Goal: Information Seeking & Learning: Learn about a topic

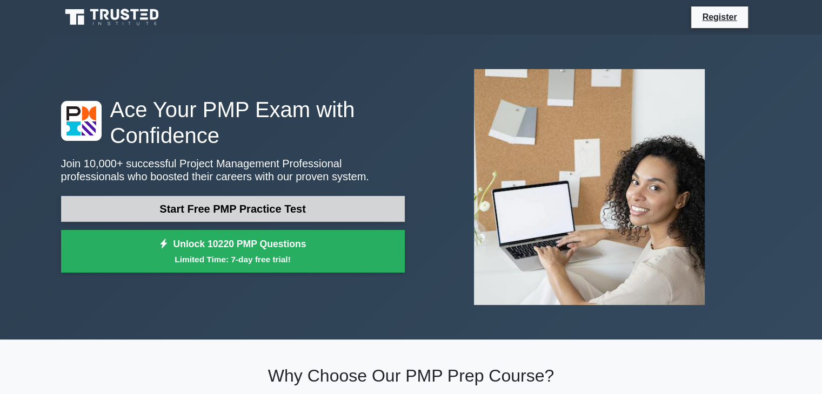
click at [216, 204] on link "Start Free PMP Practice Test" at bounding box center [233, 209] width 344 height 26
click at [235, 206] on link "Start Free PMP Practice Test" at bounding box center [233, 209] width 344 height 26
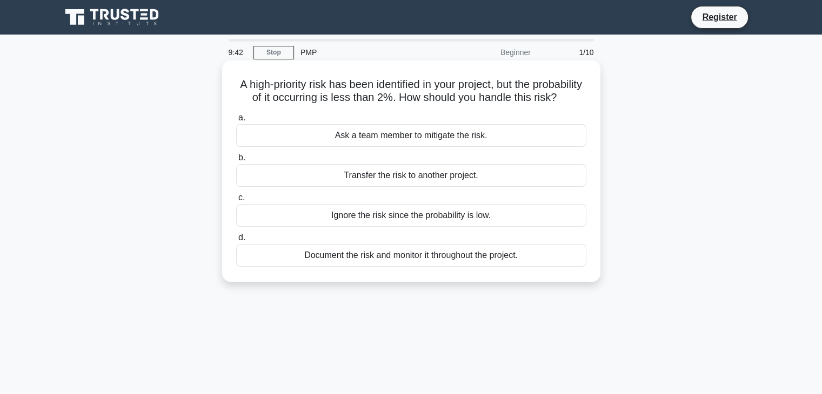
drag, startPoint x: 261, startPoint y: 85, endPoint x: 583, endPoint y: 273, distance: 373.2
click at [583, 273] on div "A high-priority risk has been identified in your project, but the probability o…" at bounding box center [410, 171] width 369 height 213
copy div "A high-priority risk has been identified in your project, but the probability o…"
click at [575, 147] on div "Ask a team member to mitigate the risk." at bounding box center [411, 135] width 350 height 23
click at [236, 122] on input "a. Ask a team member to mitigate the risk." at bounding box center [236, 118] width 0 height 7
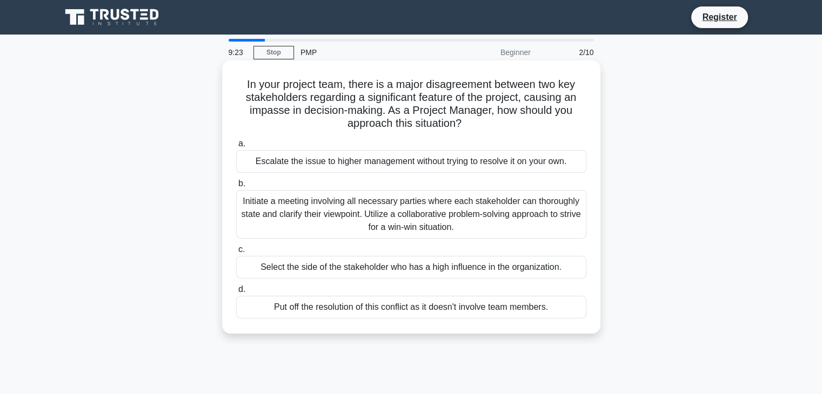
click at [326, 311] on div "Put off the resolution of this conflict as it doesn't involve team members." at bounding box center [411, 307] width 350 height 23
click at [236, 293] on input "d. Put off the resolution of this conflict as it doesn't involve team members." at bounding box center [236, 289] width 0 height 7
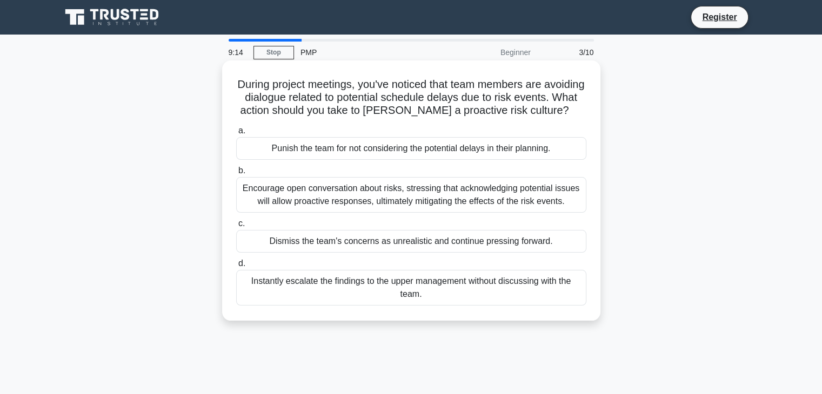
drag, startPoint x: 255, startPoint y: 87, endPoint x: 584, endPoint y: 320, distance: 403.3
click at [584, 317] on div "During project meetings, you've noticed that team members are avoiding dialogue…" at bounding box center [410, 191] width 369 height 252
copy div "During project meetings, you've noticed that team members are avoiding dialogue…"
click at [315, 135] on div "During project meetings, you've noticed that team members are avoiding dialogue…" at bounding box center [410, 191] width 369 height 252
click at [291, 203] on div "Encourage open conversation about risks, stressing that acknowledging potential…" at bounding box center [411, 195] width 350 height 36
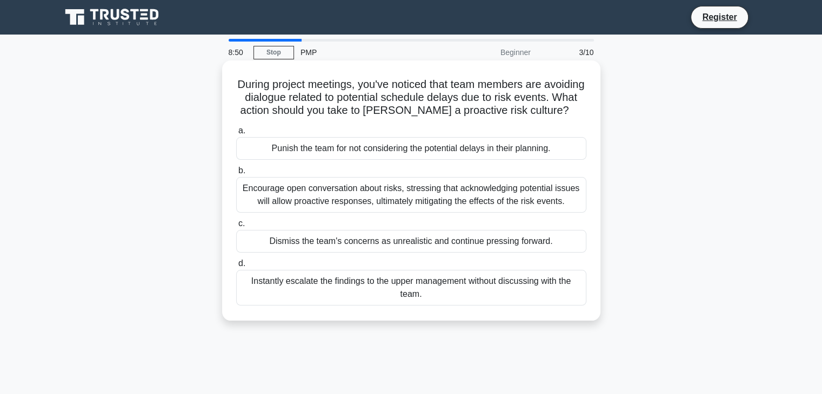
click at [236, 174] on input "b. Encourage open conversation about risks, stressing that acknowledging potent…" at bounding box center [236, 170] width 0 height 7
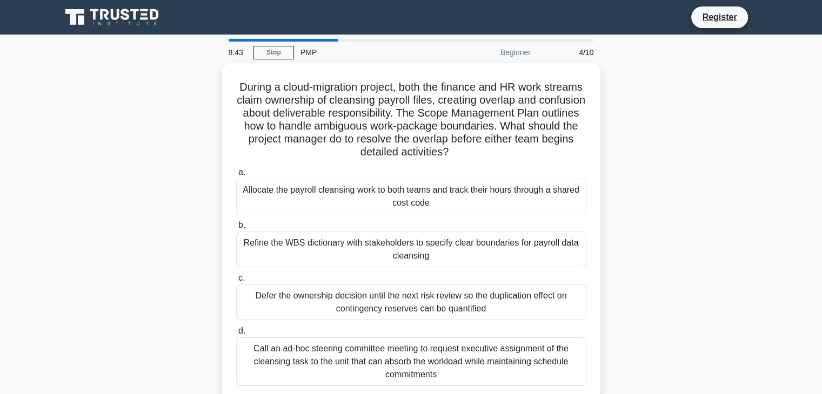
scroll to position [190, 0]
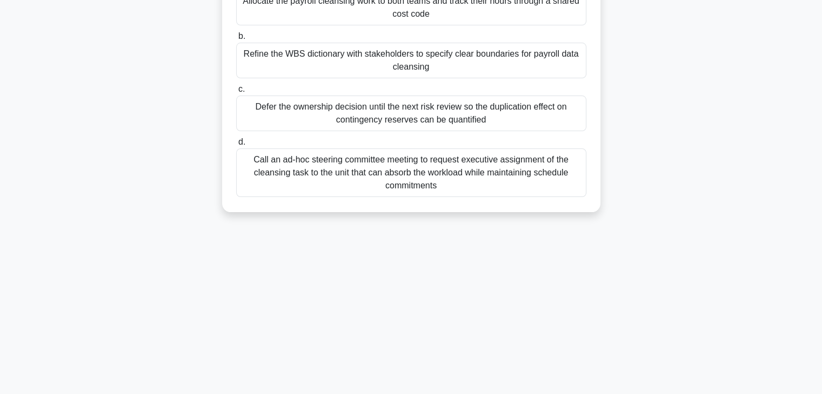
drag, startPoint x: 255, startPoint y: 80, endPoint x: 477, endPoint y: 216, distance: 260.6
click at [477, 216] on div "During a cloud-migration project, both the finance and HR work streams claim ow…" at bounding box center [411, 49] width 713 height 351
copy div "During a cloud-migration project, both the finance and HR work streams claim ow…"
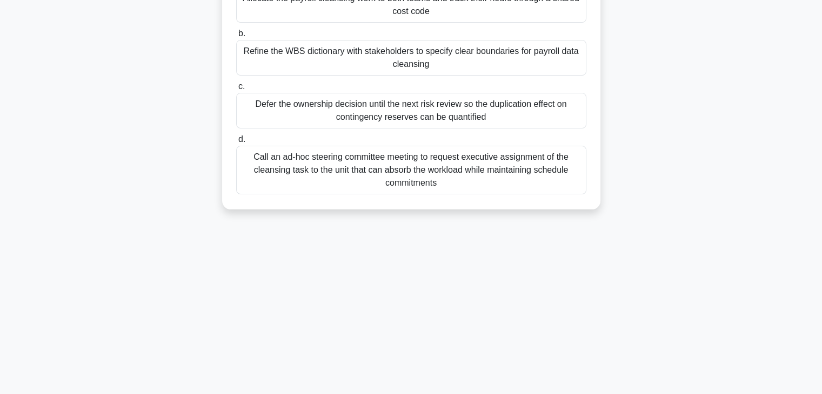
click at [307, 87] on label "c. Defer the ownership decision until the next risk review so the duplication e…" at bounding box center [411, 104] width 350 height 49
click at [236, 87] on input "c. Defer the ownership decision until the next risk review so the duplication e…" at bounding box center [236, 86] width 0 height 7
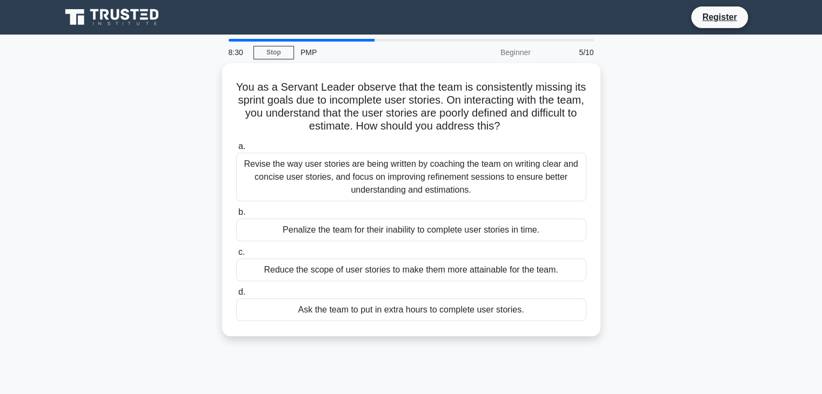
scroll to position [0, 0]
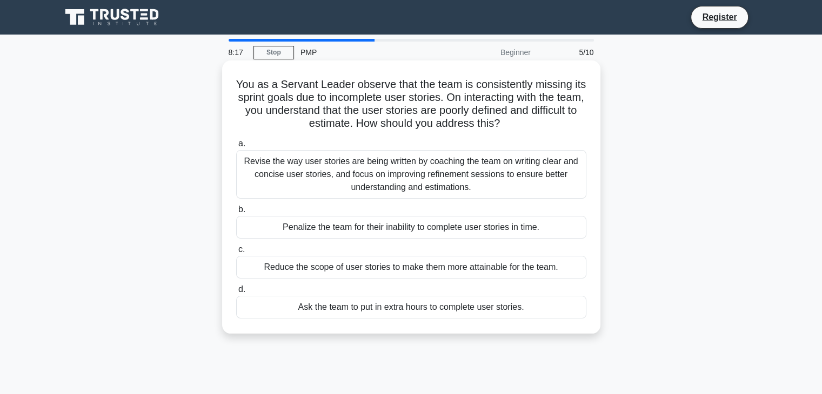
click at [326, 231] on div "Penalize the team for their inability to complete user stories in time." at bounding box center [411, 227] width 350 height 23
click at [236, 213] on input "b. Penalize the team for their inability to complete user stories in time." at bounding box center [236, 209] width 0 height 7
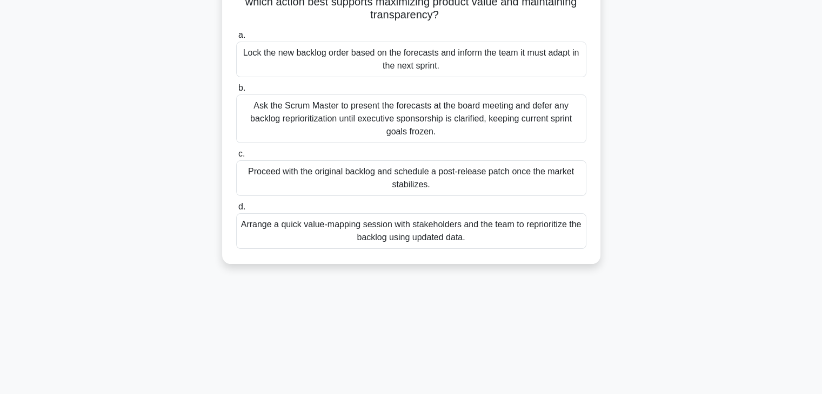
scroll to position [190, 0]
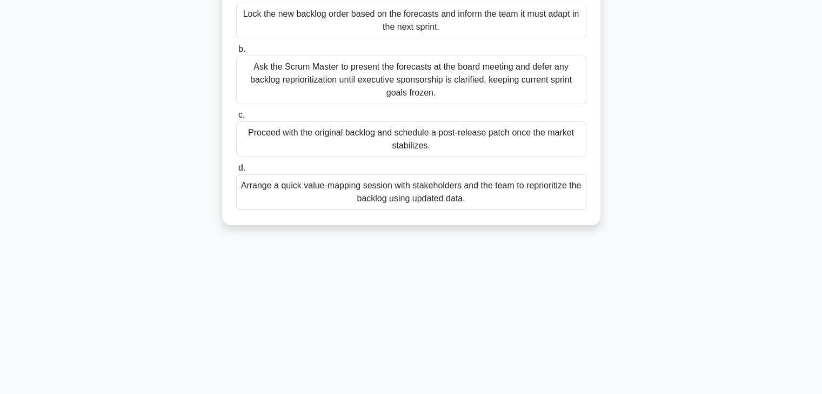
drag, startPoint x: 240, startPoint y: 83, endPoint x: 575, endPoint y: 227, distance: 365.1
click at [575, 227] on div "The global logistics platform release is halfway through development. New econo…" at bounding box center [411, 56] width 713 height 364
copy div "The global logistics platform release is halfway through development. New econo…"
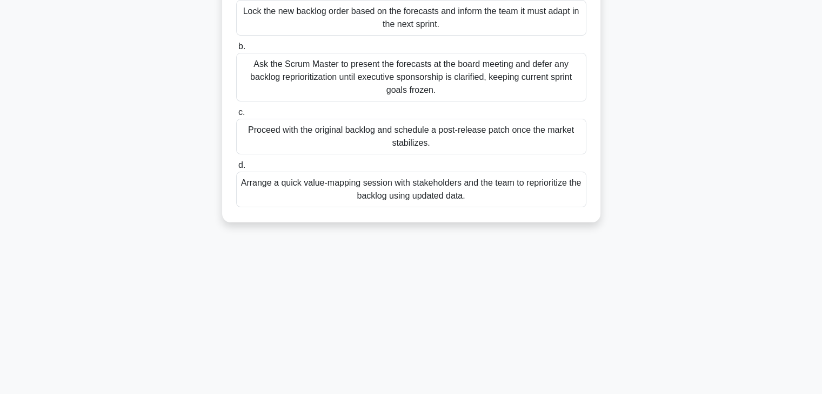
click at [335, 109] on label "c. Proceed with the original backlog and schedule a post-release patch once the…" at bounding box center [411, 130] width 350 height 49
click at [236, 109] on input "c. Proceed with the original backlog and schedule a post-release patch once the…" at bounding box center [236, 112] width 0 height 7
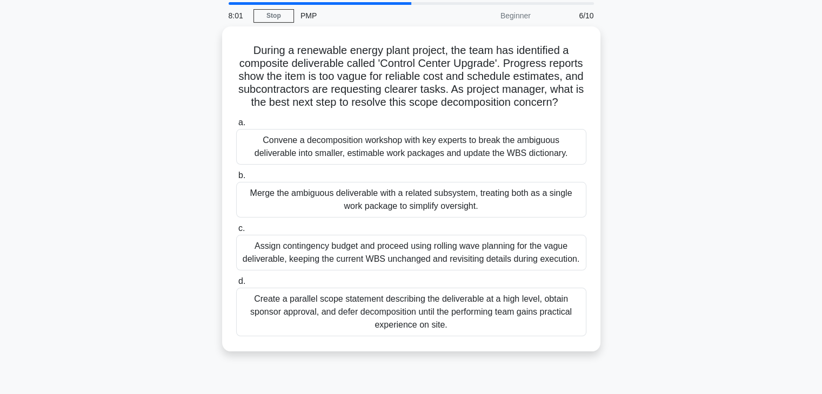
scroll to position [0, 0]
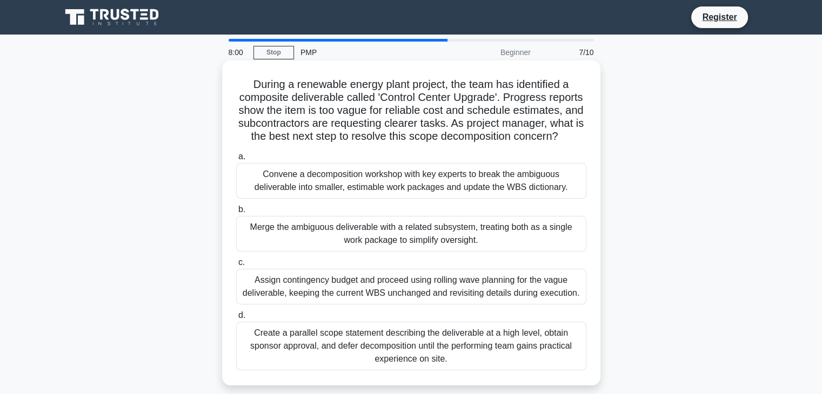
click at [329, 198] on div "Convene a decomposition workshop with key experts to break the ambiguous delive…" at bounding box center [411, 181] width 350 height 36
click at [236, 160] on input "a. Convene a decomposition workshop with key experts to break the ambiguous del…" at bounding box center [236, 156] width 0 height 7
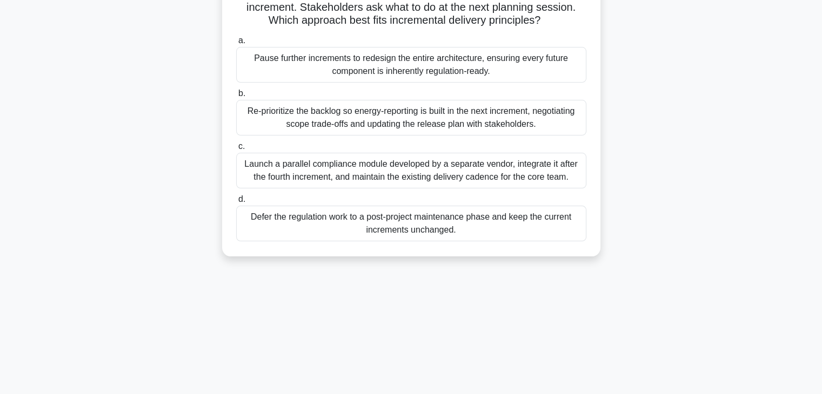
scroll to position [190, 0]
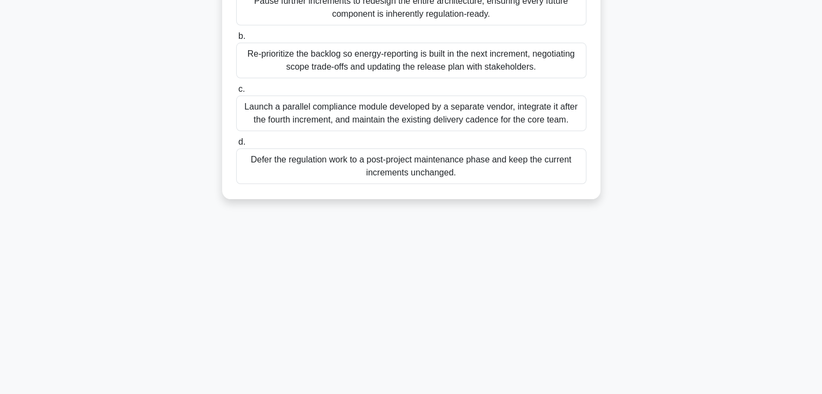
drag, startPoint x: 235, startPoint y: 85, endPoint x: 539, endPoint y: 402, distance: 439.0
click at [539, 394] on html "Register 7:54 Stop PMP" at bounding box center [411, 102] width 822 height 583
copy div "During a smart-home lighting project delivered in monthly increments, the team …"
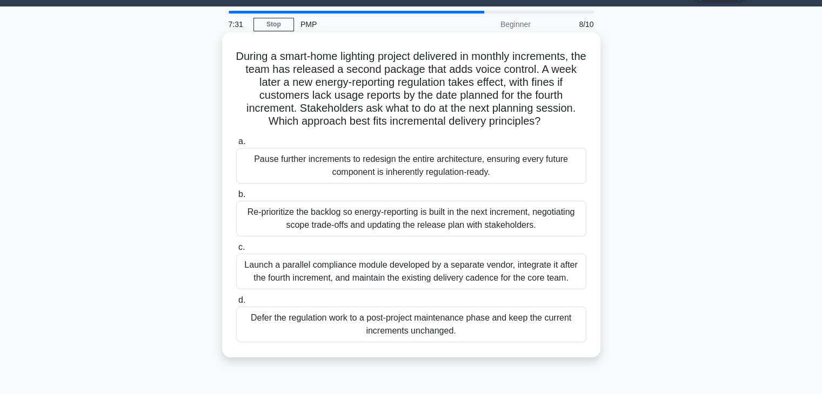
scroll to position [28, 0]
click at [366, 213] on div "Re-prioritize the backlog so energy-reporting is built in the next increment, n…" at bounding box center [411, 219] width 350 height 36
click at [236, 198] on input "b. Re-prioritize the backlog so energy-reporting is built in the next increment…" at bounding box center [236, 194] width 0 height 7
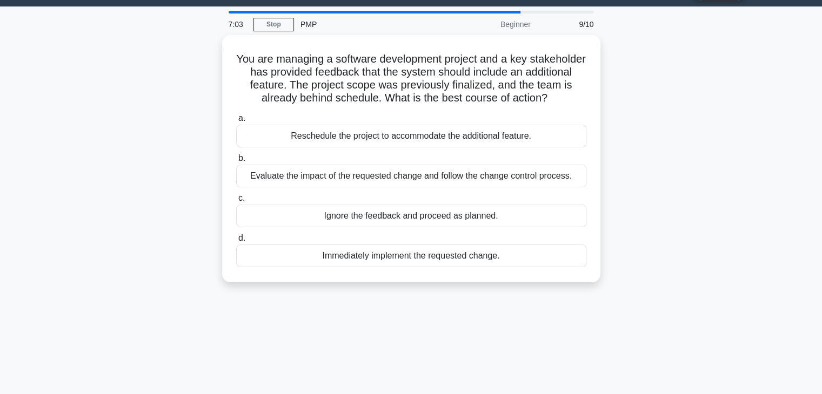
scroll to position [0, 0]
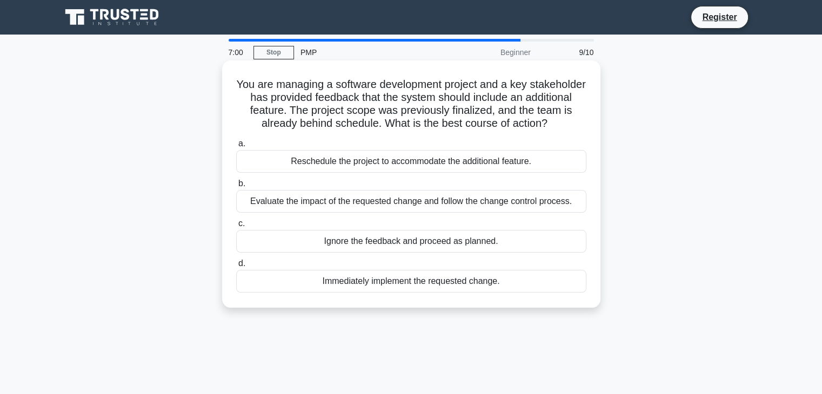
drag, startPoint x: 264, startPoint y: 83, endPoint x: 535, endPoint y: 284, distance: 336.7
click at [535, 284] on div "You are managing a software development project and a key stakeholder has provi…" at bounding box center [410, 184] width 369 height 239
copy div "You are managing a software development project and a key stakeholder has provi…"
click at [400, 201] on div "Evaluate the impact of the requested change and follow the change control proce…" at bounding box center [411, 201] width 350 height 23
click at [236, 187] on input "b. Evaluate the impact of the requested change and follow the change control pr…" at bounding box center [236, 183] width 0 height 7
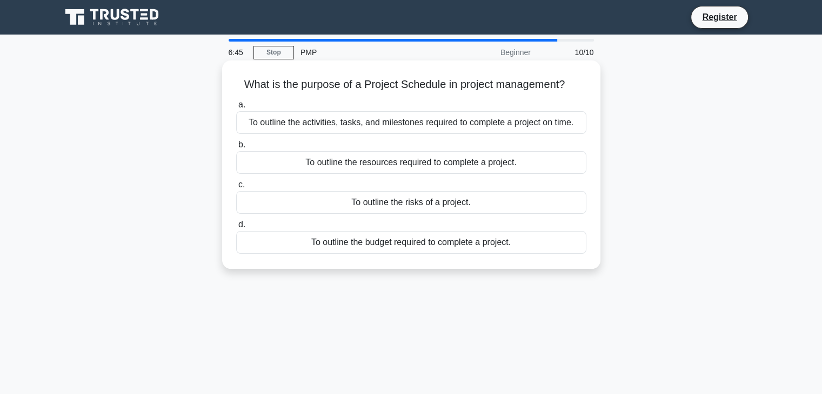
drag, startPoint x: 240, startPoint y: 86, endPoint x: 534, endPoint y: 254, distance: 338.9
click at [534, 254] on div "What is the purpose of a Project Schedule in project management? .spinner_0XTQ{…" at bounding box center [410, 165] width 369 height 200
copy div "What is the purpose of a Project Schedule in project management? .spinner_0XTQ{…"
click at [413, 89] on h5 "What is the purpose of a Project Schedule in project management? .spinner_0XTQ{…" at bounding box center [411, 85] width 352 height 14
click at [388, 120] on div "To outline the activities, tasks, and milestones required to complete a project…" at bounding box center [411, 122] width 350 height 23
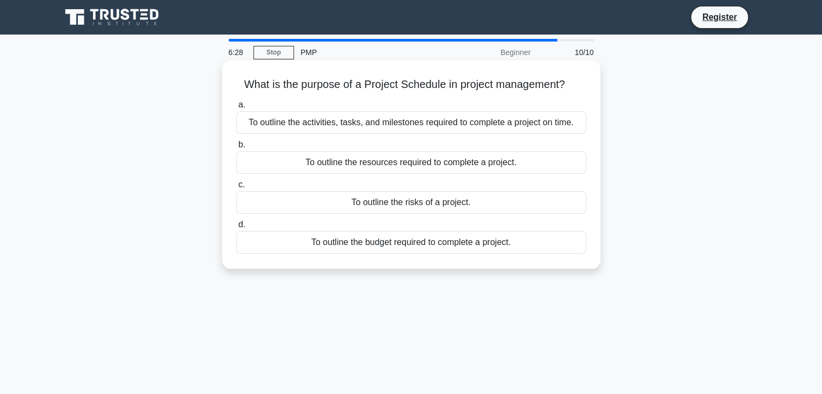
click at [236, 109] on input "a. To outline the activities, tasks, and milestones required to complete a proj…" at bounding box center [236, 105] width 0 height 7
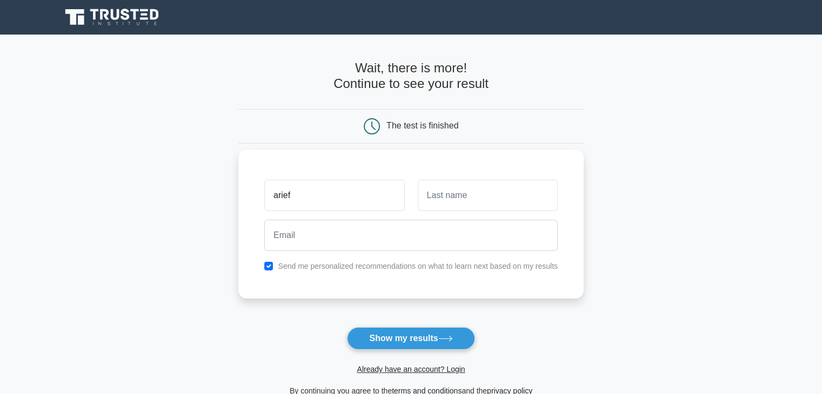
type input "arief"
type input "budiman"
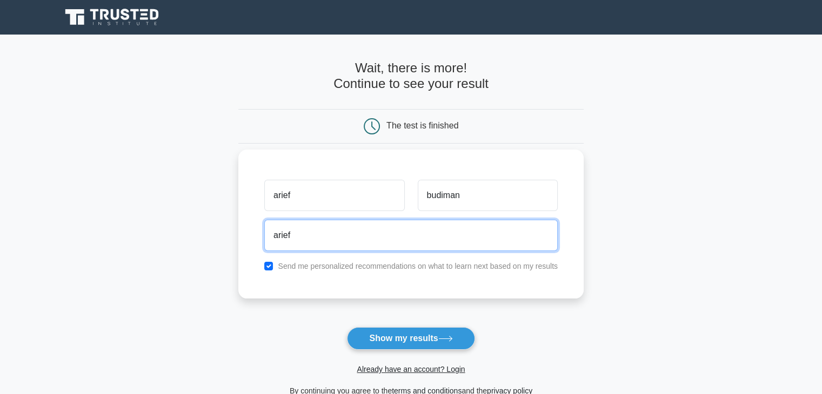
type input "ariefbudimans@outlook.com"
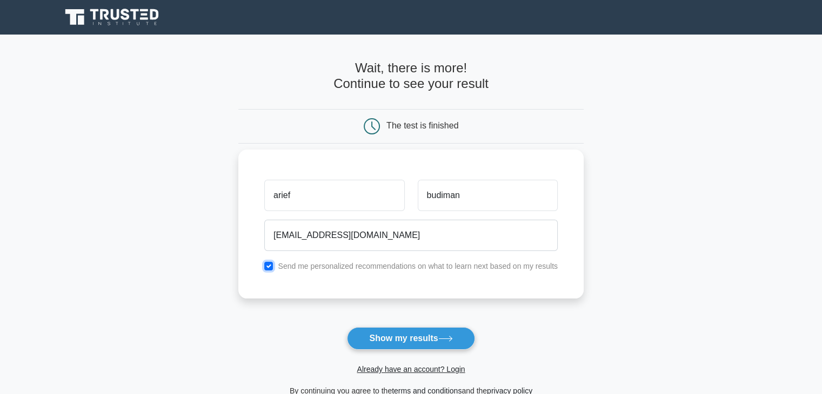
click at [268, 267] on input "checkbox" at bounding box center [268, 266] width 9 height 9
checkbox input "false"
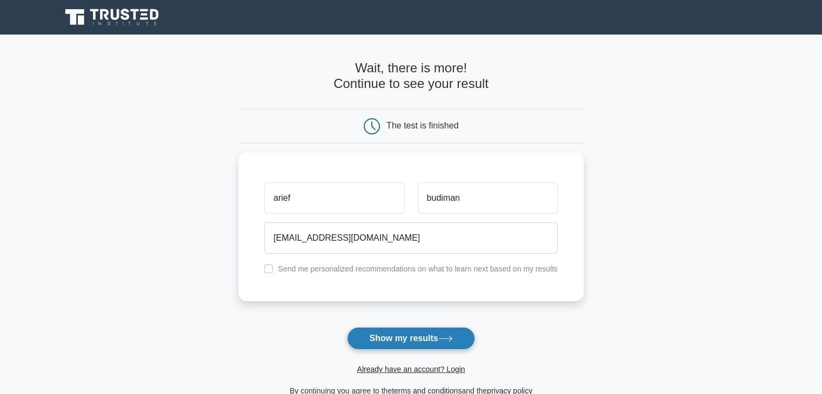
click at [402, 336] on button "Show my results" at bounding box center [410, 338] width 127 height 23
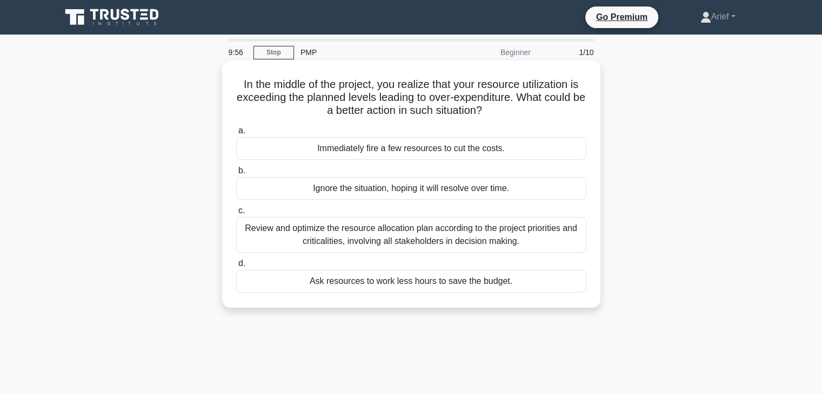
drag, startPoint x: 238, startPoint y: 83, endPoint x: 539, endPoint y: 290, distance: 365.1
click at [539, 290] on div "In the middle of the project, you realize that your resource utilization is exc…" at bounding box center [410, 184] width 369 height 239
copy div "n the middle of the project, you realize that your resource utilization is exce…"
click at [473, 91] on h5 "In the middle of the project, you realize that your resource utilization is exc…" at bounding box center [411, 98] width 352 height 40
click at [379, 237] on div "Review and optimize the resource allocation plan according to the project prior…" at bounding box center [411, 235] width 350 height 36
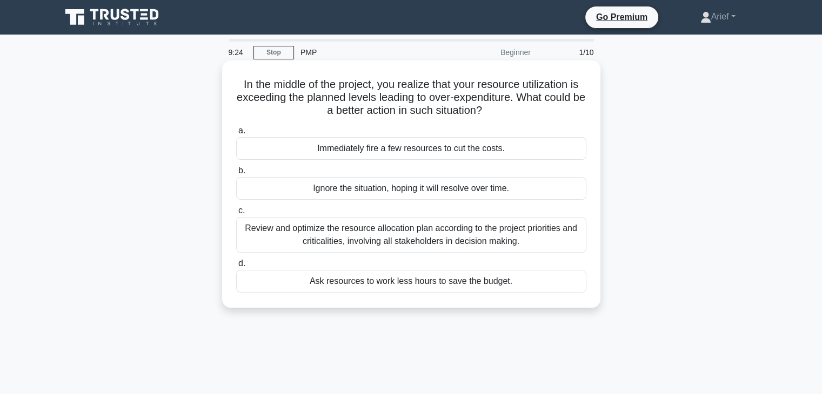
click at [236, 214] on input "c. Review and optimize the resource allocation plan according to the project pr…" at bounding box center [236, 210] width 0 height 7
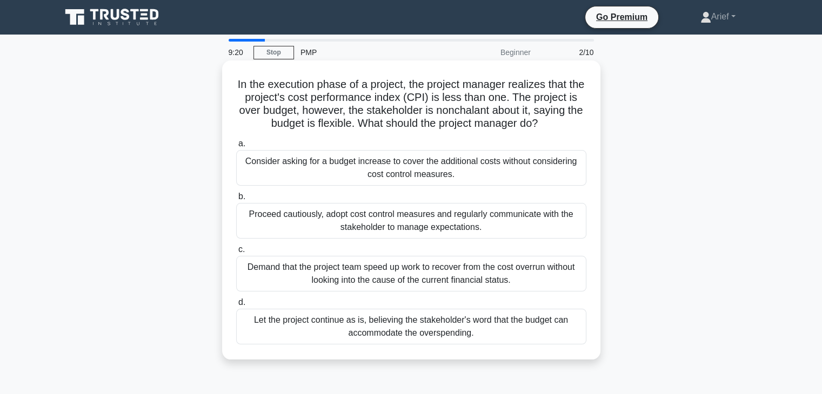
drag, startPoint x: 243, startPoint y: 88, endPoint x: 497, endPoint y: 345, distance: 361.3
click at [497, 345] on div "In the execution phase of a project, the project manager realizes that the proj…" at bounding box center [410, 210] width 369 height 291
copy div "In the execution phase of a project, the project manager realizes that the proj…"
click at [489, 100] on h5 "In the execution phase of a project, the project manager realizes that the proj…" at bounding box center [411, 104] width 352 height 53
click at [385, 213] on div "Proceed cautiously, adopt cost control measures and regularly communicate with …" at bounding box center [411, 221] width 350 height 36
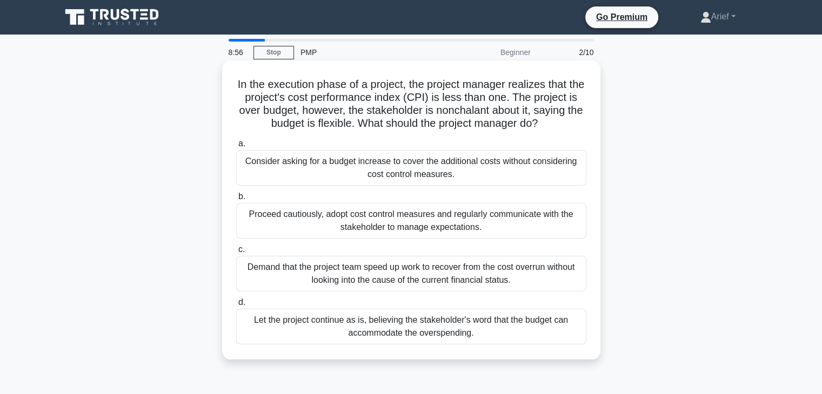
click at [236, 200] on input "b. Proceed cautiously, adopt cost control measures and regularly communicate wi…" at bounding box center [236, 196] width 0 height 7
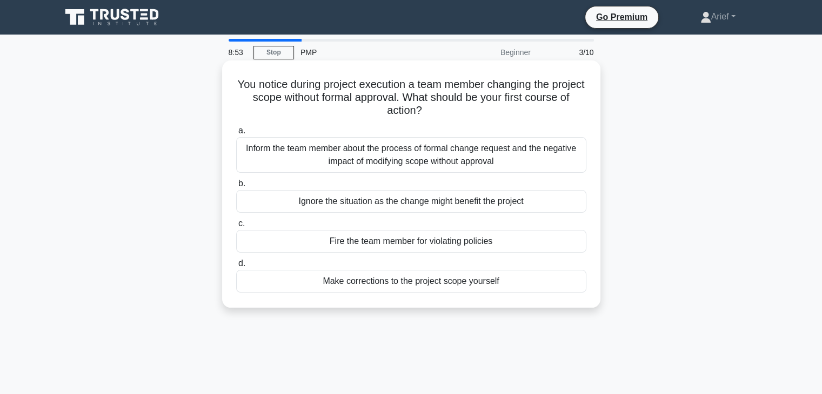
drag, startPoint x: 251, startPoint y: 85, endPoint x: 509, endPoint y: 301, distance: 336.7
click at [509, 301] on div "You notice during project execution a team member changing the project scope wi…" at bounding box center [410, 184] width 369 height 239
copy div "You notice during project execution a team member changing the project scope wi…"
click at [402, 93] on h5 "You notice during project execution a team member changing the project scope wi…" at bounding box center [411, 98] width 352 height 40
click at [380, 154] on div "Inform the team member about the process of formal change request and the negat…" at bounding box center [411, 155] width 350 height 36
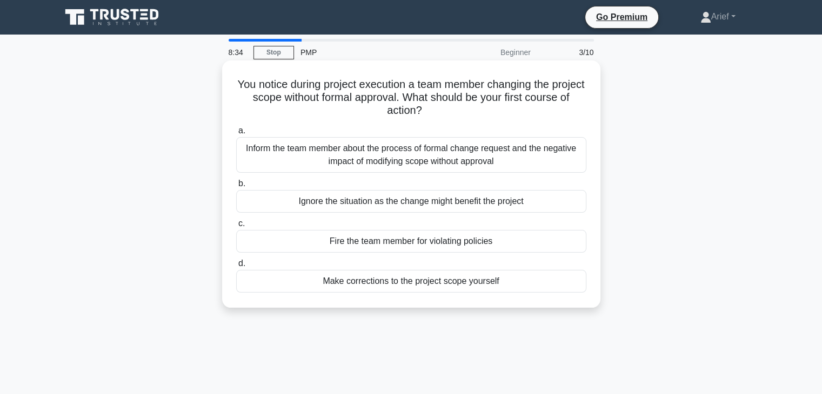
click at [236, 134] on input "a. Inform the team member about the process of formal change request and the ne…" at bounding box center [236, 130] width 0 height 7
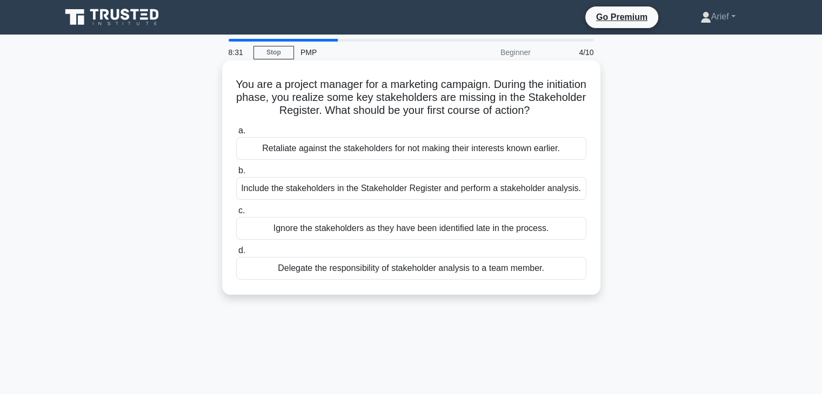
drag, startPoint x: 253, startPoint y: 82, endPoint x: 566, endPoint y: 266, distance: 363.7
click at [566, 266] on div "You are a project manager for a marketing campaign. During the initiation phase…" at bounding box center [410, 178] width 369 height 226
copy div "You are a project manager for a marketing campaign. During the initiation phase…"
click at [416, 94] on h5 "You are a project manager for a marketing campaign. During the initiation phase…" at bounding box center [411, 98] width 352 height 40
click at [354, 191] on div "Include the stakeholders in the Stakeholder Register and perform a stakeholder …" at bounding box center [411, 188] width 350 height 23
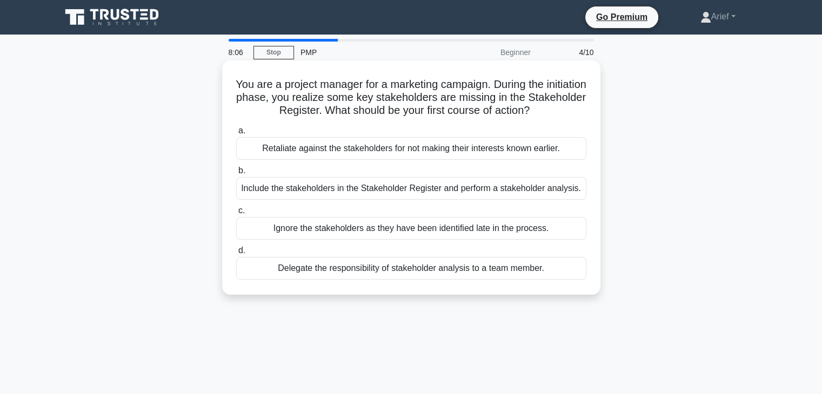
click at [236, 174] on input "b. Include the stakeholders in the Stakeholder Register and perform a stakehold…" at bounding box center [236, 170] width 0 height 7
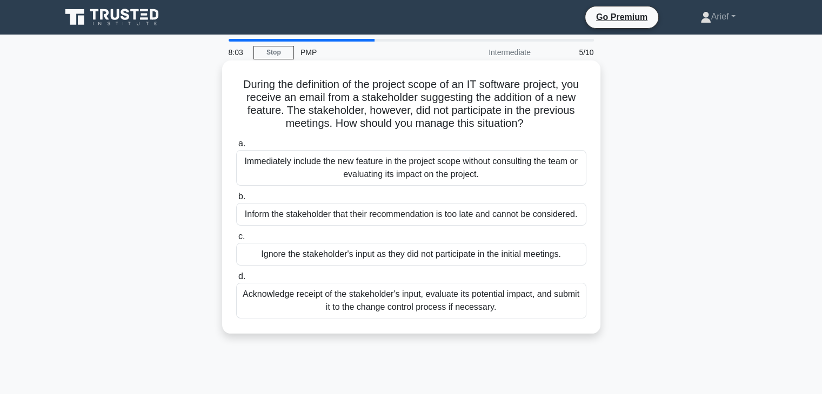
drag, startPoint x: 237, startPoint y: 86, endPoint x: 525, endPoint y: 309, distance: 364.5
click at [525, 309] on div "During the definition of the project scope of an IT software project, you recei…" at bounding box center [410, 197] width 369 height 265
copy div "During the definition of the project scope of an IT software project, you recei…"
click at [439, 91] on h5 "During the definition of the project scope of an IT software project, you recei…" at bounding box center [411, 104] width 352 height 53
click at [395, 166] on div "Immediately include the new feature in the project scope without consulting the…" at bounding box center [411, 168] width 350 height 36
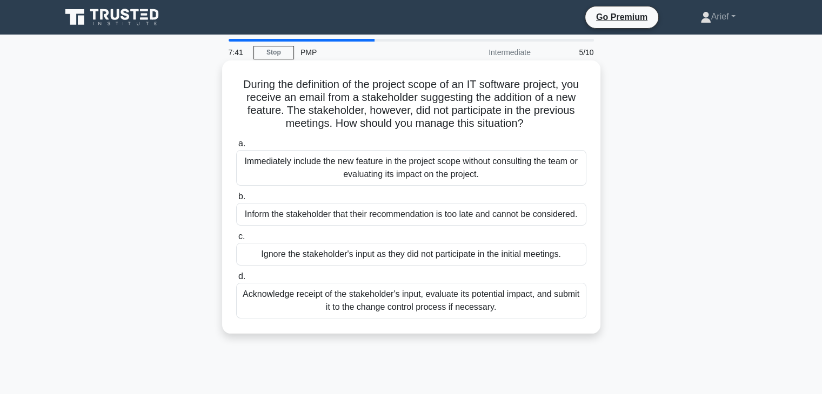
click at [236, 147] on input "a. Immediately include the new feature in the project scope without consulting …" at bounding box center [236, 143] width 0 height 7
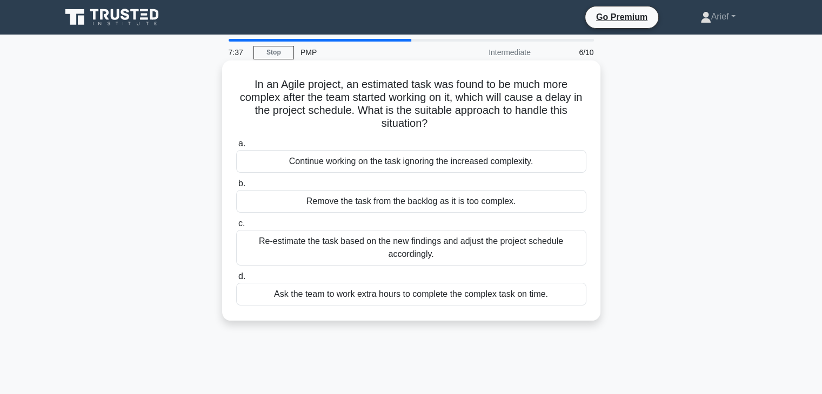
drag, startPoint x: 247, startPoint y: 84, endPoint x: 570, endPoint y: 292, distance: 384.2
click at [570, 292] on div "In an Agile project, an estimated task was found to be much more complex after …" at bounding box center [410, 191] width 369 height 252
copy div "In an Agile project, an estimated task was found to be much more complex after …"
click at [391, 100] on h5 "In an Agile project, an estimated task was found to be much more complex after …" at bounding box center [411, 104] width 352 height 53
click at [331, 240] on div "Re-estimate the task based on the new findings and adjust the project schedule …" at bounding box center [411, 248] width 350 height 36
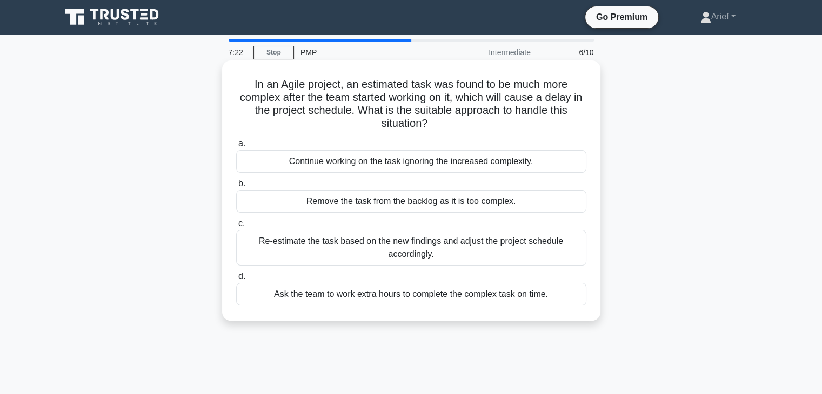
click at [236, 227] on input "c. Re-estimate the task based on the new findings and adjust the project schedu…" at bounding box center [236, 223] width 0 height 7
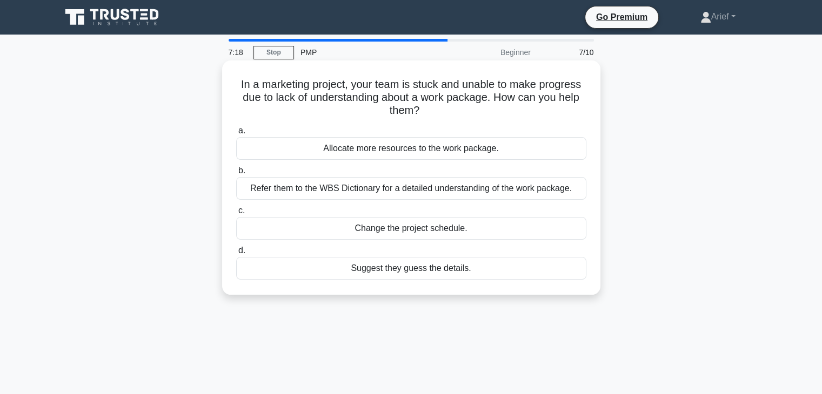
drag, startPoint x: 237, startPoint y: 87, endPoint x: 515, endPoint y: 264, distance: 329.0
click at [515, 264] on div "In a marketing project, your team is stuck and unable to make progress due to l…" at bounding box center [410, 178] width 369 height 226
copy div "In a marketing project, your team is stuck and unable to make progress due to l…"
click at [327, 86] on h5 "In a marketing project, your team is stuck and unable to make progress due to l…" at bounding box center [411, 98] width 352 height 40
click at [305, 191] on div "Refer them to the WBS Dictionary for a detailed understanding of the work packa…" at bounding box center [411, 188] width 350 height 23
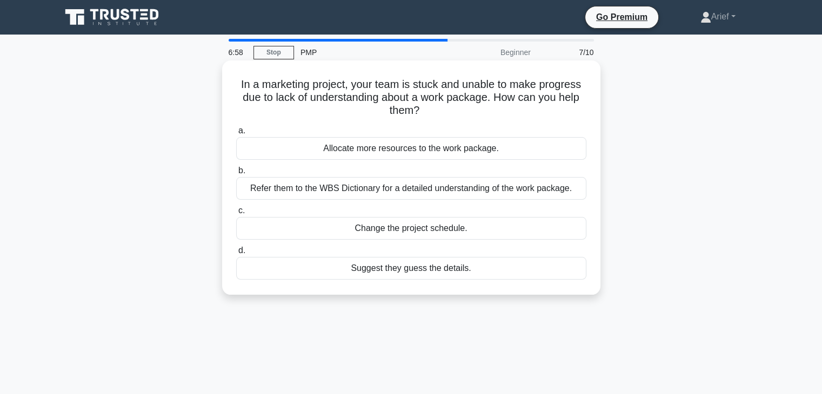
click at [236, 174] on input "b. Refer them to the WBS Dictionary for a detailed understanding of the work pa…" at bounding box center [236, 170] width 0 height 7
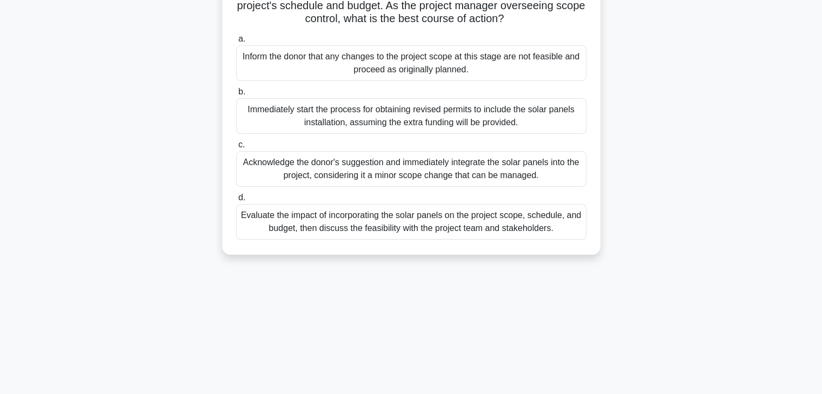
scroll to position [190, 0]
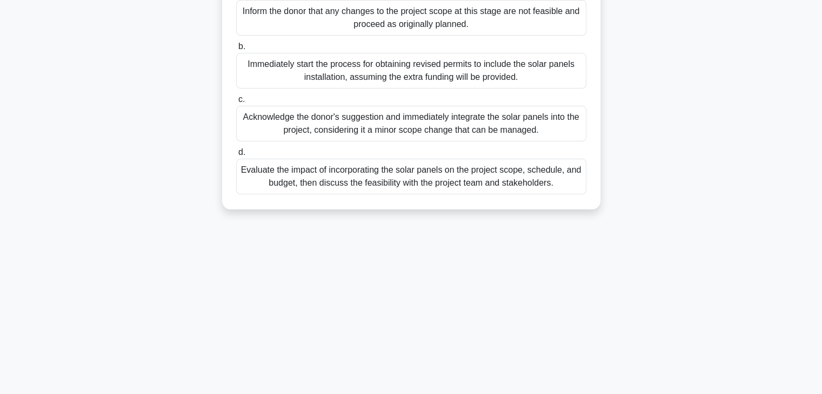
drag, startPoint x: 245, startPoint y: 84, endPoint x: 562, endPoint y: 217, distance: 344.1
click at [562, 205] on div "Halfway through the construction of a new urban community center, the project's…" at bounding box center [410, 40] width 369 height 329
copy div "Halfway through the construction of a new urban community center, the project's…"
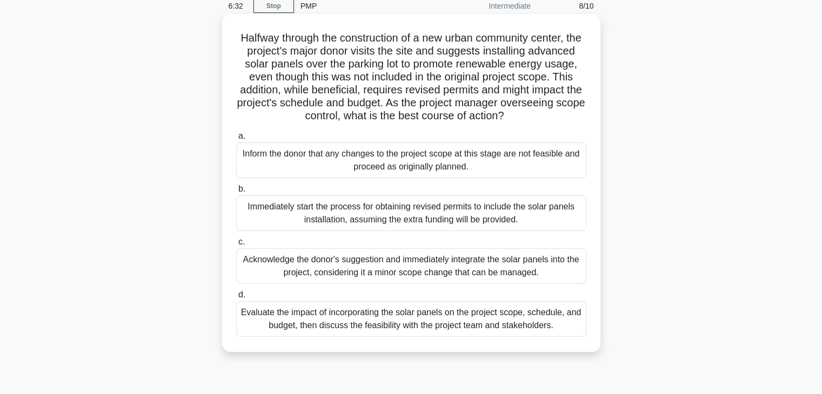
scroll to position [46, 0]
click at [428, 66] on h5 "Halfway through the construction of a new urban community center, the project's…" at bounding box center [411, 78] width 352 height 92
click at [348, 332] on div "Evaluate the impact of incorporating the solar panels on the project scope, sch…" at bounding box center [411, 320] width 350 height 36
click at [236, 299] on input "d. Evaluate the impact of incorporating the solar panels on the project scope, …" at bounding box center [236, 295] width 0 height 7
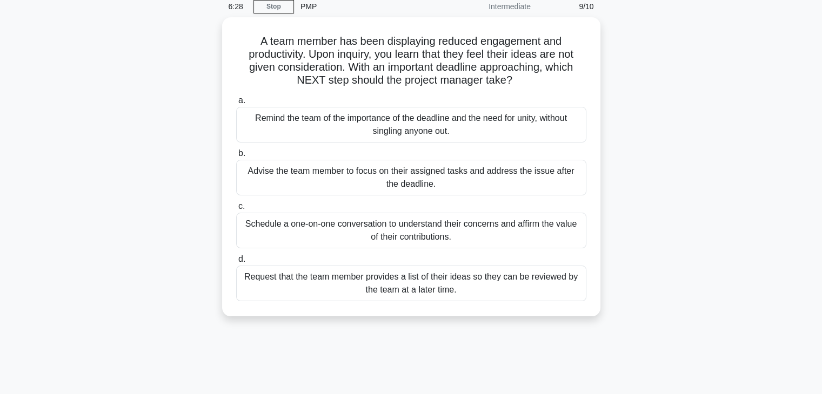
scroll to position [0, 0]
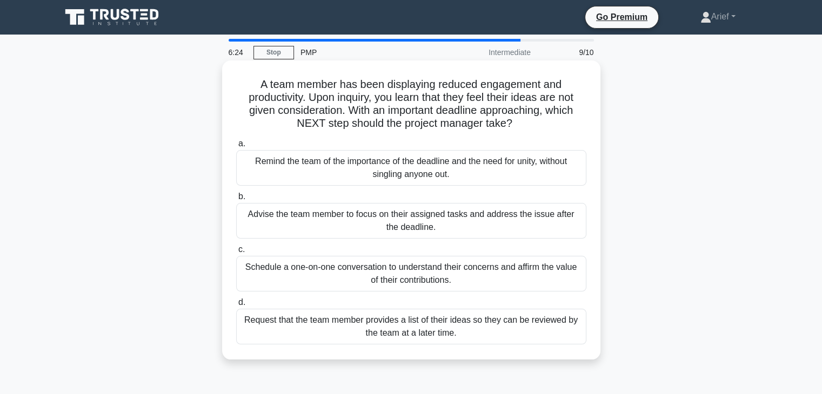
drag, startPoint x: 257, startPoint y: 88, endPoint x: 480, endPoint y: 334, distance: 331.9
click at [480, 334] on div "A team member has been displaying reduced engagement and productivity. Upon inq…" at bounding box center [410, 210] width 369 height 291
copy div "A team member has been displaying reduced engagement and productivity. Upon inq…"
click at [317, 102] on h5 "A team member has been displaying reduced engagement and productivity. Upon inq…" at bounding box center [411, 104] width 352 height 53
click at [372, 273] on div "Schedule a one-on-one conversation to understand their concerns and affirm the …" at bounding box center [411, 274] width 350 height 36
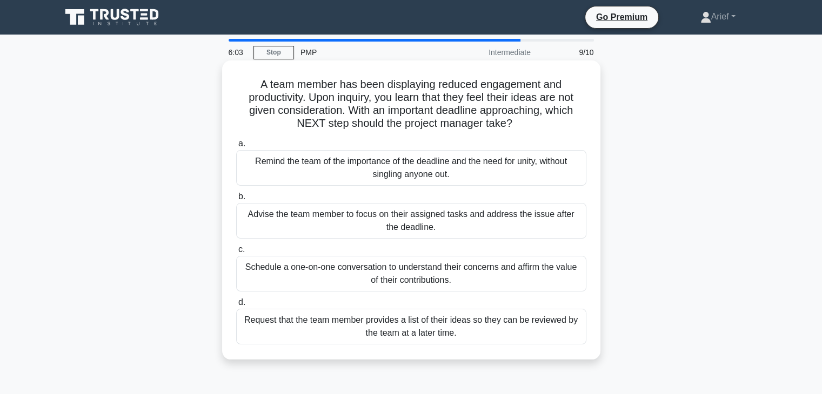
click at [236, 253] on input "c. Schedule a one-on-one conversation to understand their concerns and affirm t…" at bounding box center [236, 249] width 0 height 7
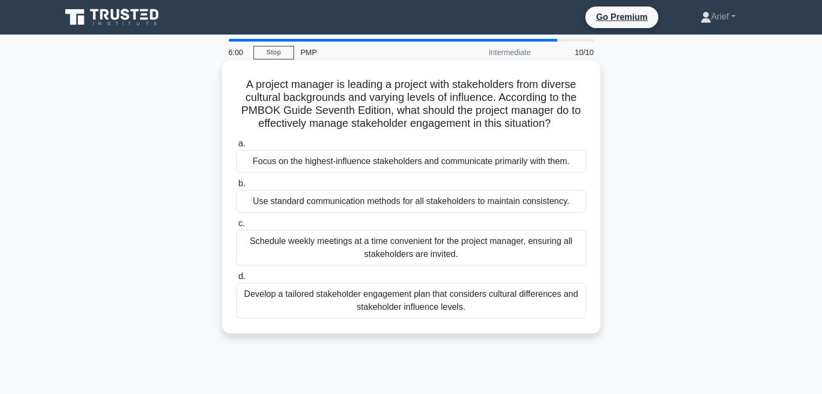
drag, startPoint x: 241, startPoint y: 85, endPoint x: 513, endPoint y: 312, distance: 353.9
click at [513, 312] on div "A project manager is leading a project with stakeholders from diverse cultural …" at bounding box center [410, 197] width 369 height 265
copy div "A project manager is leading a project with stakeholders from diverse cultural …"
click at [423, 109] on h5 "A project manager is leading a project with stakeholders from diverse cultural …" at bounding box center [411, 104] width 352 height 53
click at [342, 297] on div "Develop a tailored stakeholder engagement plan that considers cultural differen…" at bounding box center [411, 301] width 350 height 36
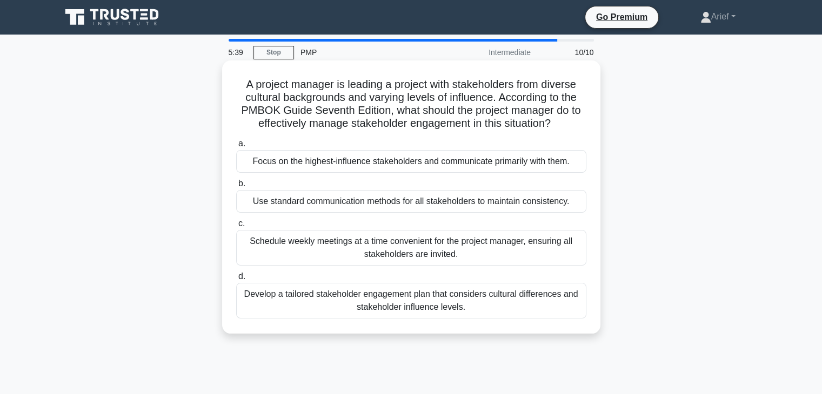
click at [236, 280] on input "d. Develop a tailored stakeholder engagement plan that considers cultural diffe…" at bounding box center [236, 276] width 0 height 7
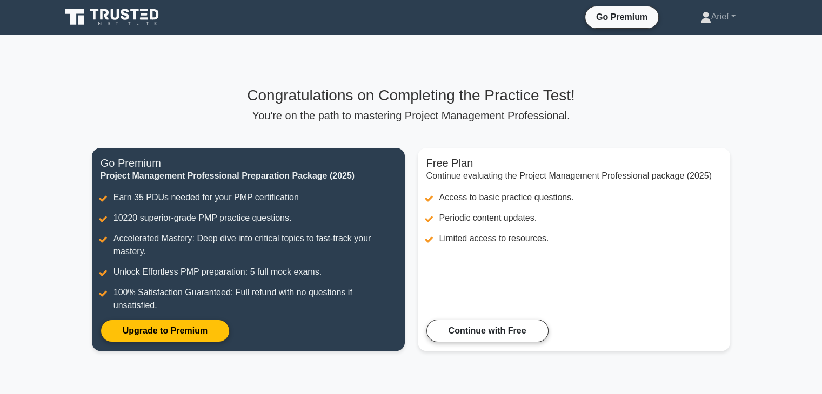
click at [352, 133] on div "Congratulations on Completing the Practice Test! You're on the path to masterin…" at bounding box center [410, 225] width 651 height 278
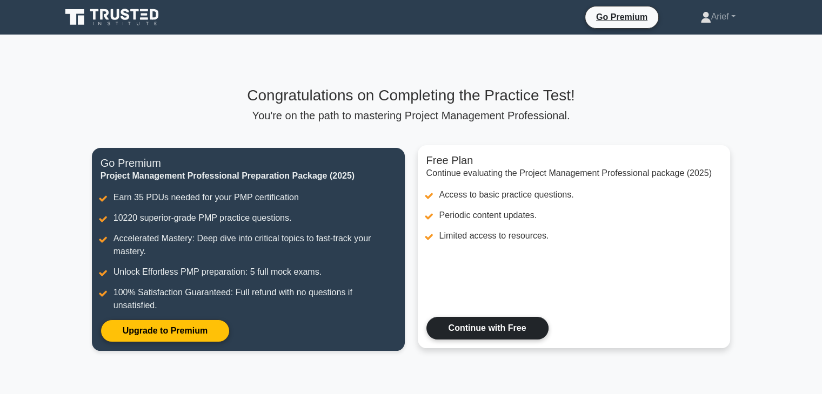
scroll to position [140, 0]
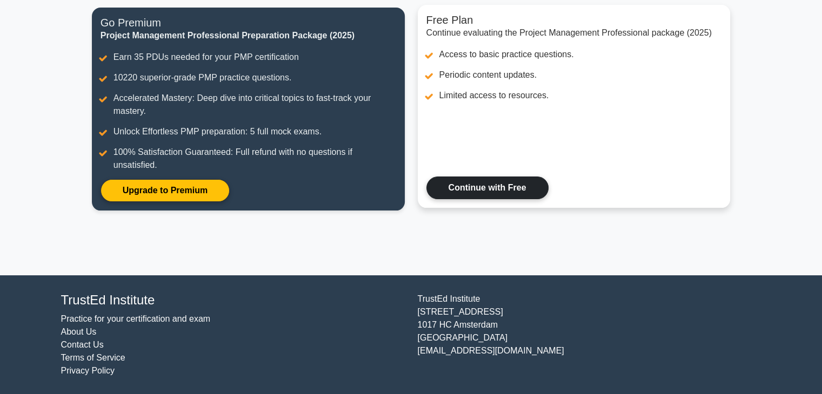
click at [494, 190] on link "Continue with Free" at bounding box center [487, 188] width 122 height 23
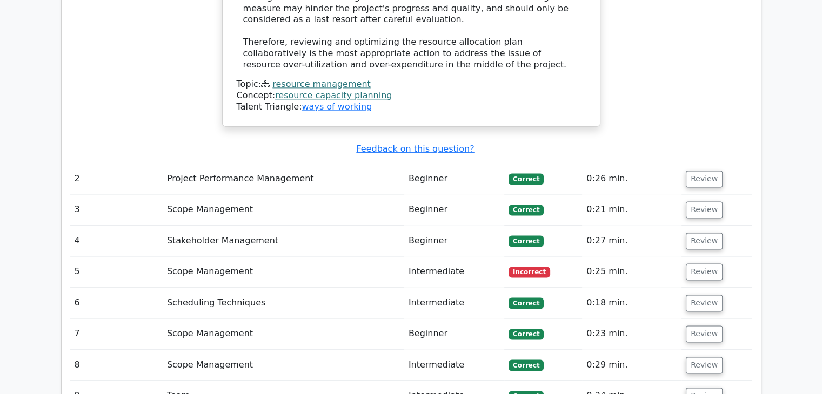
scroll to position [1434, 0]
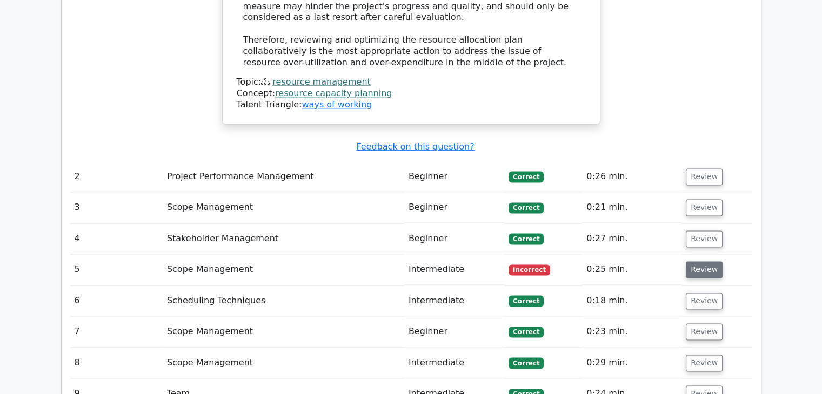
click at [694, 261] on button "Review" at bounding box center [703, 269] width 37 height 17
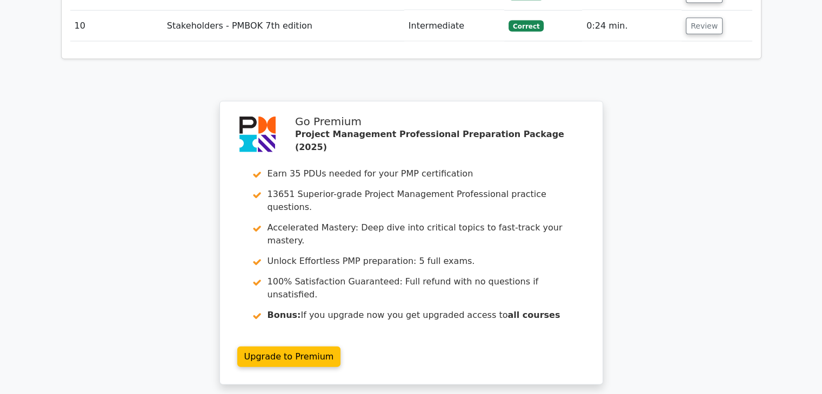
scroll to position [2528, 0]
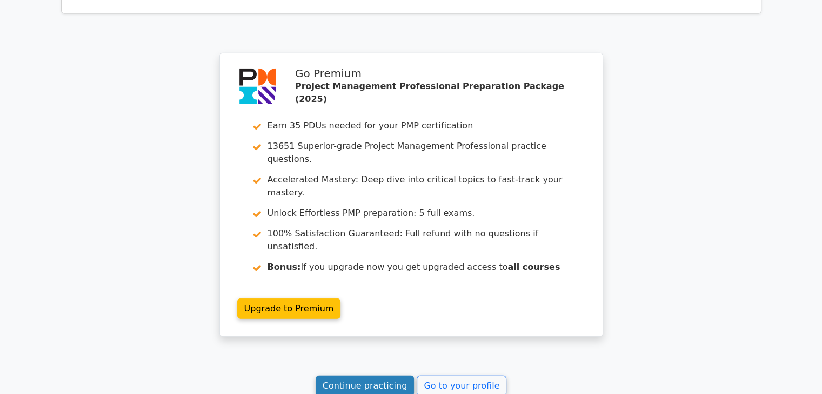
click at [374, 376] on link "Continue practicing" at bounding box center [364, 386] width 99 height 21
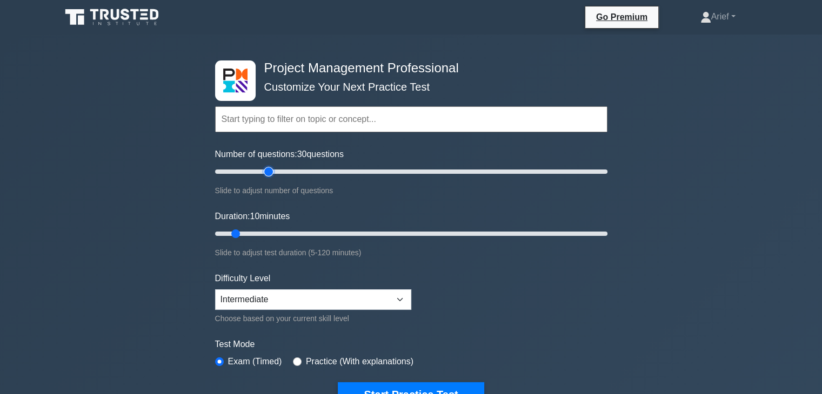
drag, startPoint x: 229, startPoint y: 174, endPoint x: 271, endPoint y: 178, distance: 41.8
type input "30"
click at [271, 178] on input "Number of questions: 30 questions" at bounding box center [411, 171] width 392 height 13
drag, startPoint x: 236, startPoint y: 233, endPoint x: 268, endPoint y: 234, distance: 31.9
click at [268, 234] on input "Duration: 20 minutes" at bounding box center [411, 233] width 392 height 13
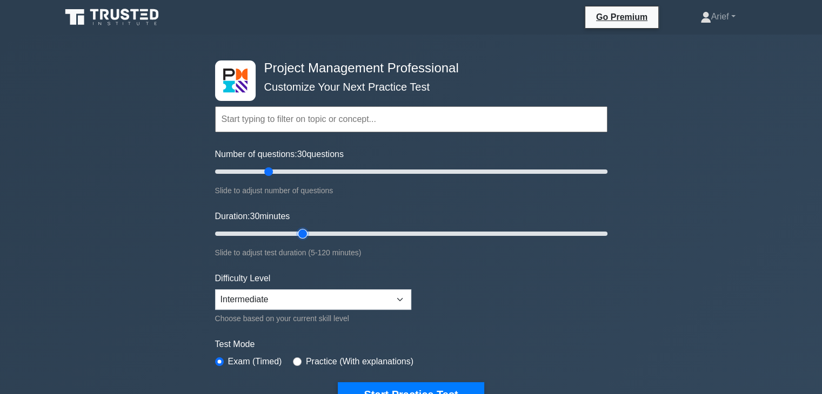
drag, startPoint x: 268, startPoint y: 234, endPoint x: 295, endPoint y: 234, distance: 27.0
type input "30"
click at [295, 234] on input "Duration: 30 minutes" at bounding box center [411, 233] width 392 height 13
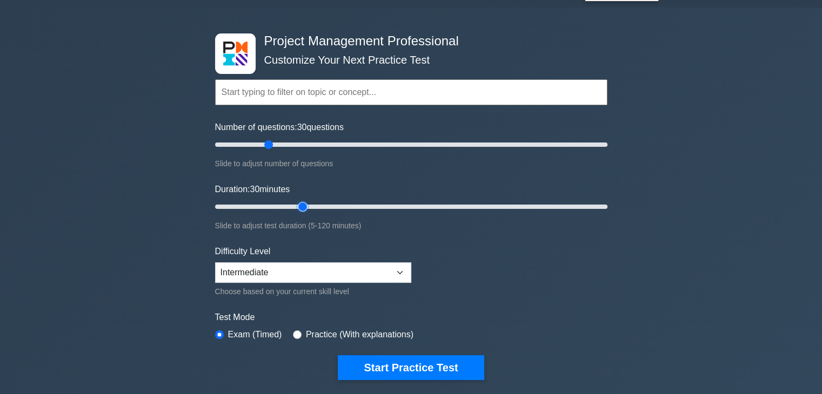
scroll to position [28, 0]
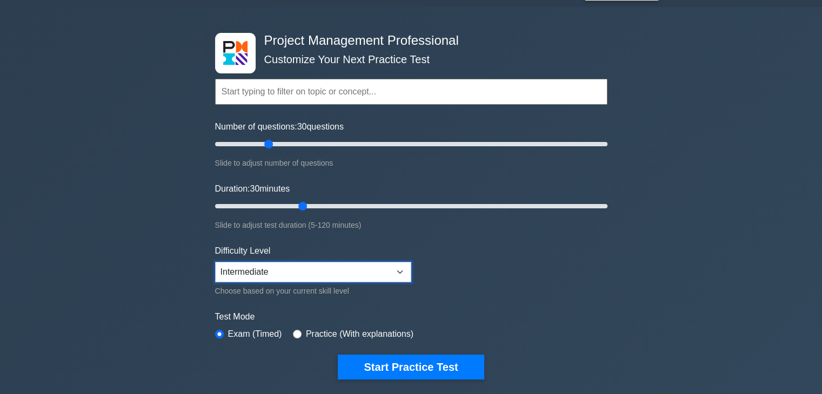
click at [395, 268] on select "Beginner Intermediate Expert" at bounding box center [313, 272] width 196 height 21
select select "expert"
click at [215, 262] on select "Beginner Intermediate Expert" at bounding box center [313, 272] width 196 height 21
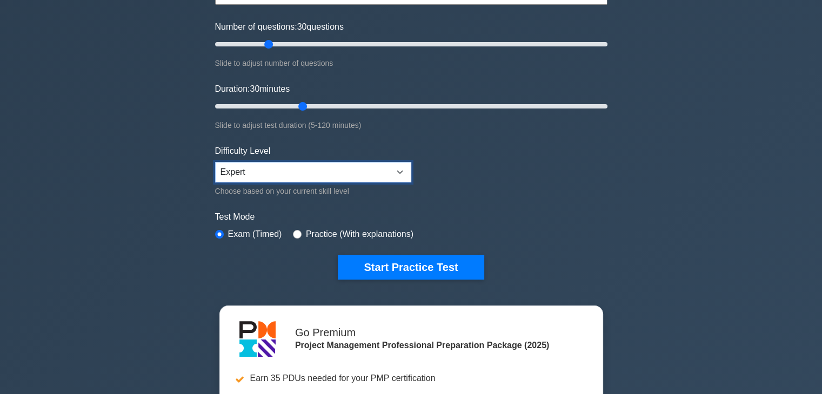
scroll to position [127, 0]
click at [294, 232] on input "radio" at bounding box center [297, 234] width 9 height 9
radio input "true"
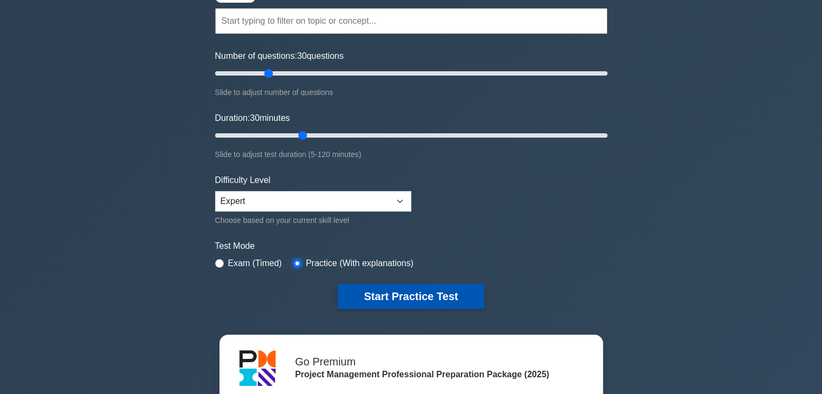
scroll to position [97, 0]
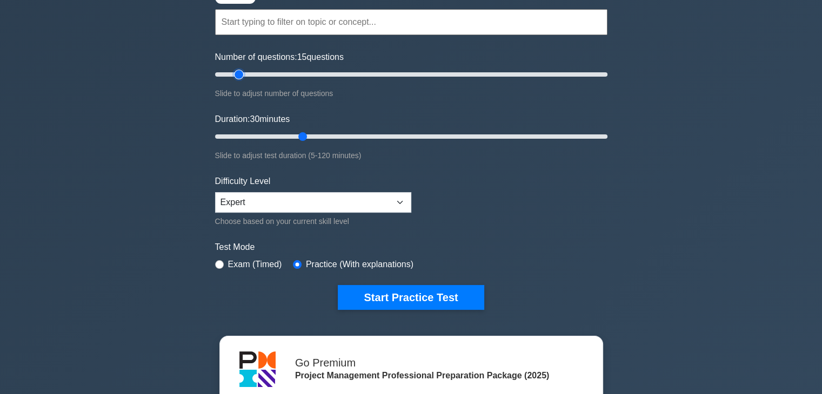
drag, startPoint x: 268, startPoint y: 74, endPoint x: 240, endPoint y: 79, distance: 28.0
type input "15"
click at [240, 79] on input "Number of questions: 15 questions" at bounding box center [411, 74] width 392 height 13
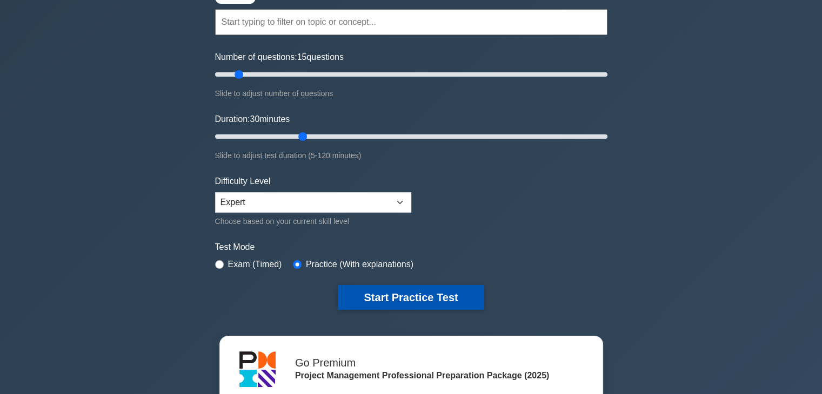
click at [420, 300] on button "Start Practice Test" at bounding box center [411, 297] width 146 height 25
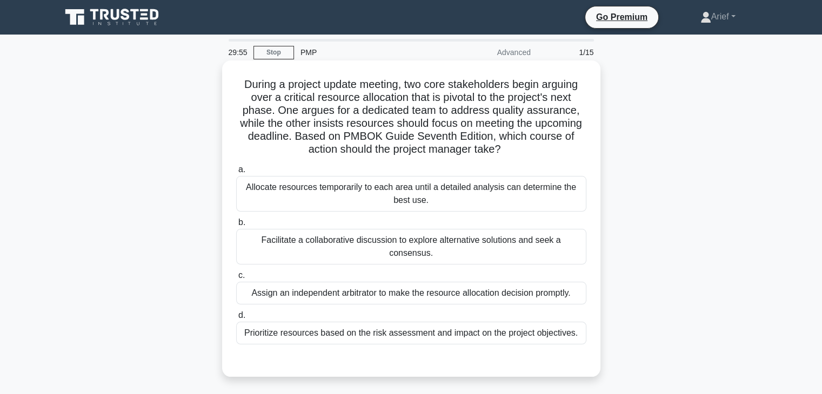
drag, startPoint x: 239, startPoint y: 88, endPoint x: 534, endPoint y: 146, distance: 300.6
click at [534, 146] on h5 "During a project update meeting, two core stakeholders begin arguing over a cri…" at bounding box center [411, 117] width 352 height 79
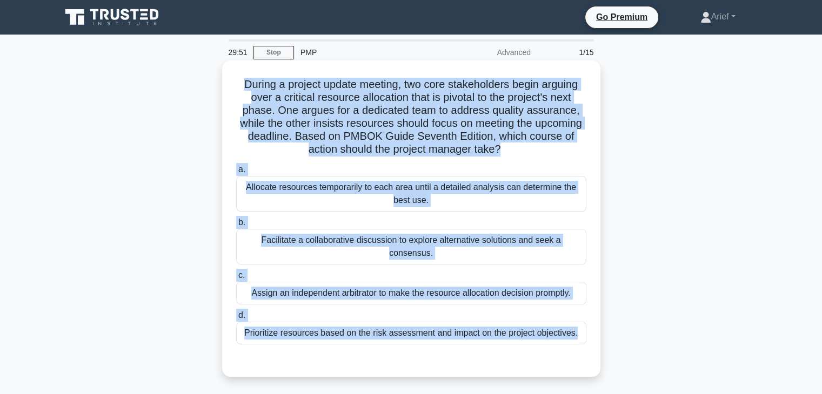
copy div "During a project update meeting, two core stakeholders begin arguing over a cri…"
click at [455, 112] on h5 "During a project update meeting, two core stakeholders begin arguing over a cri…" at bounding box center [411, 117] width 352 height 79
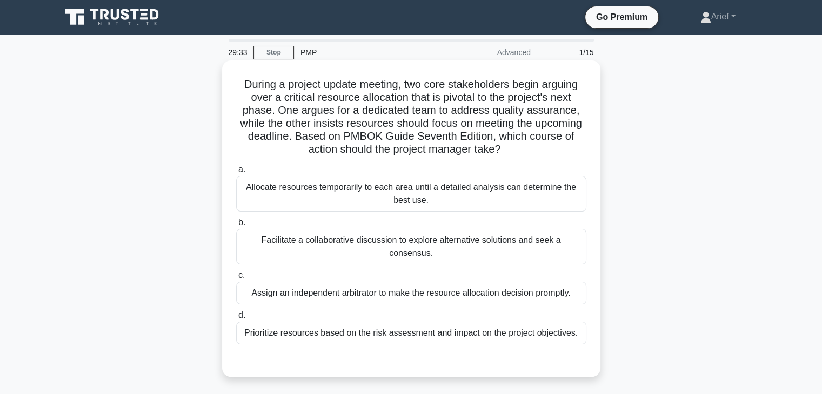
click at [332, 243] on div "Facilitate a collaborative discussion to explore alternative solutions and seek…" at bounding box center [411, 247] width 350 height 36
click at [236, 226] on input "b. Facilitate a collaborative discussion to explore alternative solutions and s…" at bounding box center [236, 222] width 0 height 7
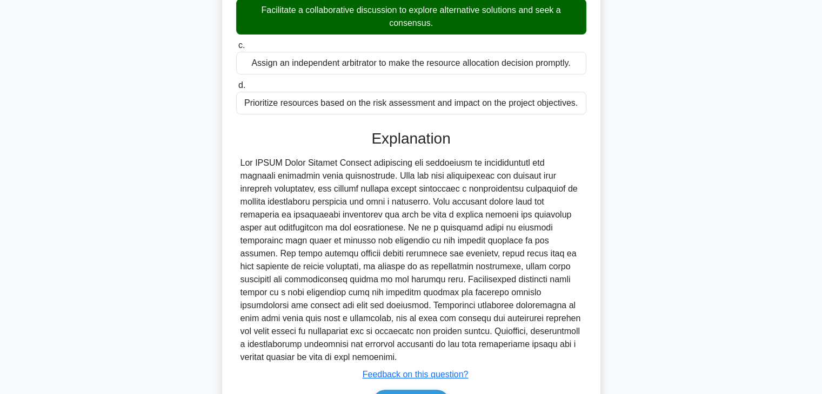
scroll to position [297, 0]
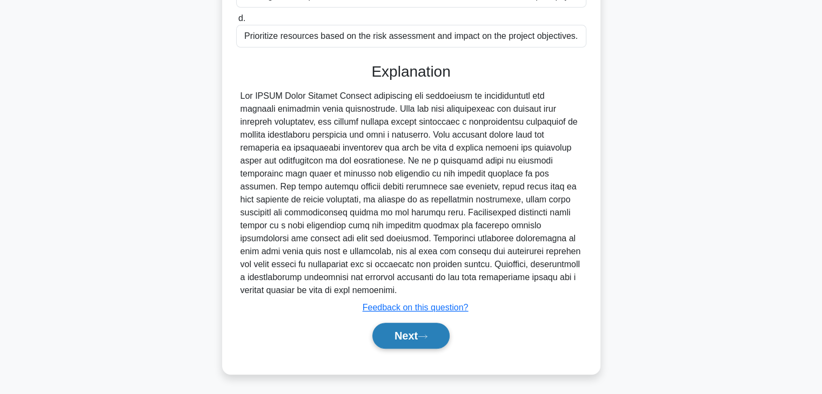
click at [399, 335] on button "Next" at bounding box center [410, 336] width 77 height 26
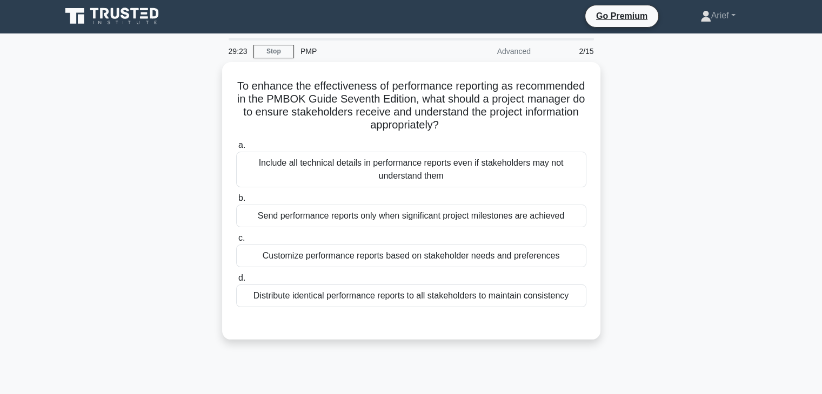
scroll to position [0, 0]
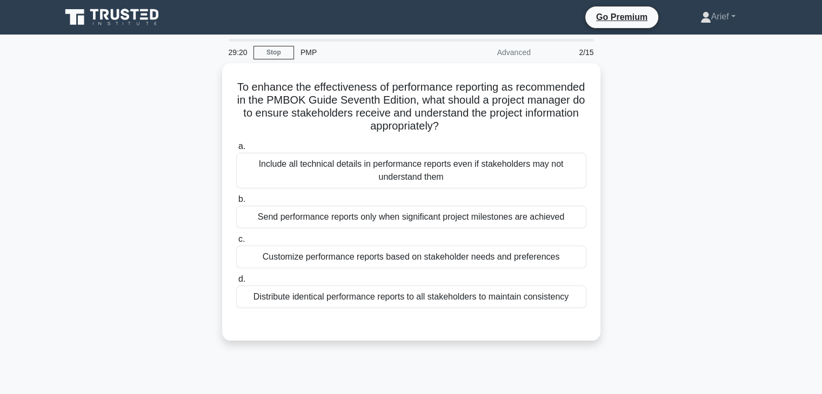
drag, startPoint x: 266, startPoint y: 83, endPoint x: 629, endPoint y: 305, distance: 425.5
click at [629, 305] on div "To enhance the effectiveness of performance reporting as recommended in the PMB…" at bounding box center [411, 208] width 713 height 291
copy div "To enhance the effectiveness of performance reporting as recommended in the PMB…"
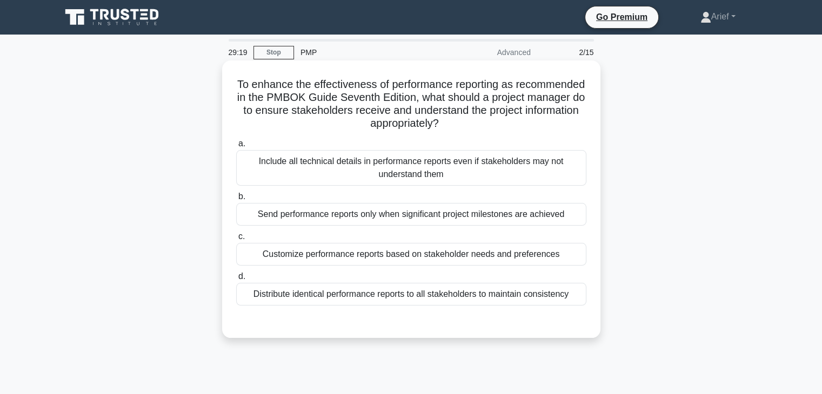
click at [432, 104] on h5 "To enhance the effectiveness of performance reporting as recommended in the PMB…" at bounding box center [411, 104] width 352 height 53
click at [328, 259] on div "Customize performance reports based on stakeholder needs and preferences" at bounding box center [411, 254] width 350 height 23
click at [236, 240] on input "c. Customize performance reports based on stakeholder needs and preferences" at bounding box center [236, 236] width 0 height 7
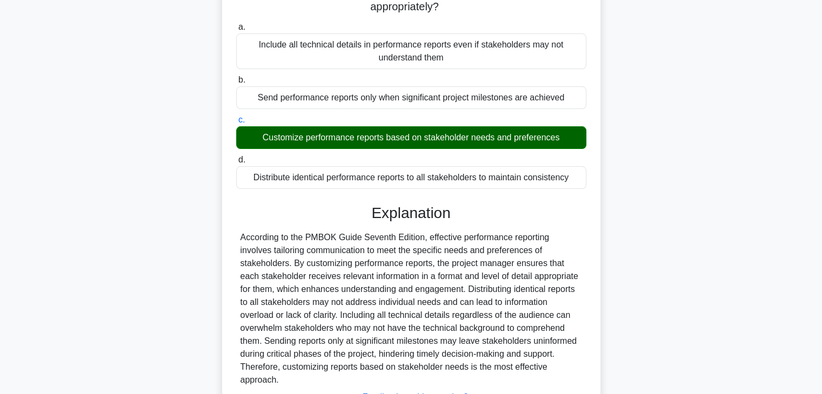
scroll to position [193, 0]
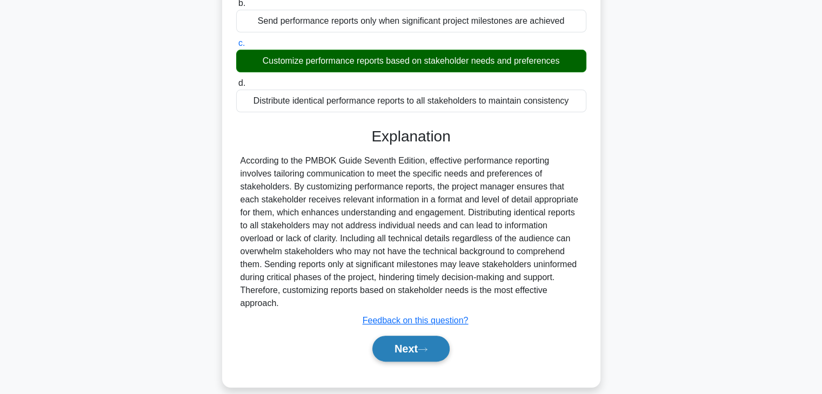
click at [412, 341] on button "Next" at bounding box center [410, 349] width 77 height 26
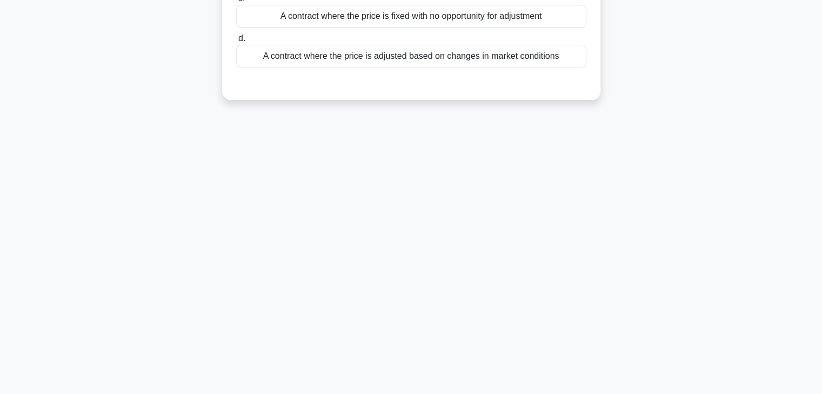
scroll to position [0, 0]
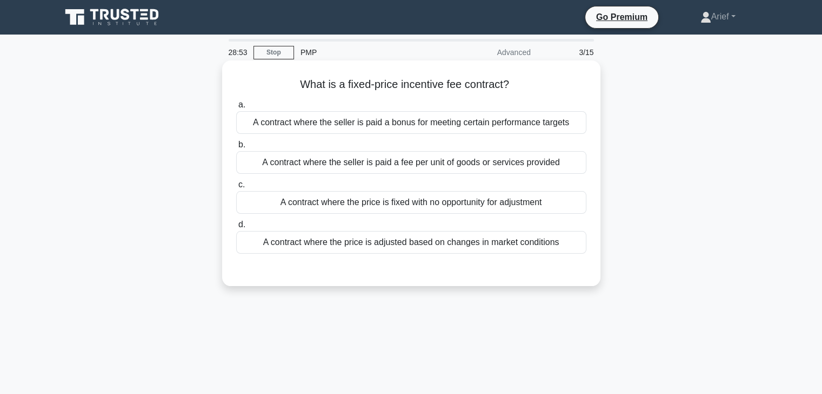
drag, startPoint x: 295, startPoint y: 84, endPoint x: 586, endPoint y: 240, distance: 329.6
click at [586, 240] on div "What is a fixed-price incentive fee contract? .spinner_0XTQ{transform-origin:ce…" at bounding box center [410, 173] width 369 height 217
copy div "What is a fixed-price incentive fee contract? .spinner_0XTQ{transform-origin:ce…"
click at [494, 78] on h5 "What is a fixed-price incentive fee contract? .spinner_0XTQ{transform-origin:ce…" at bounding box center [411, 85] width 352 height 14
click at [454, 122] on div "A contract where the seller is paid a bonus for meeting certain performance tar…" at bounding box center [411, 122] width 350 height 23
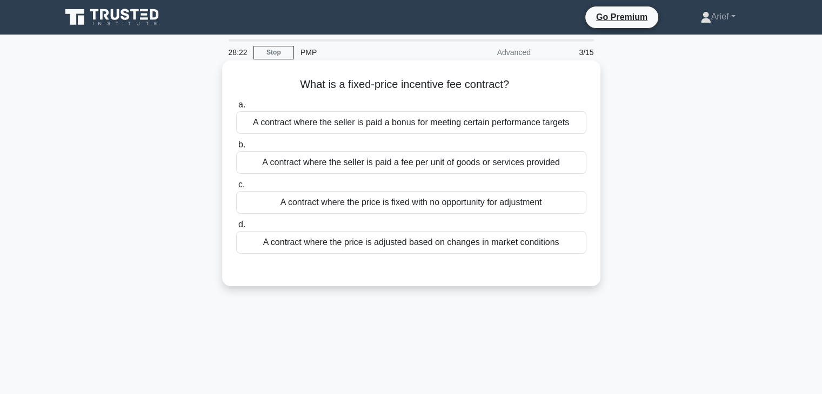
click at [236, 109] on input "a. A contract where the seller is paid a bonus for meeting certain performance …" at bounding box center [236, 105] width 0 height 7
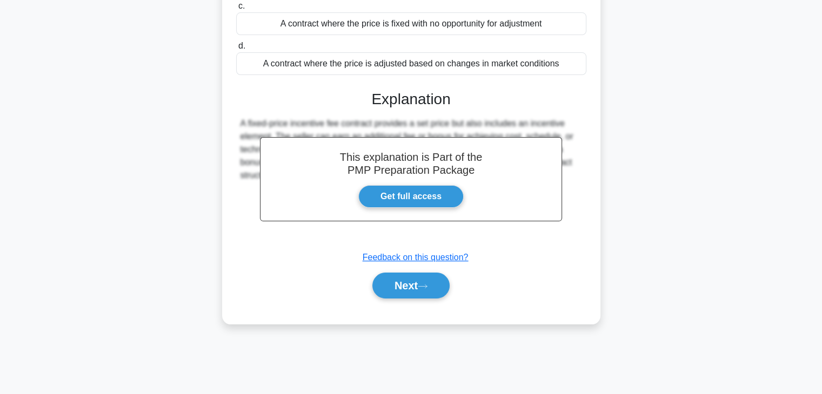
scroll to position [179, 0]
click at [405, 282] on button "Next" at bounding box center [410, 285] width 77 height 26
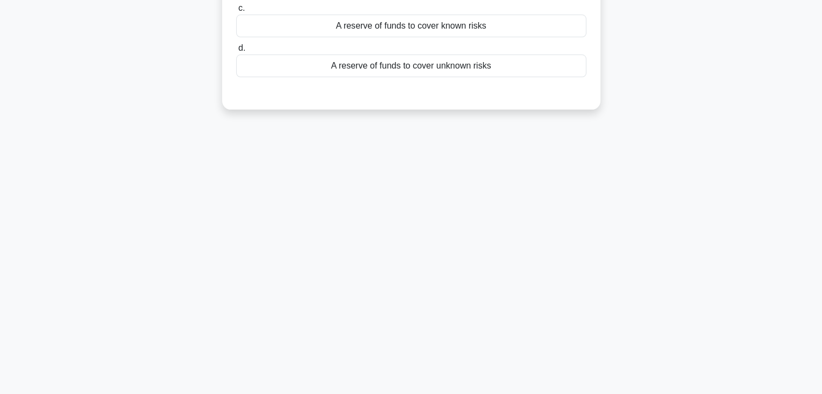
scroll to position [0, 0]
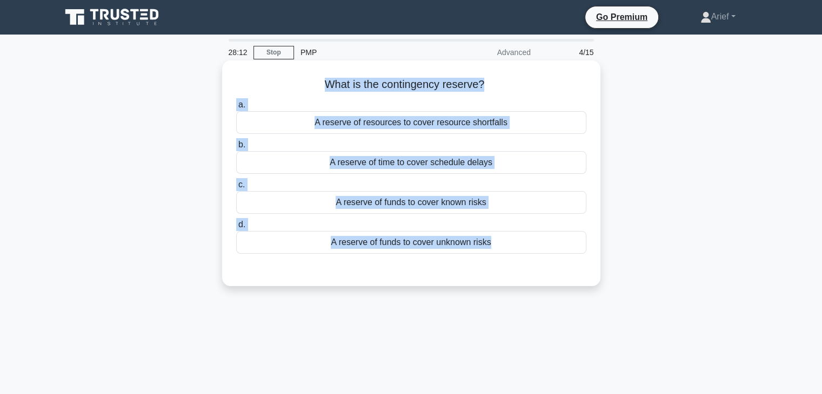
drag, startPoint x: 320, startPoint y: 89, endPoint x: 538, endPoint y: 263, distance: 279.4
click at [538, 263] on div "What is the contingency reserve? .spinner_0XTQ{transform-origin:center;animatio…" at bounding box center [410, 173] width 369 height 217
copy div "What is the contingency reserve? .spinner_0XTQ{transform-origin:center;animatio…"
click at [462, 78] on h5 "What is the contingency reserve? .spinner_0XTQ{transform-origin:center;animatio…" at bounding box center [411, 85] width 352 height 14
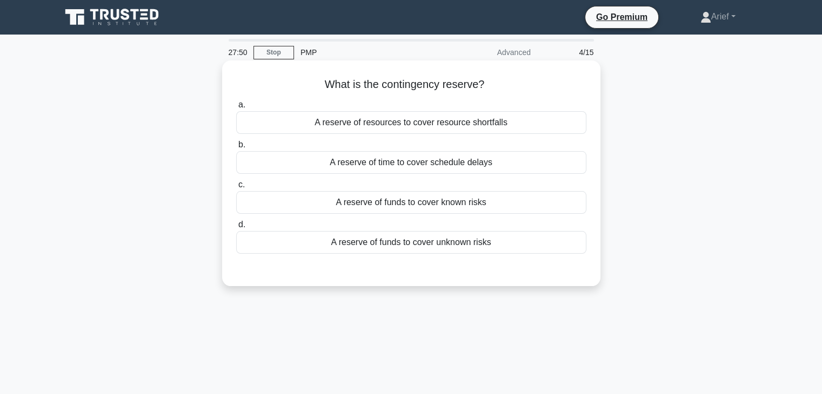
click at [397, 203] on div "A reserve of funds to cover known risks" at bounding box center [411, 202] width 350 height 23
click at [236, 189] on input "c. A reserve of funds to cover known risks" at bounding box center [236, 184] width 0 height 7
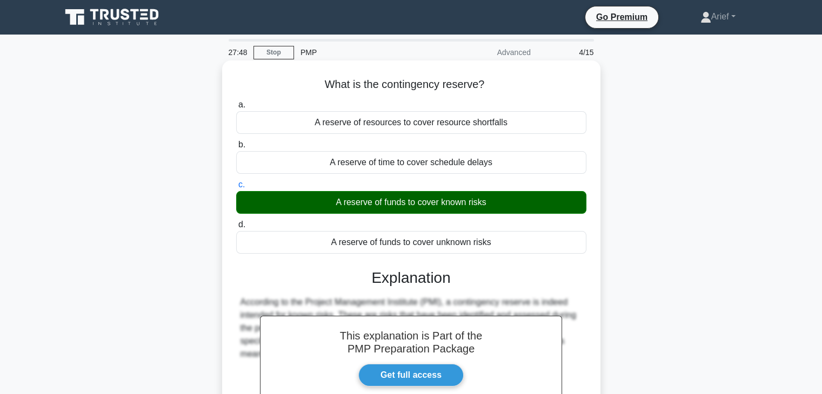
scroll to position [190, 0]
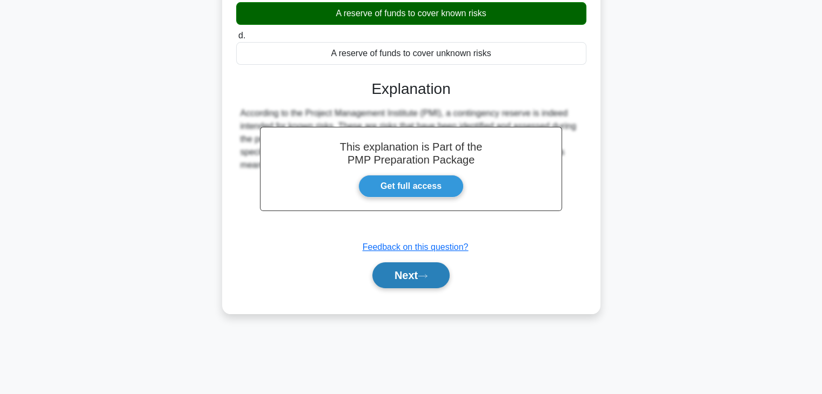
click at [409, 273] on button "Next" at bounding box center [410, 276] width 77 height 26
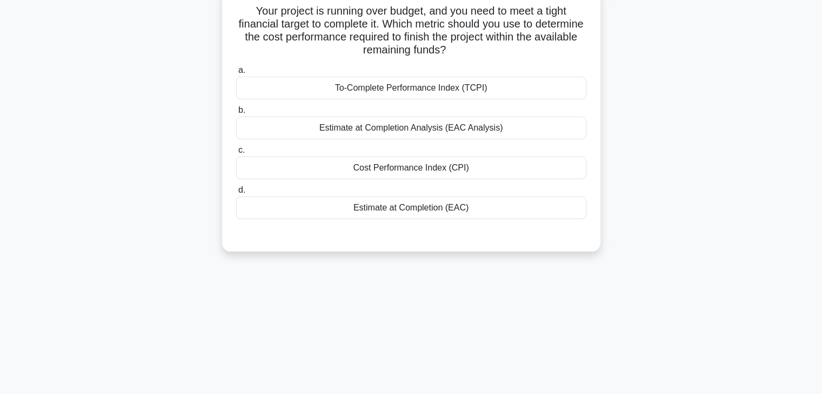
scroll to position [0, 0]
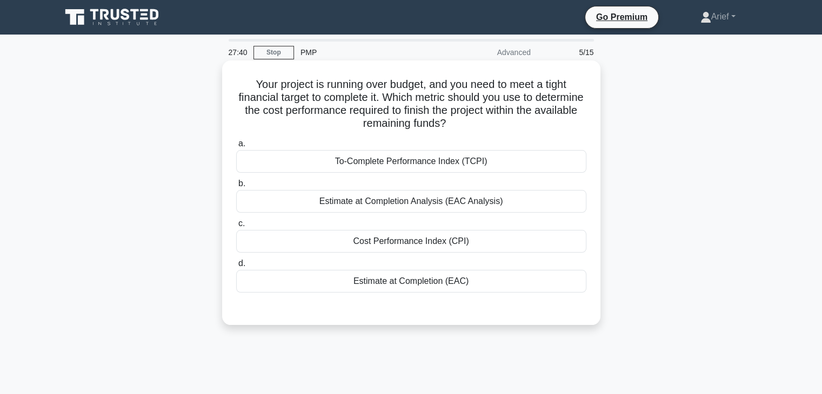
drag, startPoint x: 248, startPoint y: 82, endPoint x: 545, endPoint y: 294, distance: 365.0
click at [545, 294] on div "Your project is running over budget, and you need to meet a tight financial tar…" at bounding box center [410, 193] width 369 height 256
copy div "Your project is running over budget, and you need to meet a tight financial tar…"
click at [497, 107] on h5 "Your project is running over budget, and you need to meet a tight financial tar…" at bounding box center [411, 104] width 352 height 53
click at [381, 163] on div "To-Complete Performance Index (TCPI)" at bounding box center [411, 161] width 350 height 23
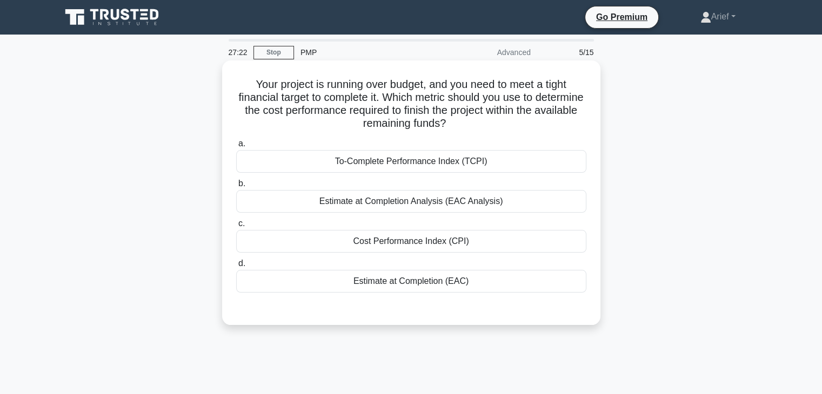
click at [236, 147] on input "a. To-Complete Performance Index (TCPI)" at bounding box center [236, 143] width 0 height 7
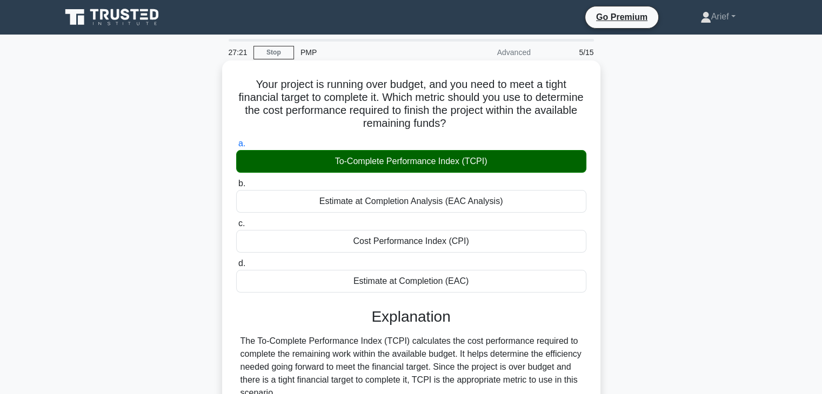
scroll to position [190, 0]
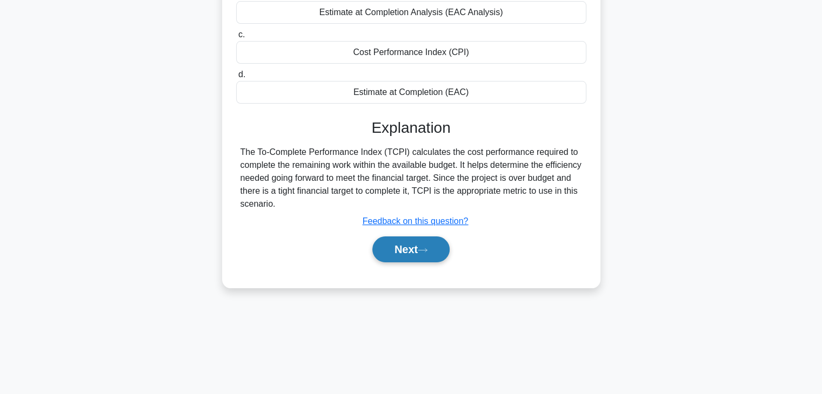
click at [407, 245] on button "Next" at bounding box center [410, 250] width 77 height 26
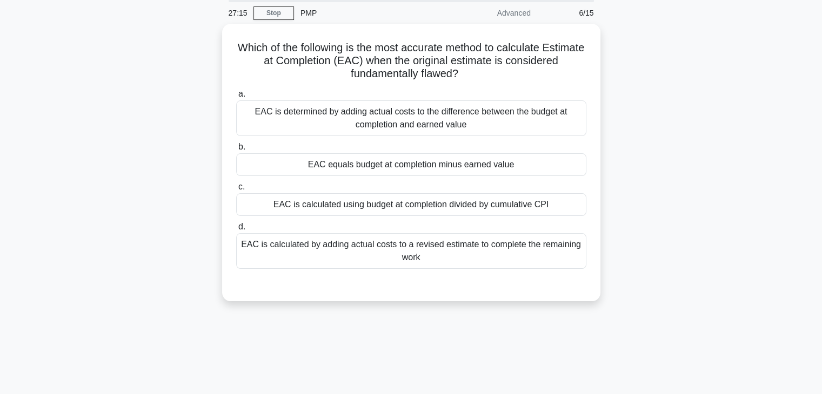
scroll to position [37, 0]
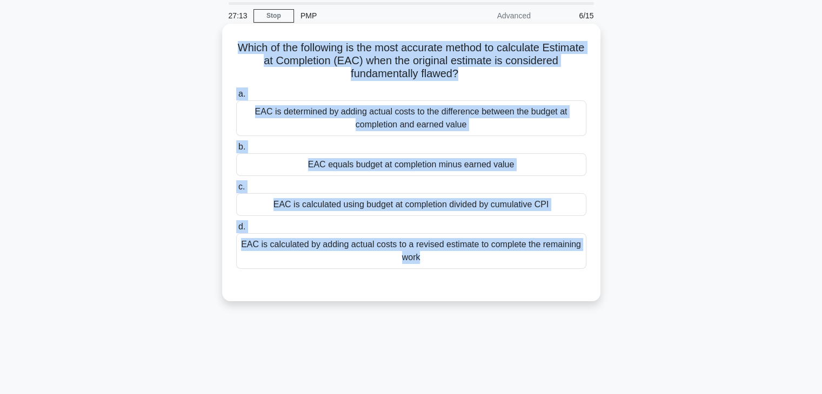
drag, startPoint x: 253, startPoint y: 48, endPoint x: 447, endPoint y: 293, distance: 312.5
click at [447, 293] on div "Which of the following is the most accurate method to calculate Estimate at Com…" at bounding box center [410, 162] width 369 height 269
copy div "Which of the following is the most accurate method to calculate Estimate at Com…"
click at [467, 53] on h5 "Which of the following is the most accurate method to calculate Estimate at Com…" at bounding box center [411, 61] width 352 height 40
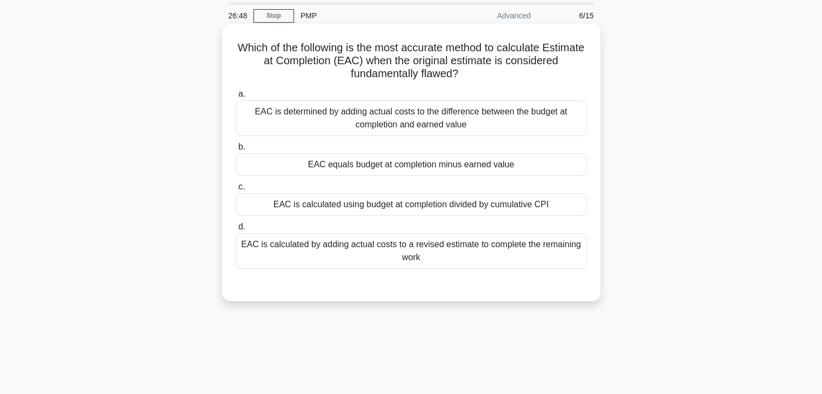
click at [339, 248] on div "EAC is calculated by adding actual costs to a revised estimate to complete the …" at bounding box center [411, 251] width 350 height 36
click at [236, 231] on input "d. EAC is calculated by adding actual costs to a revised estimate to complete t…" at bounding box center [236, 227] width 0 height 7
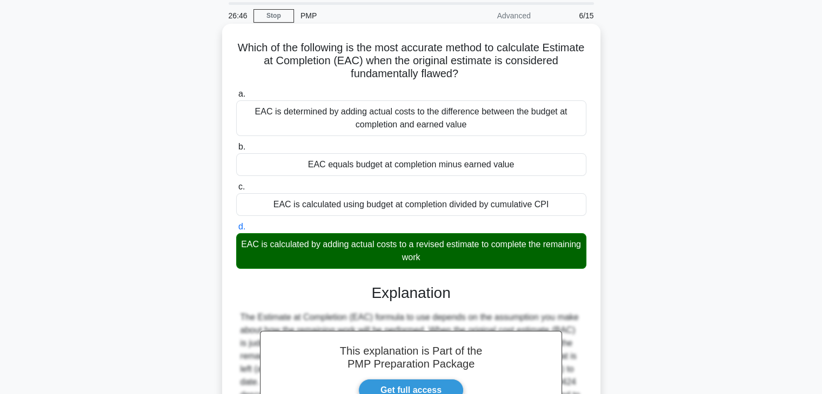
scroll to position [190, 0]
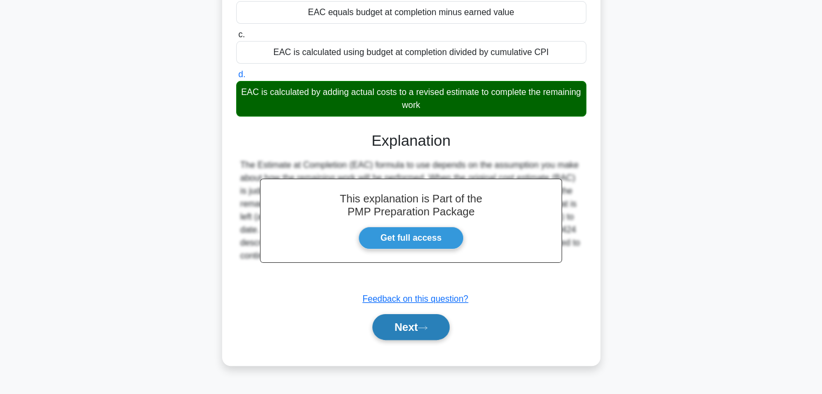
click at [399, 325] on button "Next" at bounding box center [410, 327] width 77 height 26
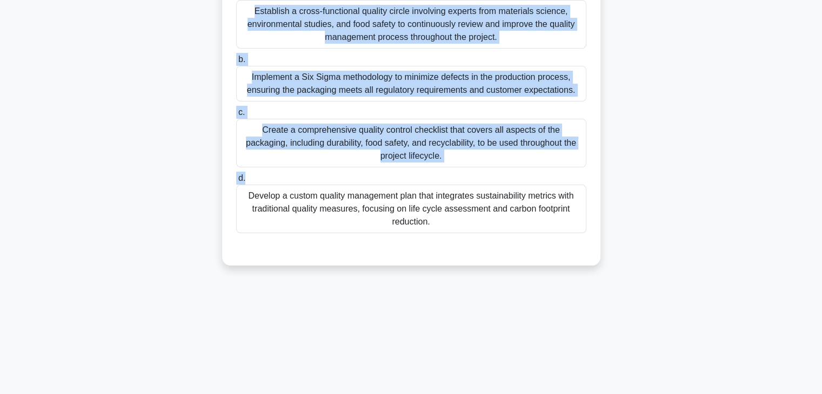
drag, startPoint x: 245, startPoint y: 83, endPoint x: 578, endPoint y: 231, distance: 365.4
click at [578, 231] on div "You're managing a project to develop a new eco-friendly packaging solution for …" at bounding box center [410, 69] width 369 height 386
copy div "You're managing a project to develop a new eco-friendly packaging solution for …"
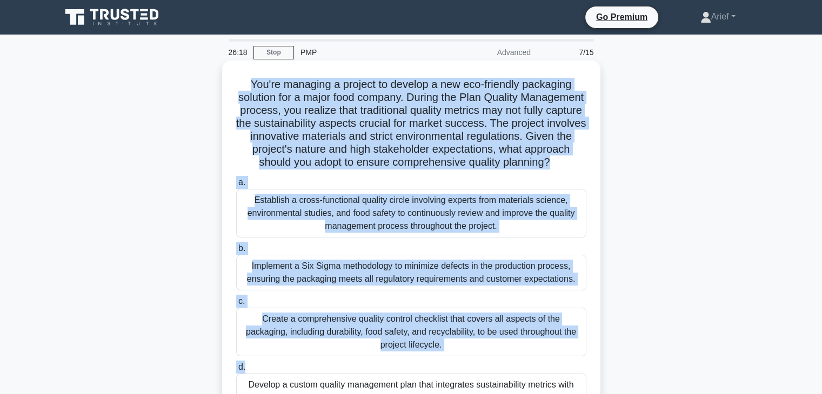
click at [475, 124] on h5 "You're managing a project to develop a new eco-friendly packaging solution for …" at bounding box center [411, 124] width 352 height 92
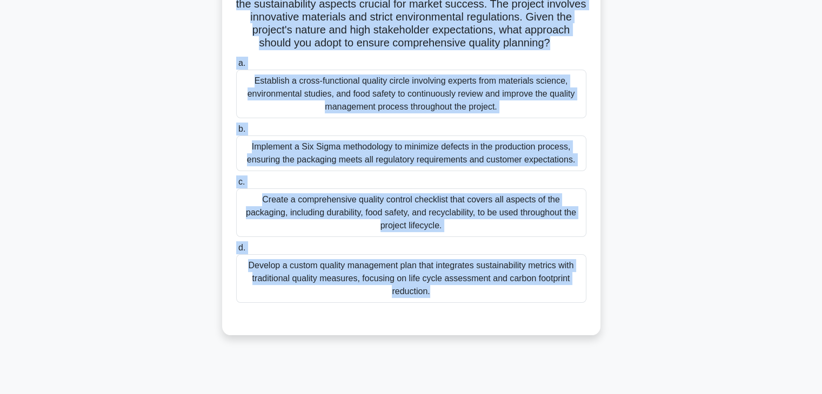
scroll to position [190, 0]
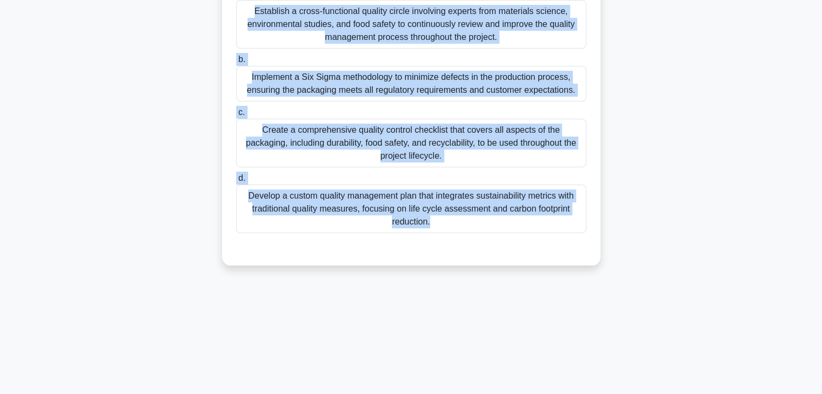
drag, startPoint x: 245, startPoint y: 79, endPoint x: 495, endPoint y: 242, distance: 298.7
click at [495, 242] on div "You're managing a project to develop a new eco-friendly packaging solution for …" at bounding box center [410, 69] width 369 height 386
copy div "You're managing a project to develop a new eco-friendly packaging solution for …"
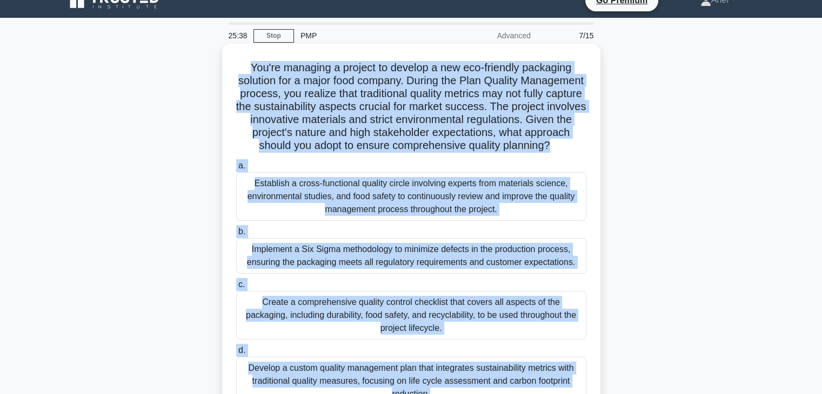
scroll to position [0, 0]
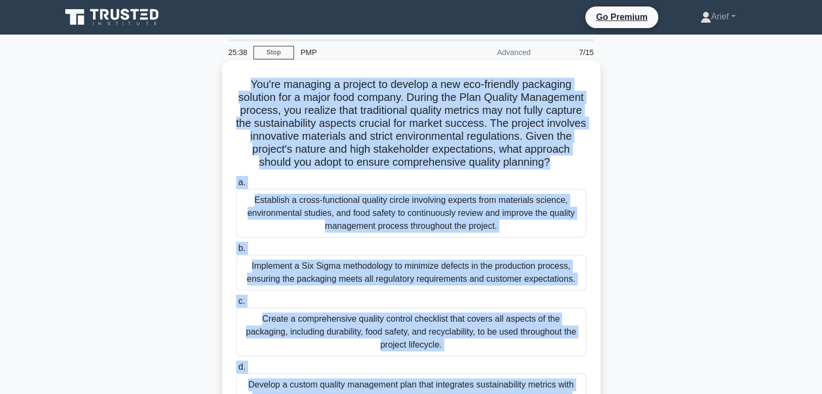
click at [384, 113] on h5 "You're managing a project to develop a new eco-friendly packaging solution for …" at bounding box center [411, 124] width 352 height 92
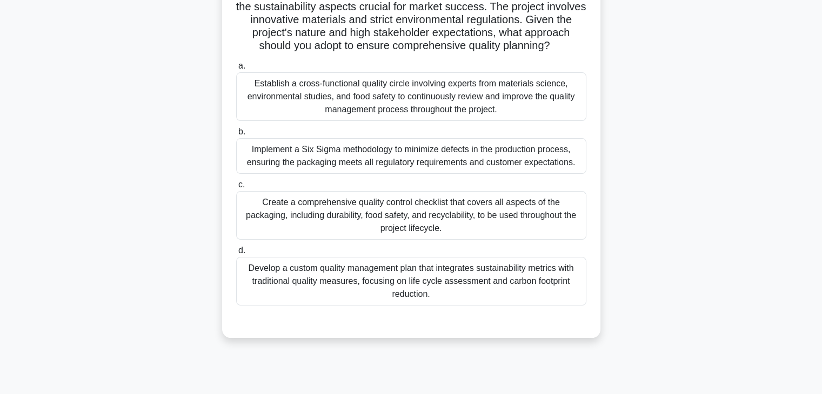
scroll to position [118, 0]
click at [353, 286] on div "Develop a custom quality management plan that integrates sustainability metrics…" at bounding box center [411, 280] width 350 height 49
click at [236, 253] on input "d. Develop a custom quality management plan that integrates sustainability metr…" at bounding box center [236, 249] width 0 height 7
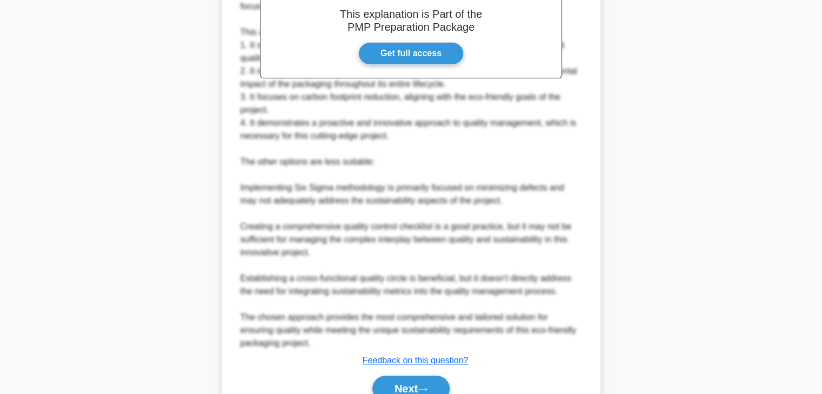
scroll to position [556, 0]
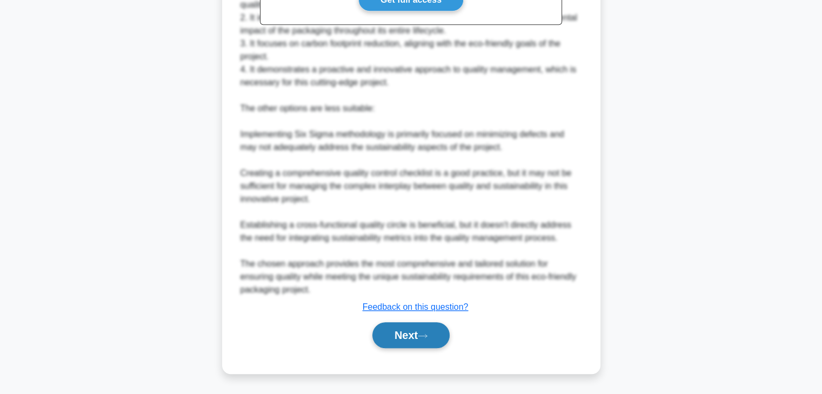
click at [407, 331] on button "Next" at bounding box center [410, 335] width 77 height 26
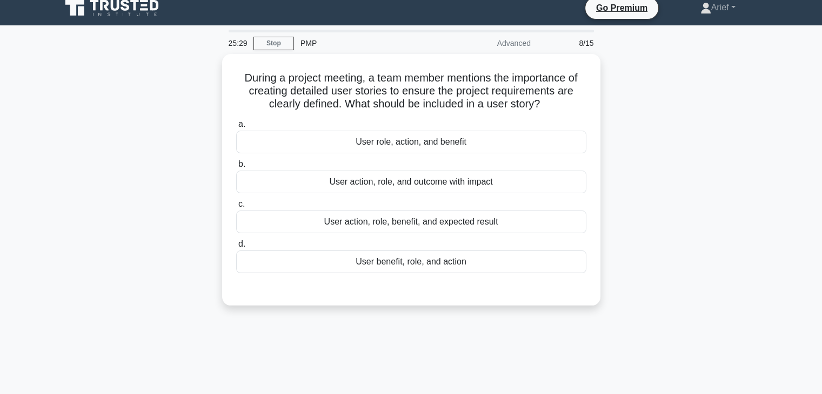
scroll to position [6, 0]
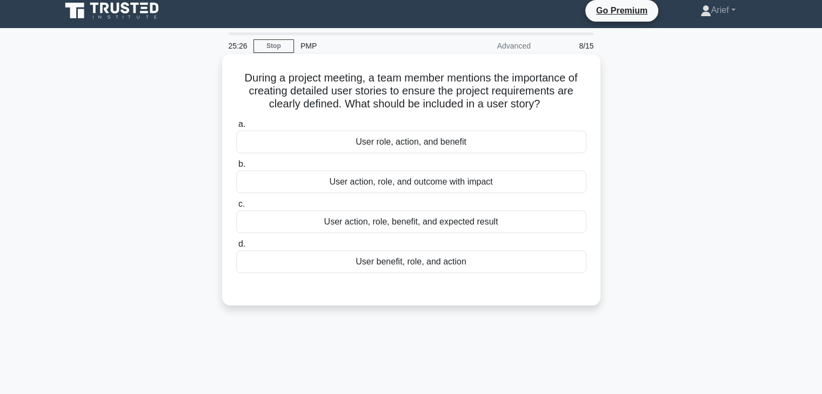
drag, startPoint x: 238, startPoint y: 76, endPoint x: 499, endPoint y: 272, distance: 326.5
click at [499, 272] on div "During a project meeting, a team member mentions the importance of creating det…" at bounding box center [410, 179] width 369 height 243
copy div "During a project meeting, a team member mentions the importance of creating det…"
click at [475, 95] on h5 "During a project meeting, a team member mentions the importance of creating det…" at bounding box center [411, 91] width 352 height 40
click at [420, 145] on div "User role, action, and benefit" at bounding box center [411, 142] width 350 height 23
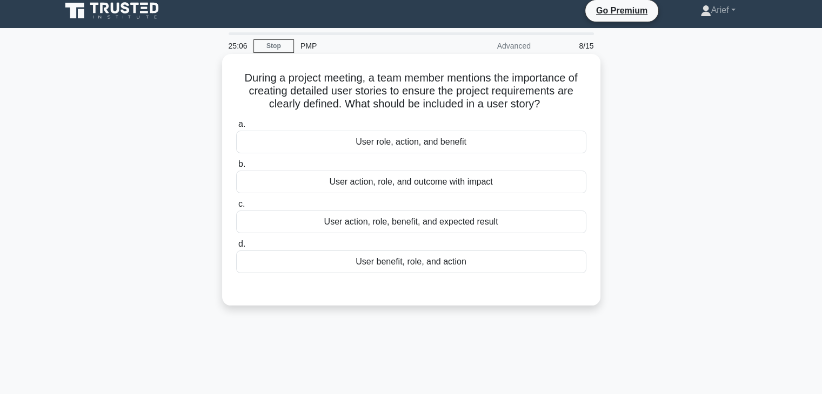
click at [236, 128] on input "a. User role, action, and benefit" at bounding box center [236, 124] width 0 height 7
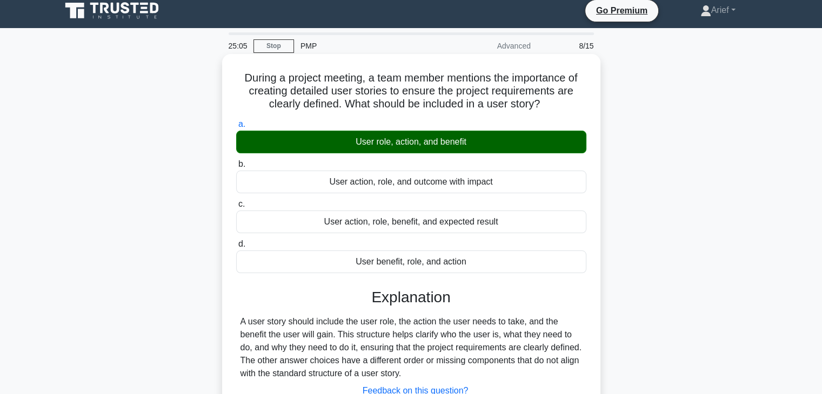
scroll to position [190, 0]
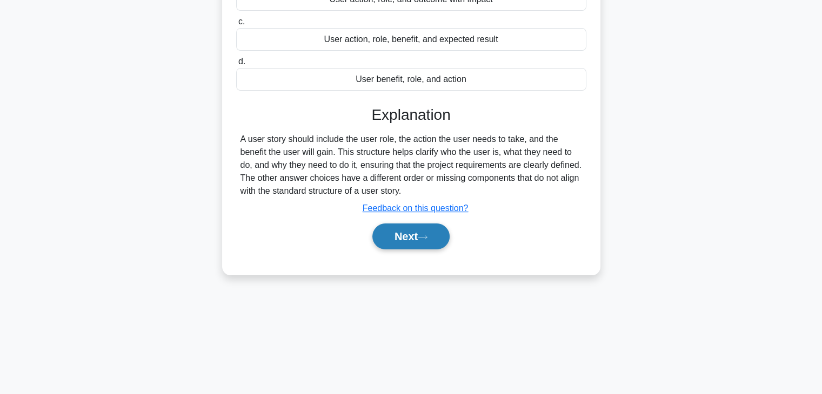
click at [400, 234] on button "Next" at bounding box center [410, 237] width 77 height 26
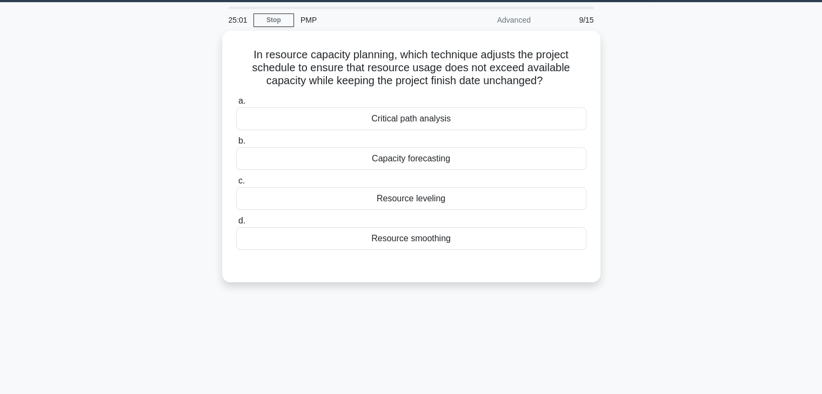
scroll to position [0, 0]
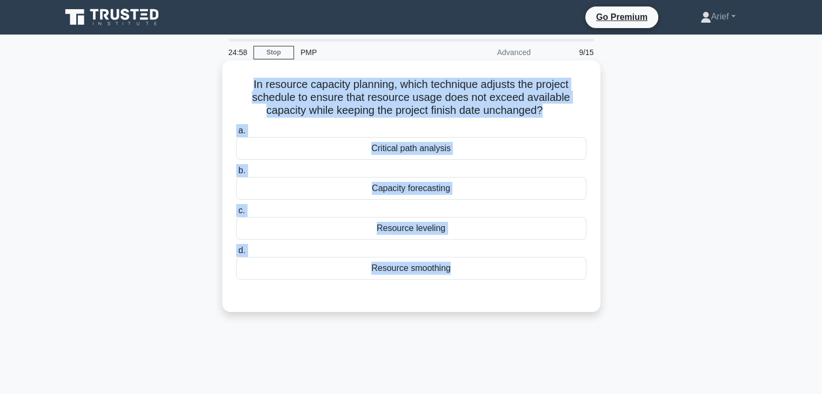
drag, startPoint x: 249, startPoint y: 87, endPoint x: 490, endPoint y: 295, distance: 318.6
click at [490, 295] on div "In resource capacity planning, which technique adjusts the project schedule to …" at bounding box center [410, 186] width 369 height 243
copy div "In resource capacity planning, which technique adjusts the project schedule to …"
click at [469, 98] on h5 "In resource capacity planning, which technique adjusts the project schedule to …" at bounding box center [411, 98] width 352 height 40
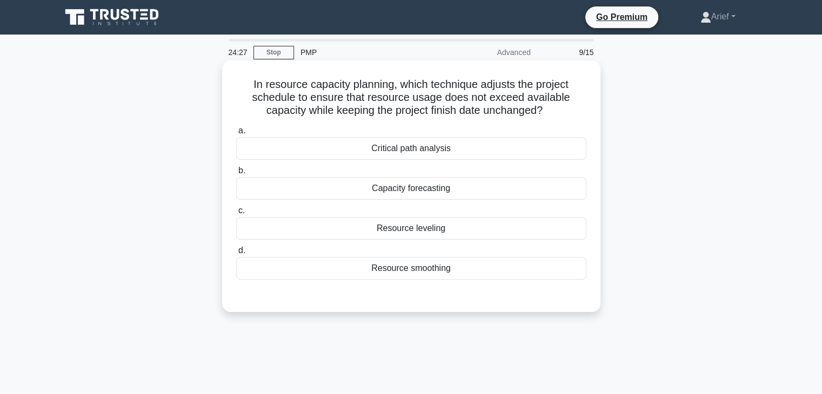
click at [395, 266] on div "Resource smoothing" at bounding box center [411, 268] width 350 height 23
click at [236, 254] on input "d. Resource smoothing" at bounding box center [236, 250] width 0 height 7
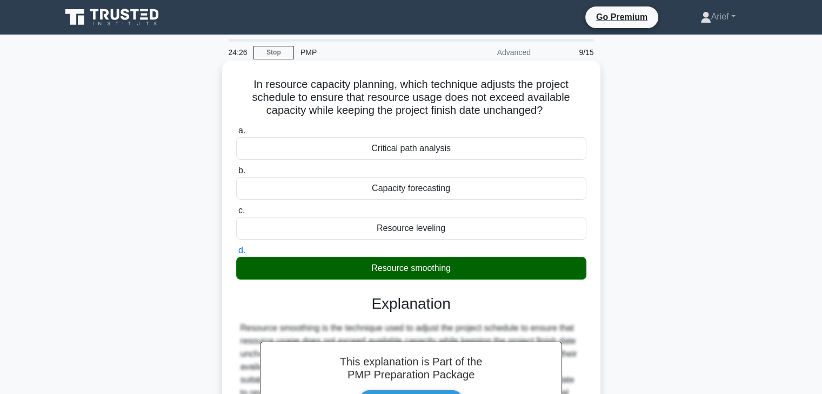
scroll to position [190, 0]
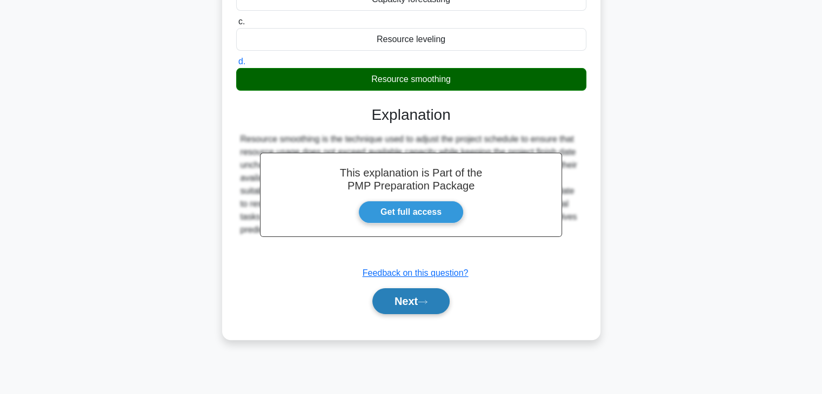
click at [410, 303] on button "Next" at bounding box center [410, 301] width 77 height 26
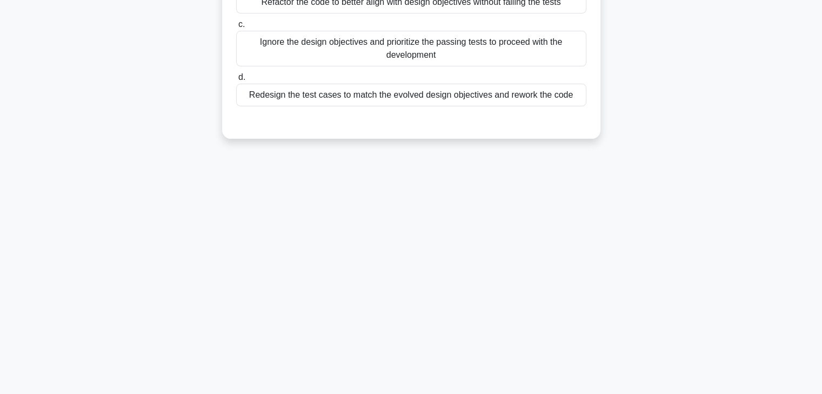
scroll to position [0, 0]
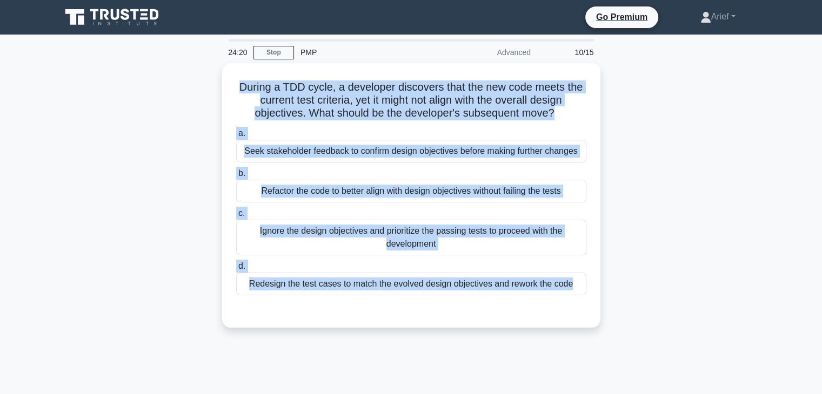
drag, startPoint x: 238, startPoint y: 83, endPoint x: 617, endPoint y: 299, distance: 436.4
click at [617, 299] on div "During a TDD cycle, a developer discovers that the new code meets the current t…" at bounding box center [411, 202] width 713 height 278
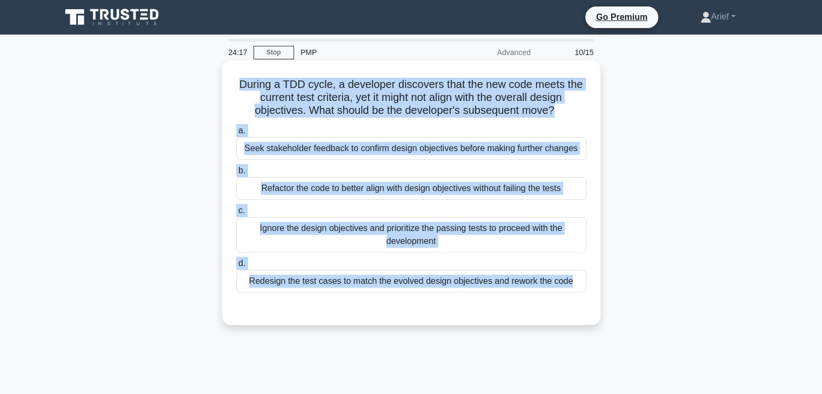
click at [477, 96] on h5 "During a TDD cycle, a developer discovers that the new code meets the current t…" at bounding box center [411, 98] width 352 height 40
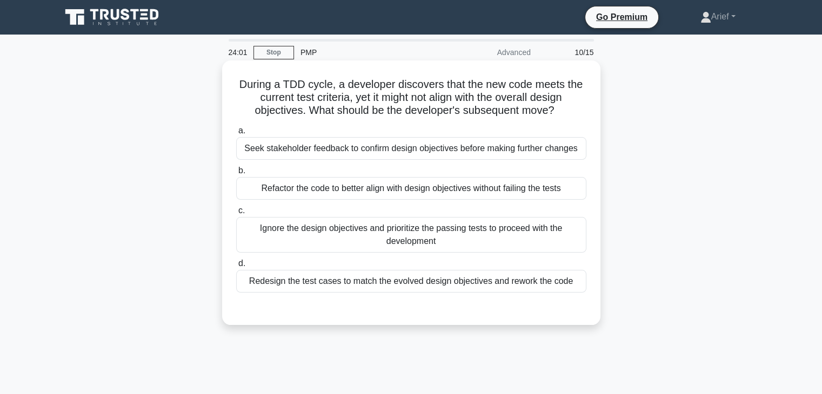
click at [358, 188] on div "Refactor the code to better align with design objectives without failing the te…" at bounding box center [411, 188] width 350 height 23
click at [236, 174] on input "b. Refactor the code to better align with design objectives without failing the…" at bounding box center [236, 170] width 0 height 7
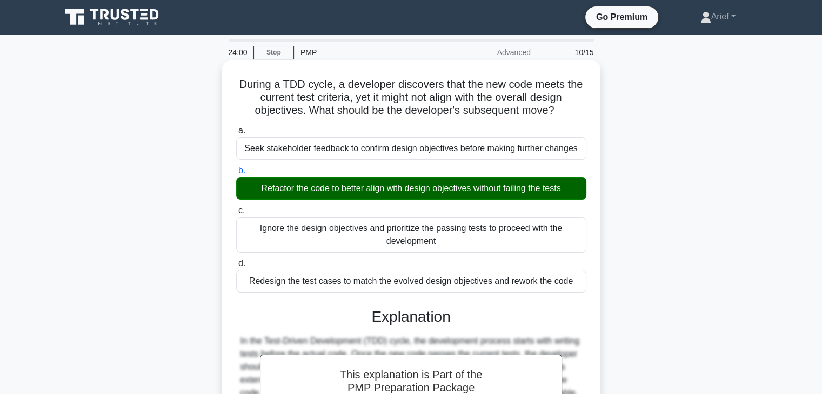
scroll to position [245, 0]
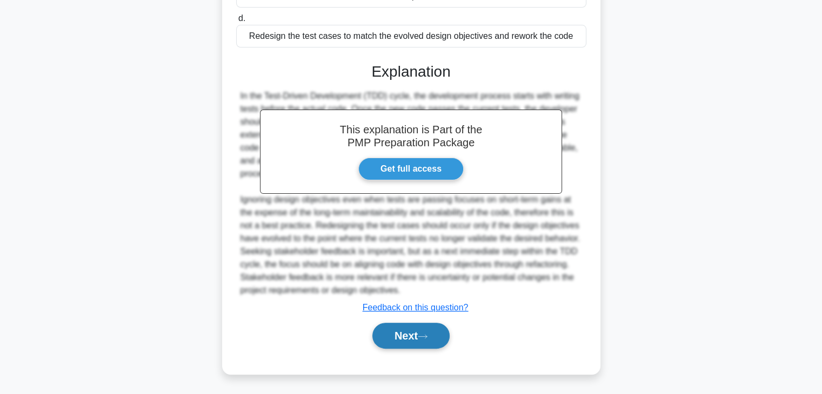
click at [402, 340] on button "Next" at bounding box center [410, 336] width 77 height 26
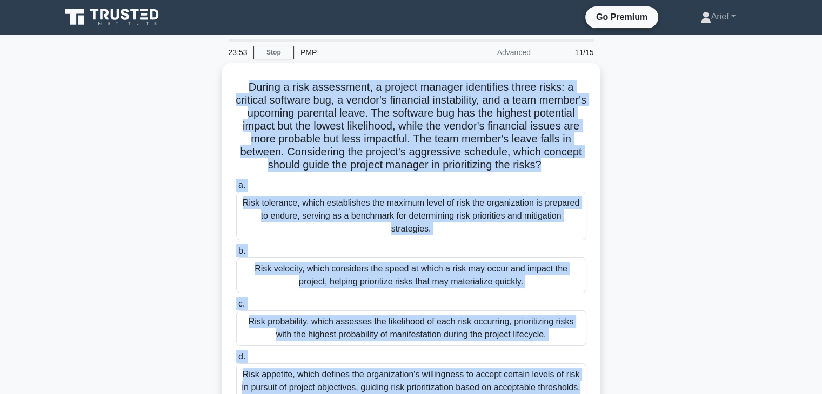
scroll to position [190, 0]
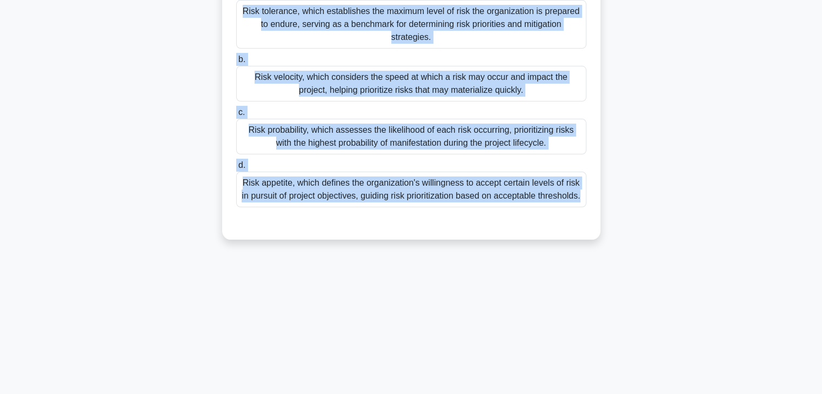
drag, startPoint x: 246, startPoint y: 85, endPoint x: 591, endPoint y: 211, distance: 367.1
click at [591, 211] on div "During a risk assessment, a project manager identifies three risks: a critical …" at bounding box center [410, 56] width 369 height 360
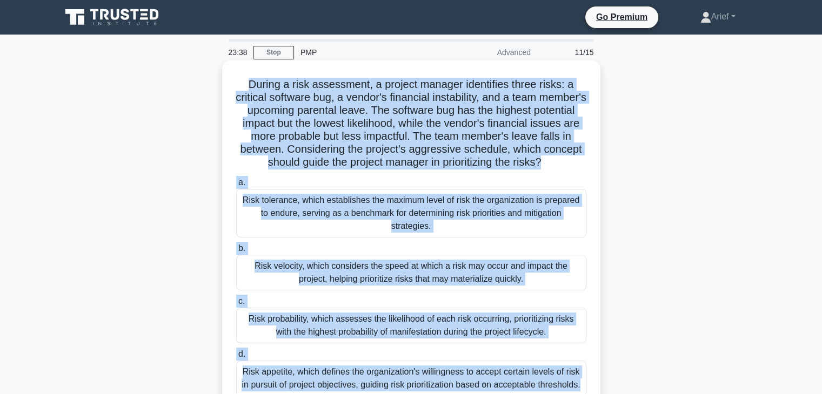
click at [499, 86] on h5 "During a risk assessment, a project manager identifies three risks: a critical …" at bounding box center [411, 124] width 352 height 92
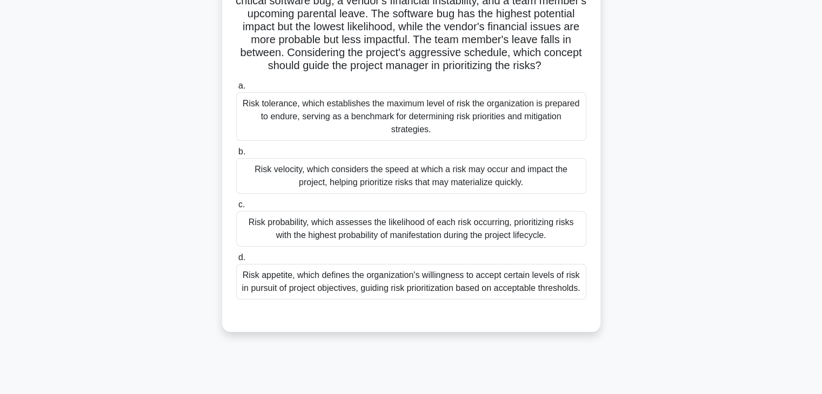
scroll to position [95, 0]
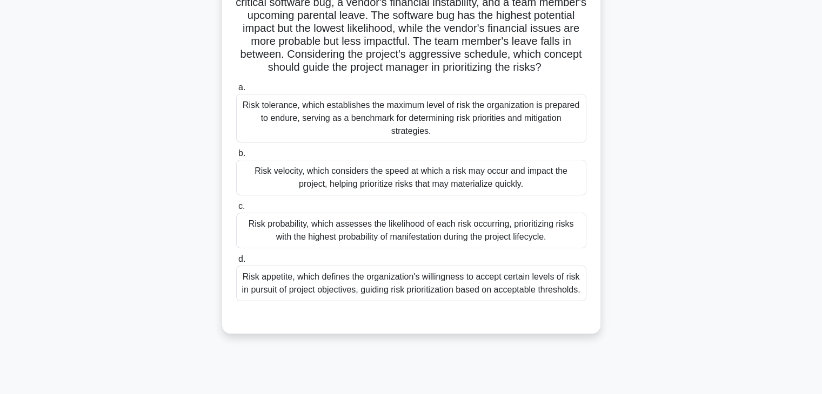
click at [367, 185] on div "Risk velocity, which considers the speed at which a risk may occur and impact t…" at bounding box center [411, 178] width 350 height 36
click at [236, 157] on input "b. Risk velocity, which considers the speed at which a risk may occur and impac…" at bounding box center [236, 153] width 0 height 7
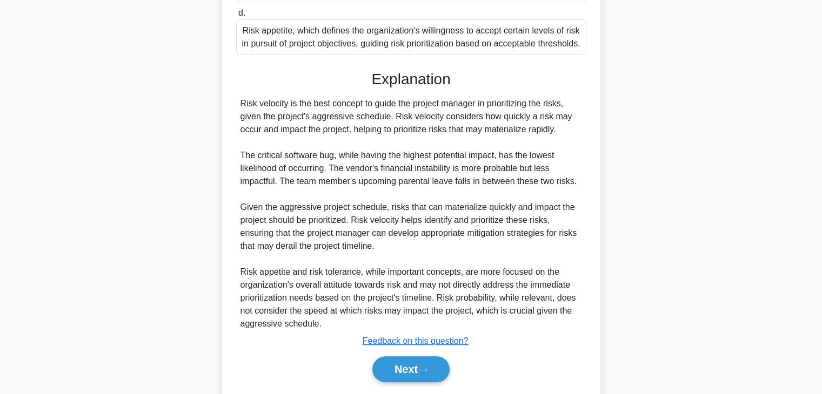
scroll to position [375, 0]
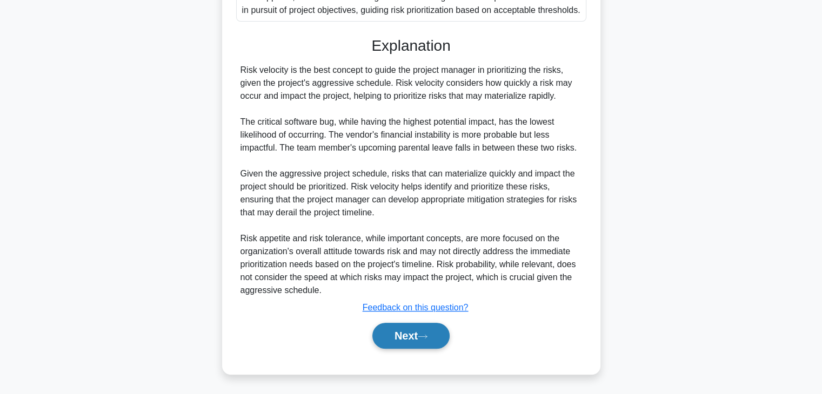
click at [408, 329] on button "Next" at bounding box center [410, 336] width 77 height 26
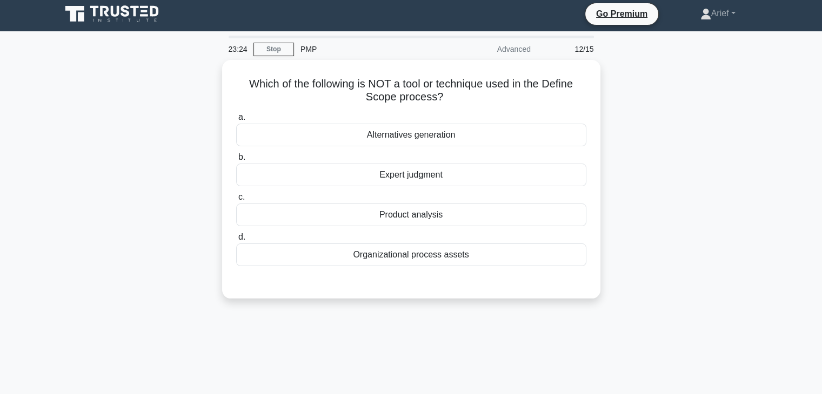
scroll to position [0, 0]
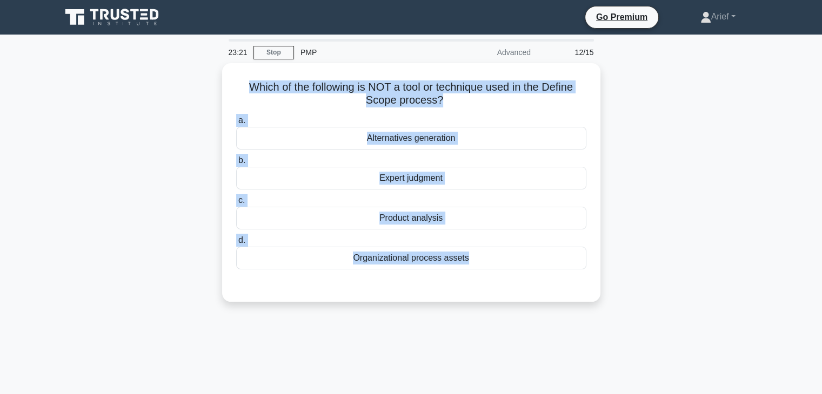
drag, startPoint x: 244, startPoint y: 80, endPoint x: 627, endPoint y: 285, distance: 433.5
click at [627, 285] on div "Which of the following is NOT a tool or technique used in the Define Scope proc…" at bounding box center [411, 189] width 713 height 252
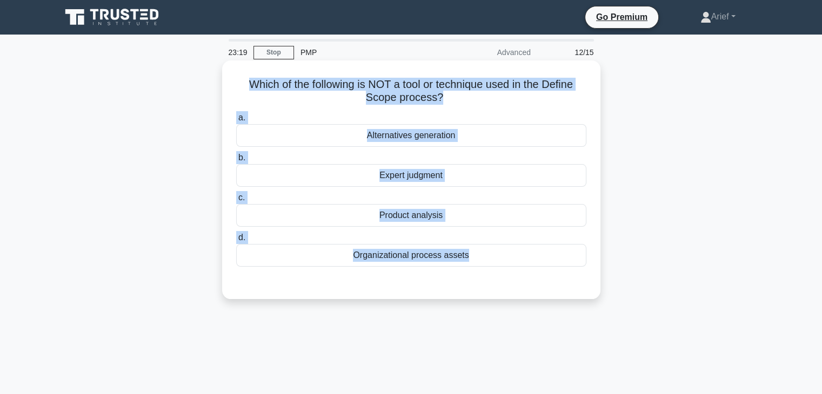
click at [439, 86] on h5 "Which of the following is NOT a tool or technique used in the Define Scope proc…" at bounding box center [411, 91] width 352 height 27
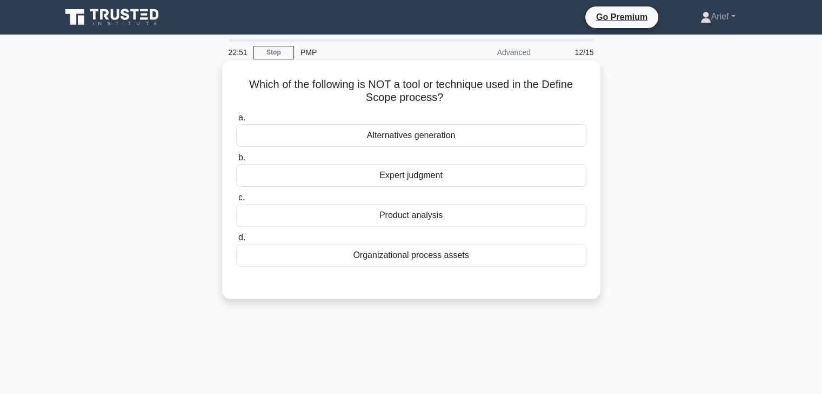
click at [422, 256] on div "Organizational process assets" at bounding box center [411, 255] width 350 height 23
click at [236, 241] on input "d. Organizational process assets" at bounding box center [236, 237] width 0 height 7
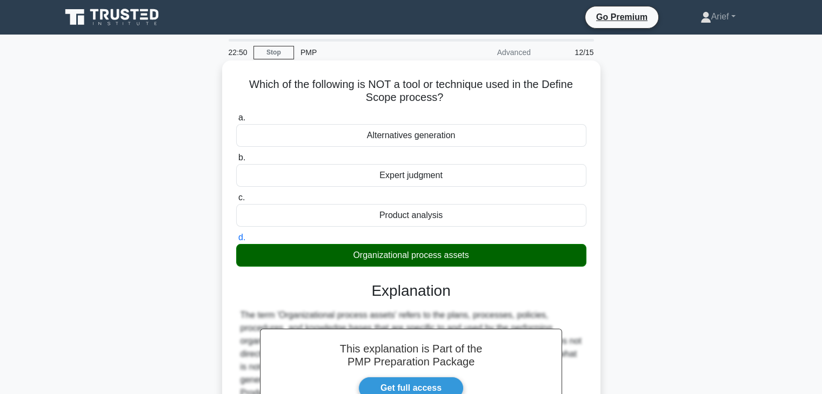
scroll to position [190, 0]
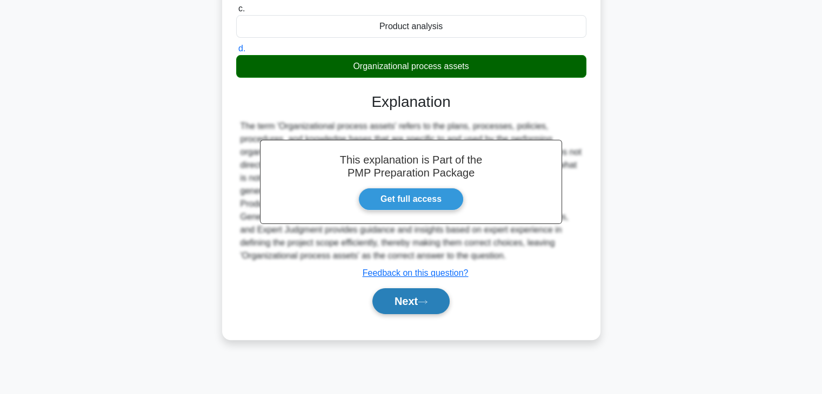
click at [403, 301] on button "Next" at bounding box center [410, 301] width 77 height 26
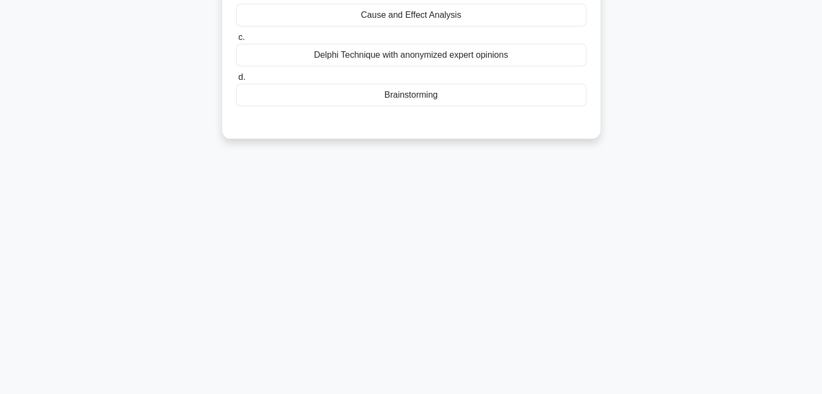
scroll to position [0, 0]
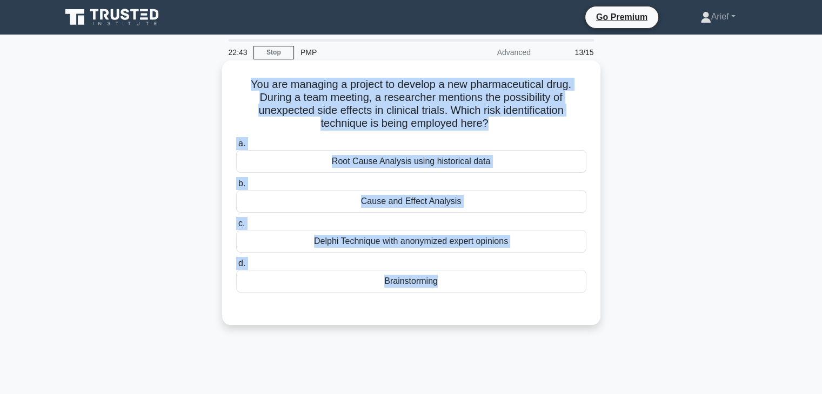
drag, startPoint x: 246, startPoint y: 86, endPoint x: 520, endPoint y: 297, distance: 345.5
click at [520, 297] on div "You are managing a project to develop a new pharmaceutical drug. During a team …" at bounding box center [410, 193] width 369 height 256
click at [413, 95] on h5 "You are managing a project to develop a new pharmaceutical drug. During a team …" at bounding box center [411, 104] width 352 height 53
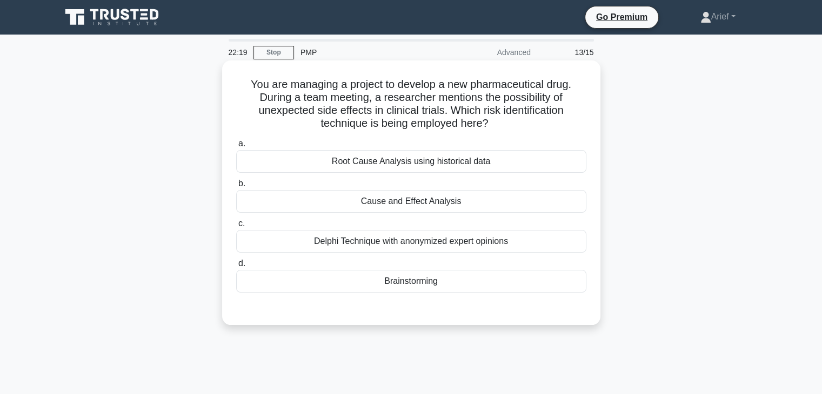
drag, startPoint x: 248, startPoint y: 83, endPoint x: 502, endPoint y: 290, distance: 327.8
click at [502, 290] on div "You are managing a project to develop a new pharmaceutical drug. During a team …" at bounding box center [410, 193] width 369 height 256
click at [411, 89] on h5 "You are managing a project to develop a new pharmaceutical drug. During a team …" at bounding box center [411, 104] width 352 height 53
click at [408, 278] on div "Brainstorming" at bounding box center [411, 281] width 350 height 23
click at [236, 267] on input "d. Brainstorming" at bounding box center [236, 263] width 0 height 7
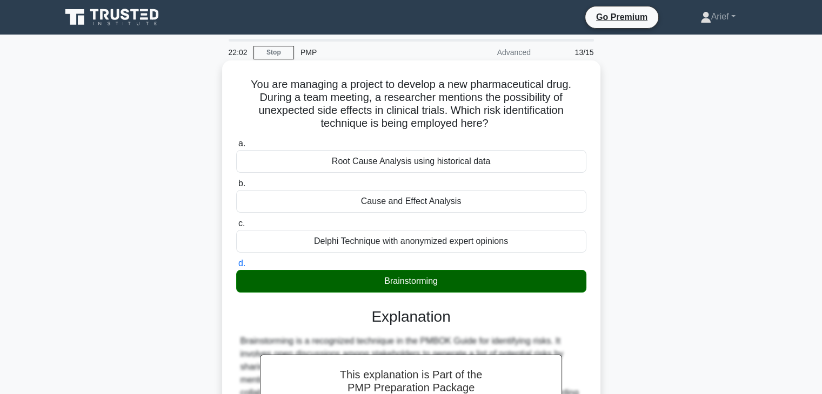
scroll to position [190, 0]
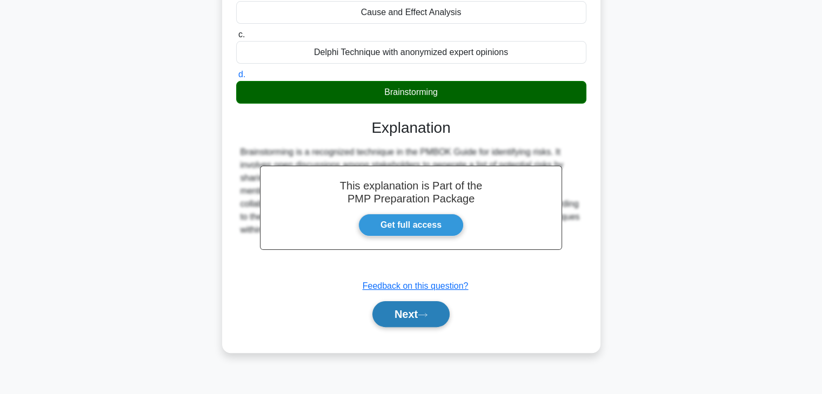
click at [412, 307] on button "Next" at bounding box center [410, 314] width 77 height 26
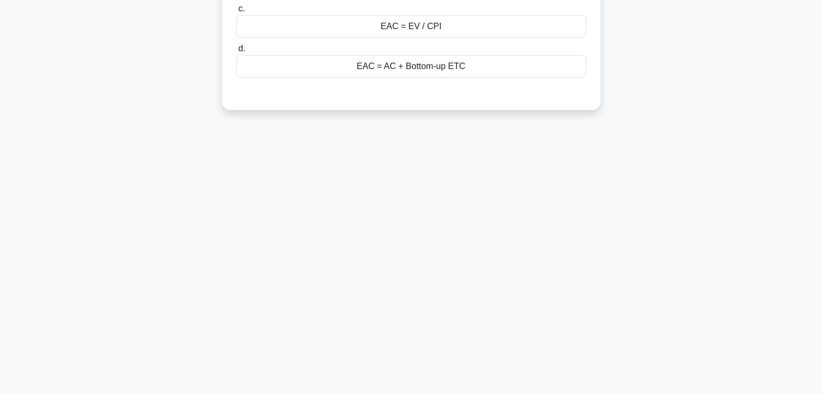
scroll to position [0, 0]
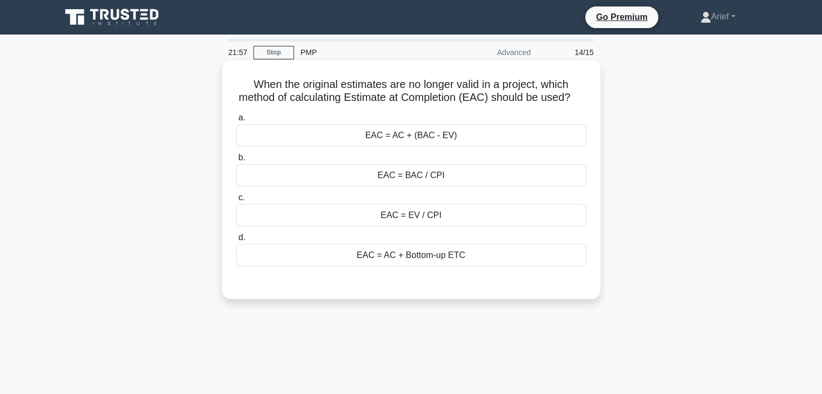
drag, startPoint x: 248, startPoint y: 80, endPoint x: 506, endPoint y: 268, distance: 318.9
click at [506, 268] on div "When the original estimates are no longer valid in a project, which method of c…" at bounding box center [410, 180] width 369 height 230
click at [499, 82] on h5 "When the original estimates are no longer valid in a project, which method of c…" at bounding box center [411, 91] width 352 height 27
click at [409, 267] on div "EAC = AC + Bottom-up ETC" at bounding box center [411, 255] width 350 height 23
click at [236, 241] on input "d. EAC = AC + Bottom-up ETC" at bounding box center [236, 237] width 0 height 7
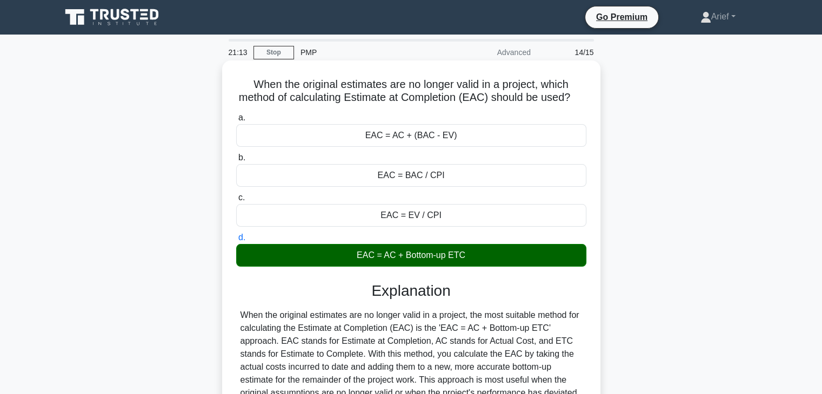
scroll to position [232, 0]
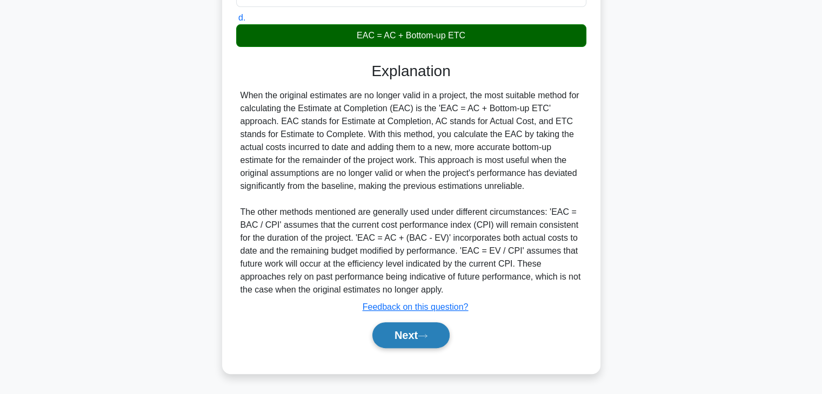
click at [400, 340] on button "Next" at bounding box center [410, 335] width 77 height 26
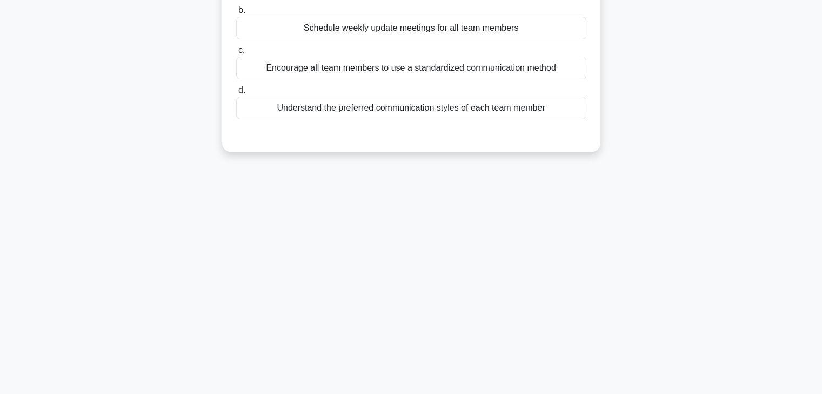
scroll to position [0, 0]
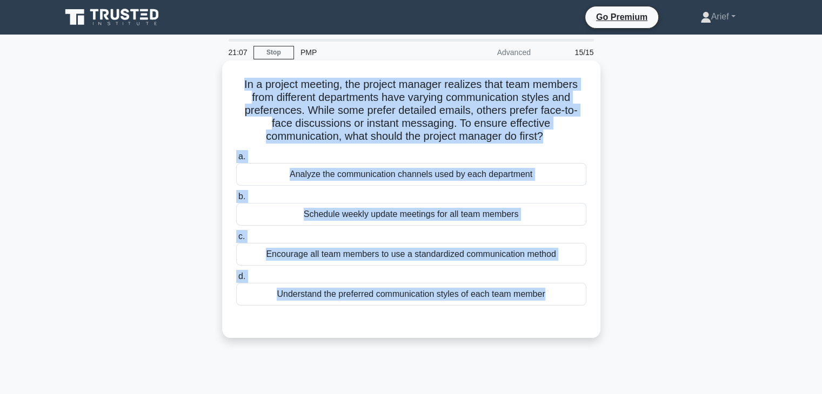
drag, startPoint x: 237, startPoint y: 85, endPoint x: 589, endPoint y: 311, distance: 417.9
click at [589, 311] on div "In a project meeting, the project manager realizes that team members from diffe…" at bounding box center [410, 199] width 369 height 269
click at [422, 105] on h5 "In a project meeting, the project manager realizes that team members from diffe…" at bounding box center [411, 111] width 352 height 66
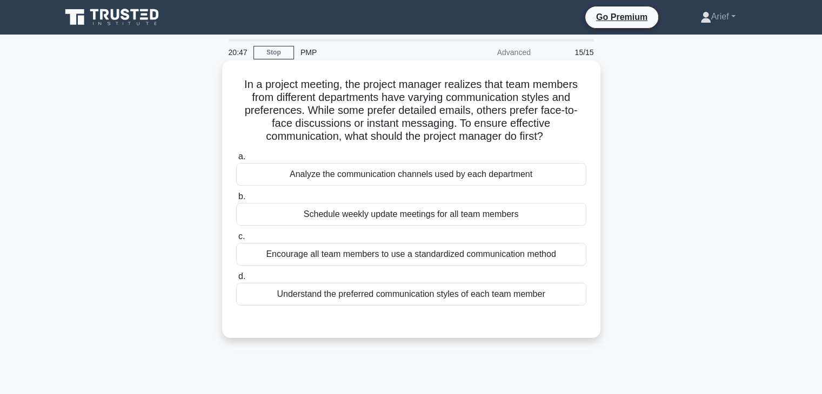
click at [382, 295] on div "Understand the preferred communication styles of each team member" at bounding box center [411, 294] width 350 height 23
click at [236, 280] on input "d. Understand the preferred communication styles of each team member" at bounding box center [236, 276] width 0 height 7
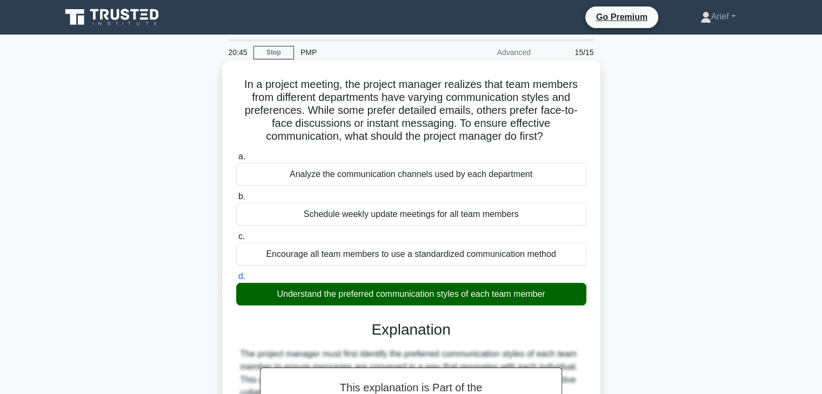
scroll to position [190, 0]
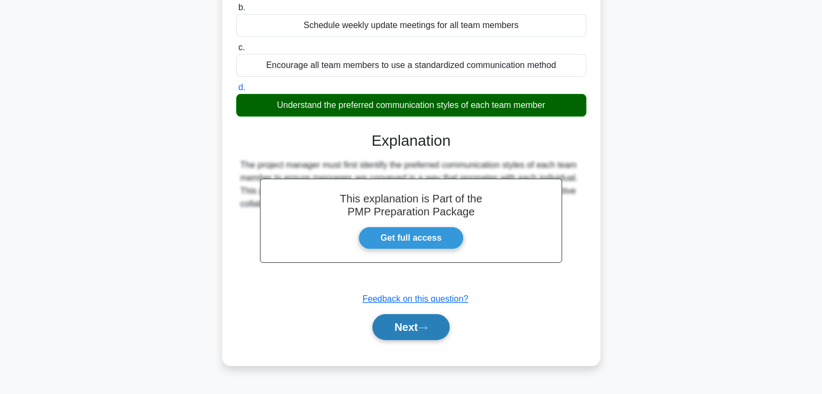
click at [405, 327] on button "Next" at bounding box center [410, 327] width 77 height 26
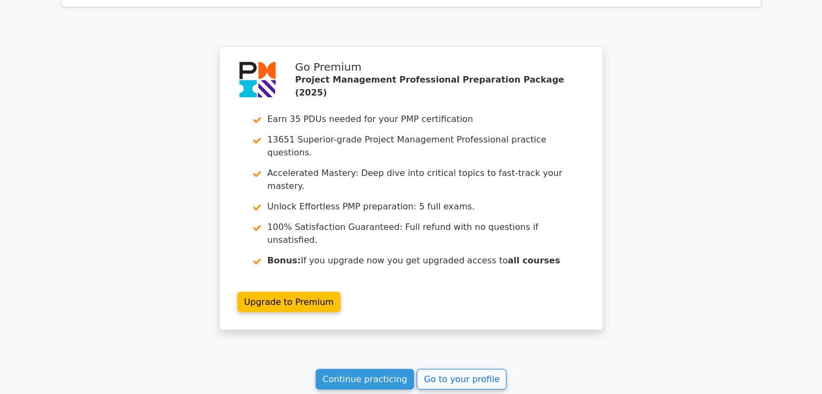
scroll to position [2179, 0]
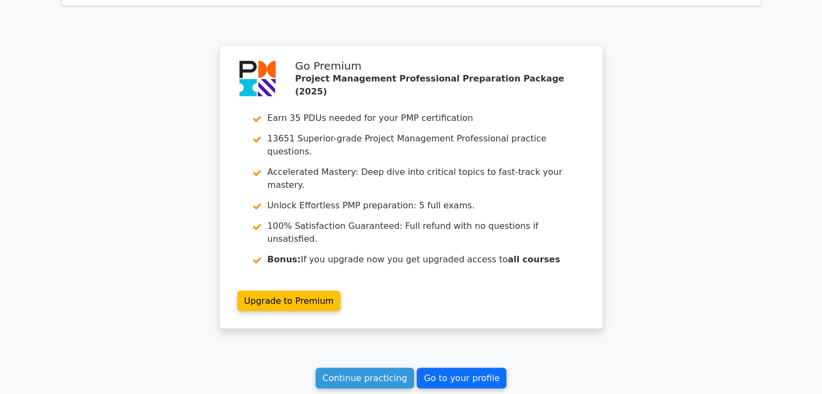
click at [439, 368] on link "Go to your profile" at bounding box center [461, 378] width 90 height 21
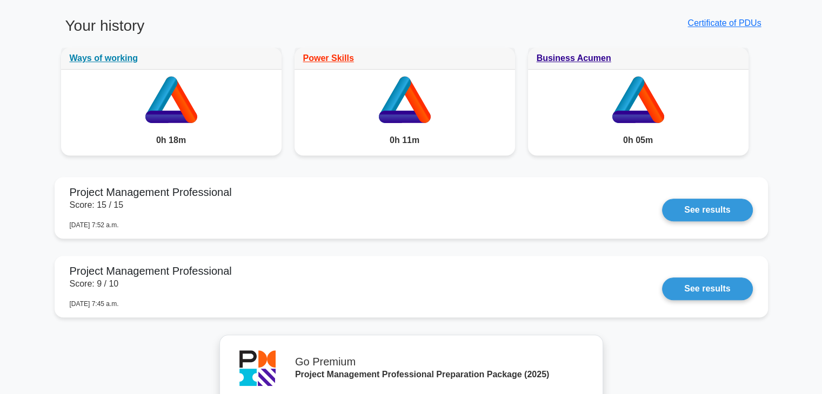
scroll to position [843, 0]
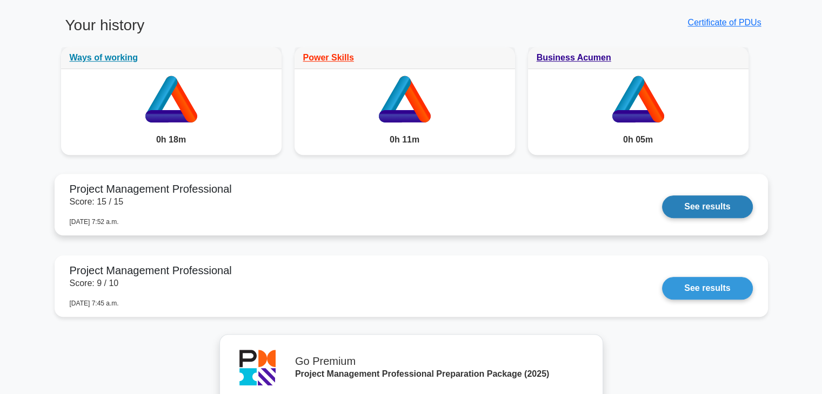
click at [709, 209] on link "See results" at bounding box center [707, 207] width 90 height 23
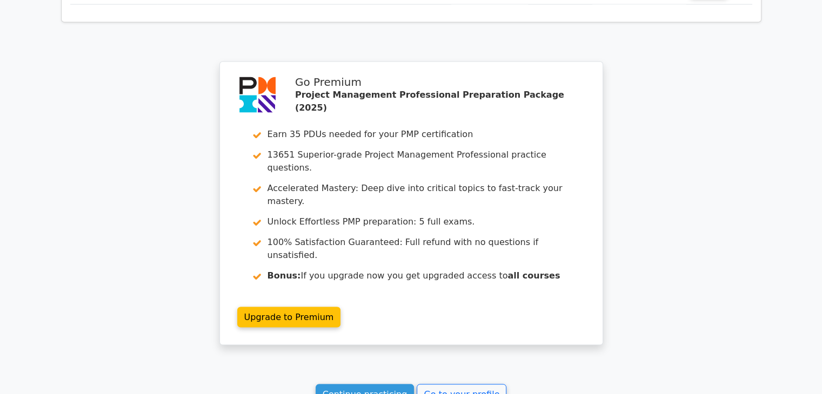
scroll to position [2183, 0]
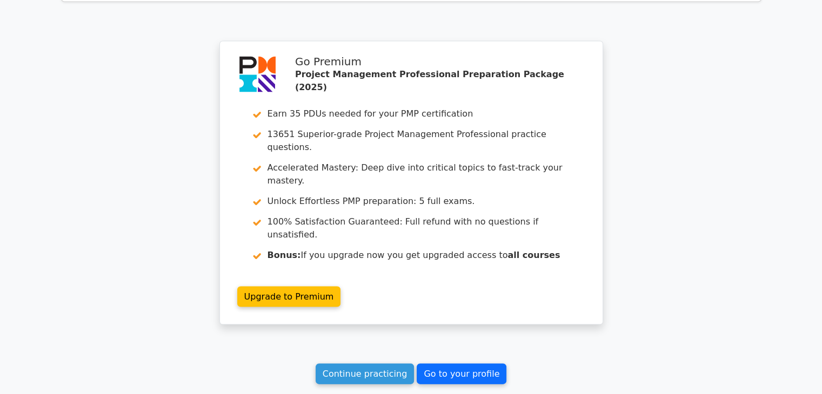
click at [474, 364] on link "Go to your profile" at bounding box center [461, 374] width 90 height 21
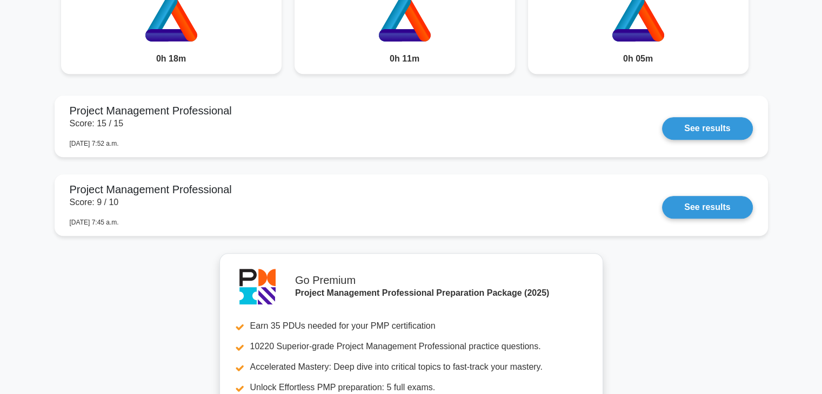
scroll to position [925, 0]
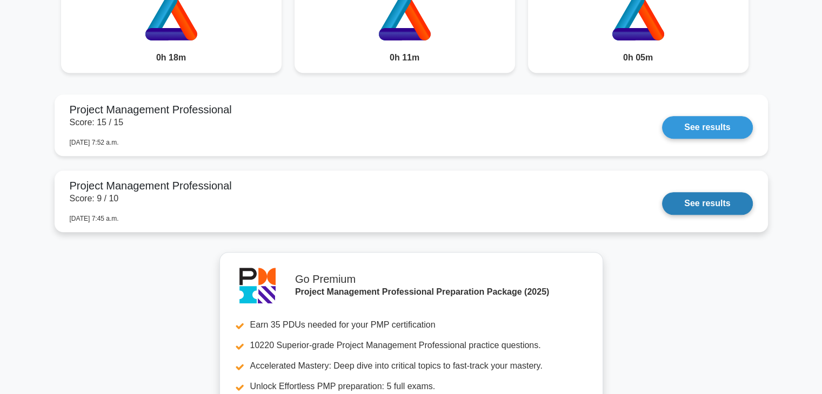
click at [701, 203] on link "See results" at bounding box center [707, 203] width 90 height 23
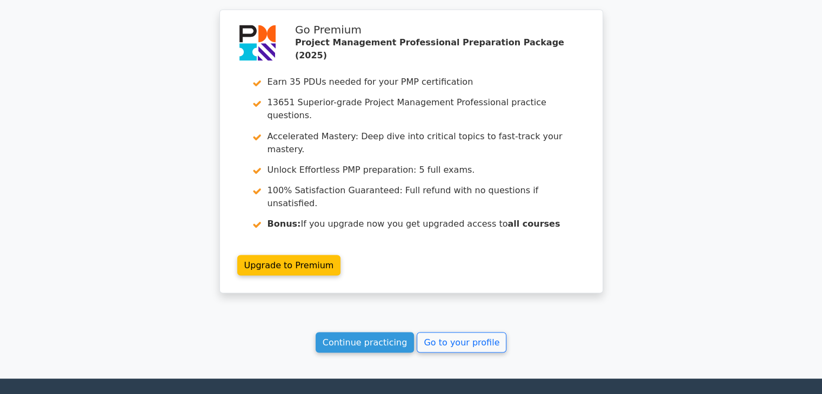
scroll to position [1951, 0]
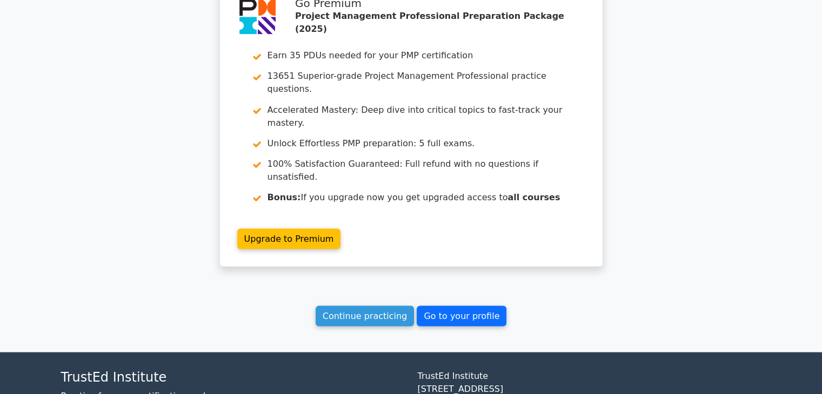
click at [426, 306] on link "Go to your profile" at bounding box center [461, 316] width 90 height 21
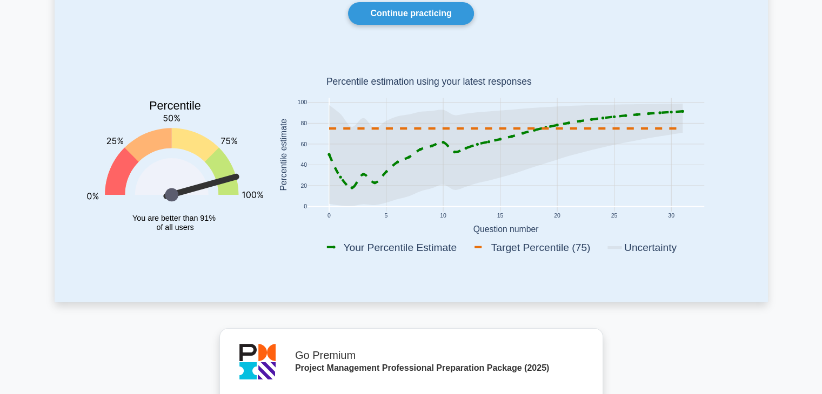
scroll to position [107, 0]
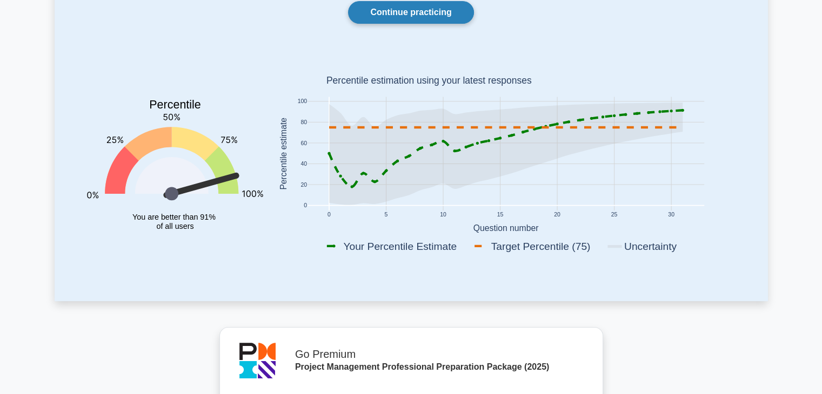
click at [419, 14] on link "Continue practicing" at bounding box center [410, 12] width 125 height 23
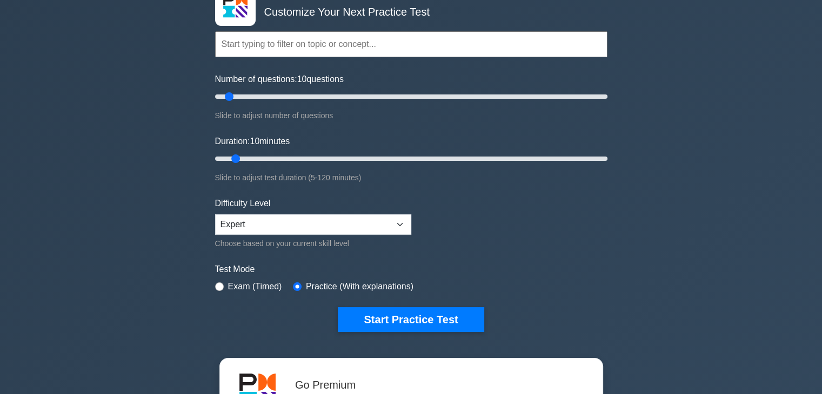
scroll to position [77, 0]
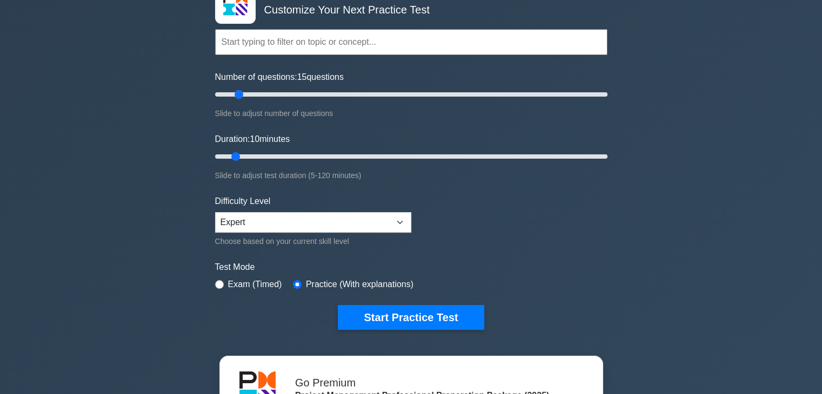
type input "10"
click at [232, 97] on input "Number of questions: 10 questions" at bounding box center [411, 94] width 392 height 13
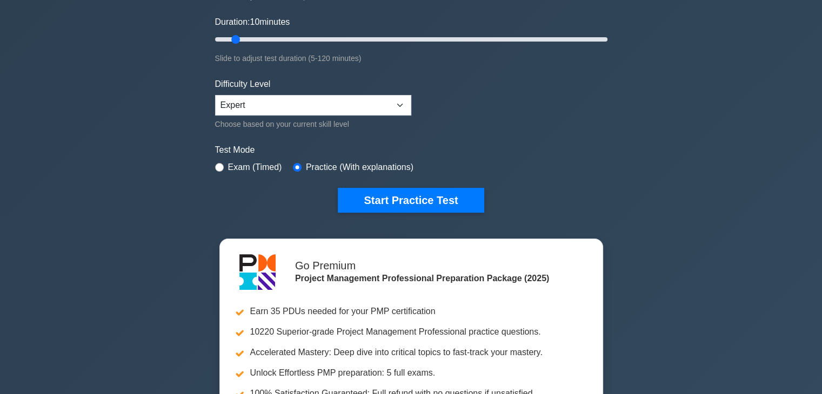
scroll to position [196, 0]
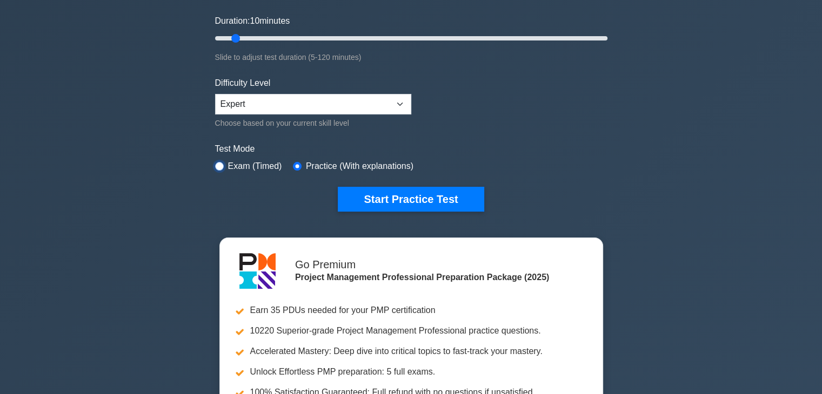
click at [217, 166] on input "radio" at bounding box center [219, 166] width 9 height 9
radio input "true"
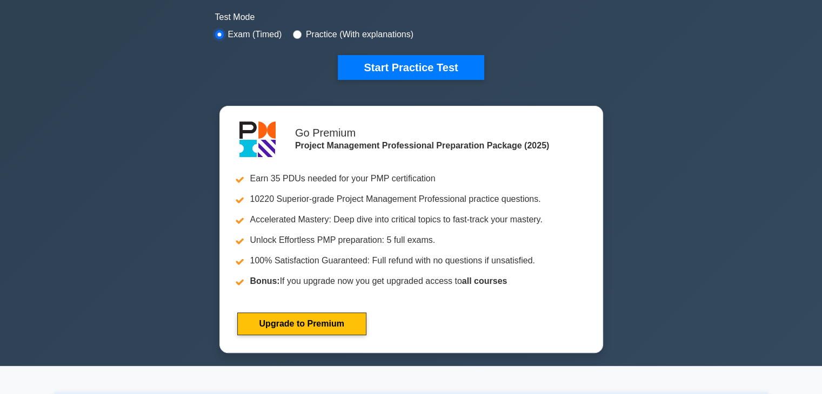
scroll to position [315, 0]
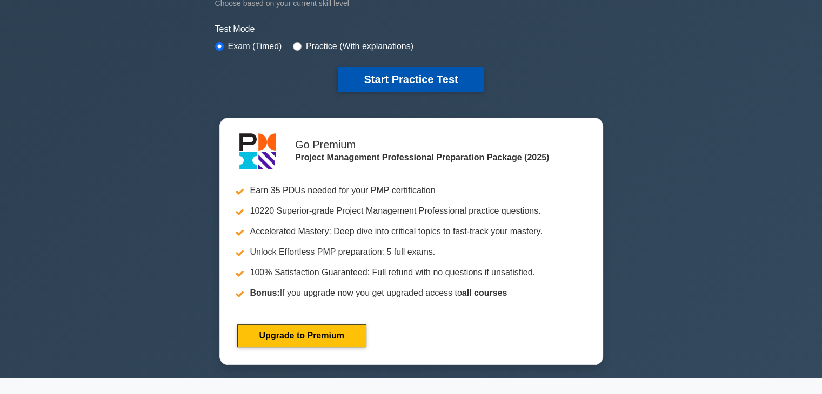
click at [400, 75] on button "Start Practice Test" at bounding box center [411, 79] width 146 height 25
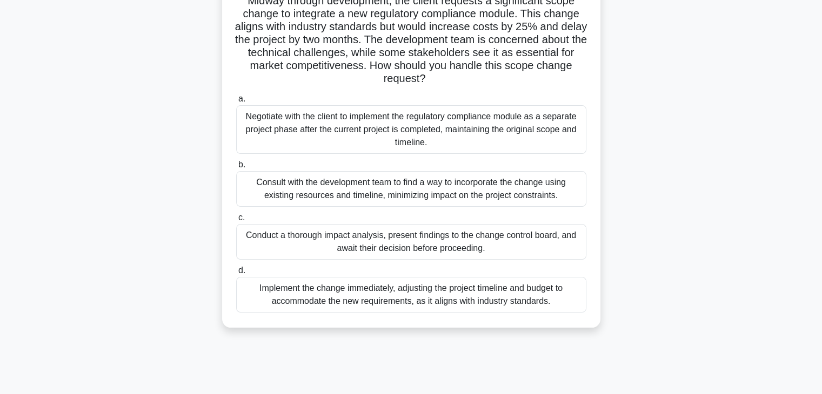
scroll to position [190, 0]
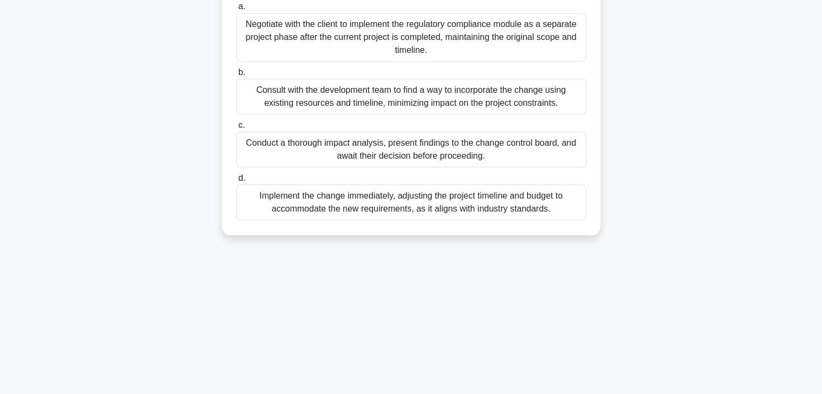
drag, startPoint x: 239, startPoint y: 84, endPoint x: 566, endPoint y: 227, distance: 356.3
click at [566, 227] on div "You're managing a complex software project for a financial institution. Midway …" at bounding box center [410, 53] width 369 height 355
copy div "You're managing a complex software project for a financial institution. Midway …"
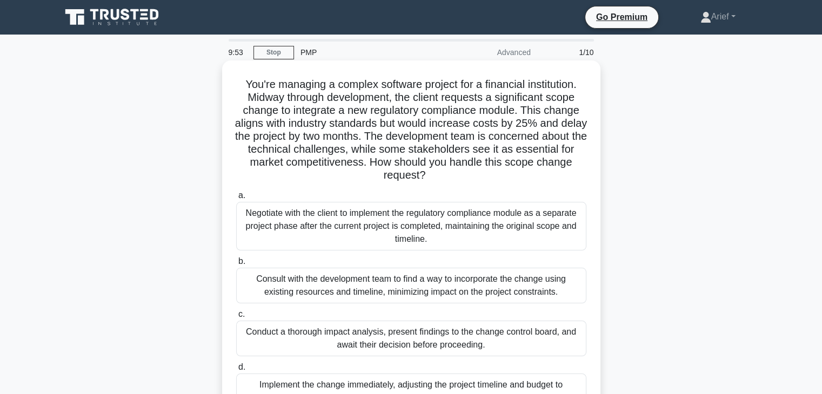
click at [467, 89] on h5 "You're managing a complex software project for a financial institution. Midway …" at bounding box center [411, 130] width 352 height 105
click at [345, 338] on div "Conduct a thorough impact analysis, present findings to the change control boar…" at bounding box center [411, 339] width 350 height 36
click at [236, 318] on input "c. Conduct a thorough impact analysis, present findings to the change control b…" at bounding box center [236, 314] width 0 height 7
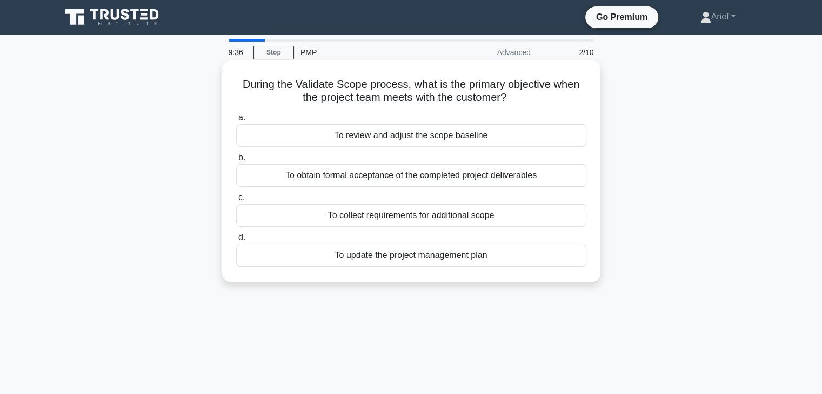
drag, startPoint x: 240, startPoint y: 84, endPoint x: 543, endPoint y: 254, distance: 348.0
click at [543, 254] on div "During the Validate Scope process, what is the primary objective when the proje…" at bounding box center [410, 171] width 369 height 213
copy div "During the Validate Scope process, what is the primary objective when the proje…"
click at [459, 91] on h5 "During the Validate Scope process, what is the primary objective when the proje…" at bounding box center [411, 91] width 352 height 27
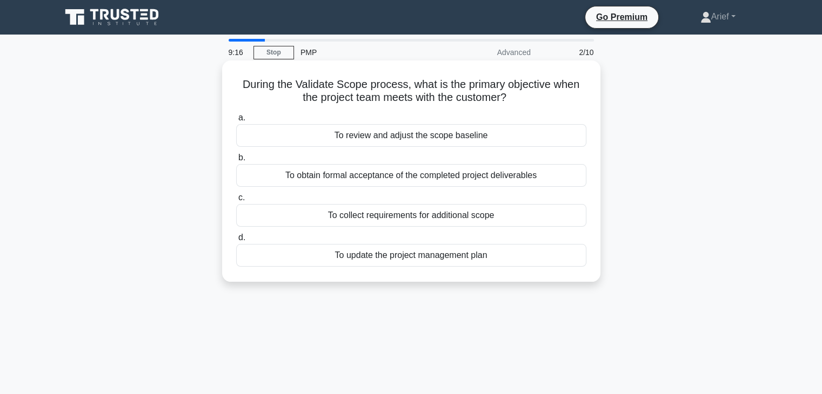
click at [341, 180] on div "To obtain formal acceptance of the completed project deliverables" at bounding box center [411, 175] width 350 height 23
click at [236, 161] on input "b. To obtain formal acceptance of the completed project deliverables" at bounding box center [236, 157] width 0 height 7
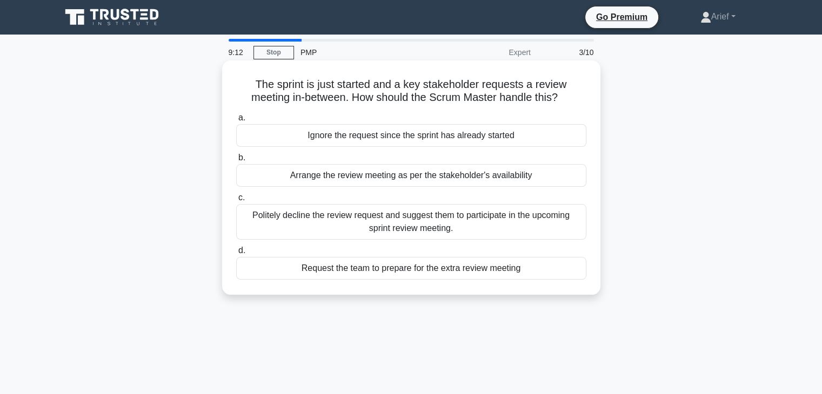
drag, startPoint x: 251, startPoint y: 79, endPoint x: 554, endPoint y: 274, distance: 360.0
click at [554, 274] on div "The sprint is just started and a key stakeholder requests a review meeting in-b…" at bounding box center [410, 178] width 369 height 226
copy div "The sprint is just started and a key stakeholder requests a review meeting in-b…"
click at [489, 85] on h5 "The sprint is just started and a key stakeholder requests a review meeting in-b…" at bounding box center [411, 91] width 352 height 27
click at [353, 224] on div "Politely decline the review request and suggest them to participate in the upco…" at bounding box center [411, 222] width 350 height 36
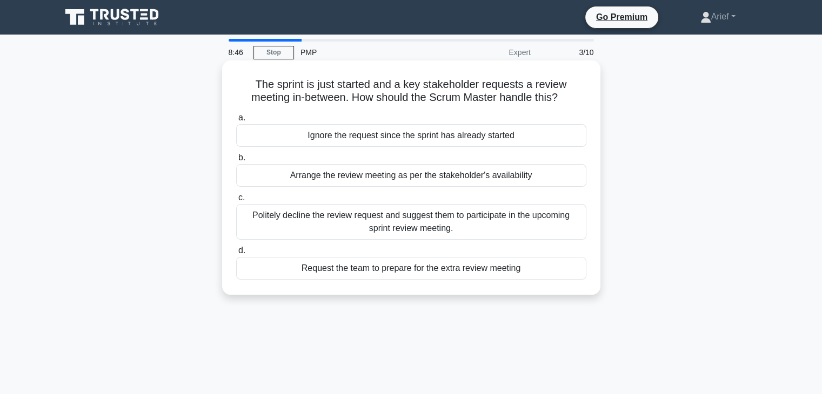
click at [236, 201] on input "c. Politely decline the review request and suggest them to participate in the u…" at bounding box center [236, 197] width 0 height 7
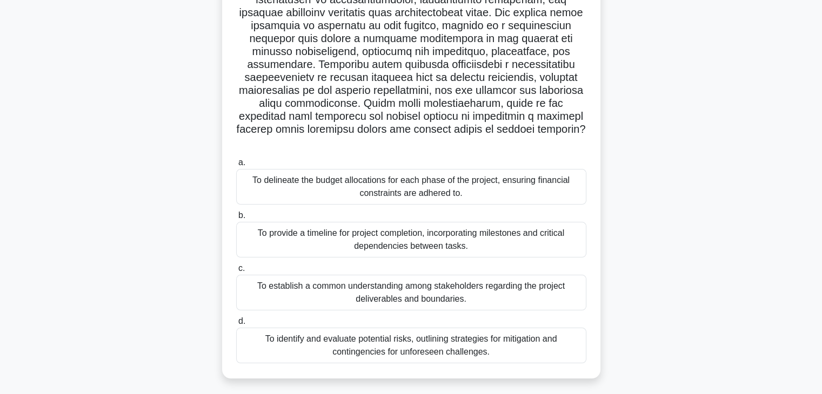
scroll to position [190, 0]
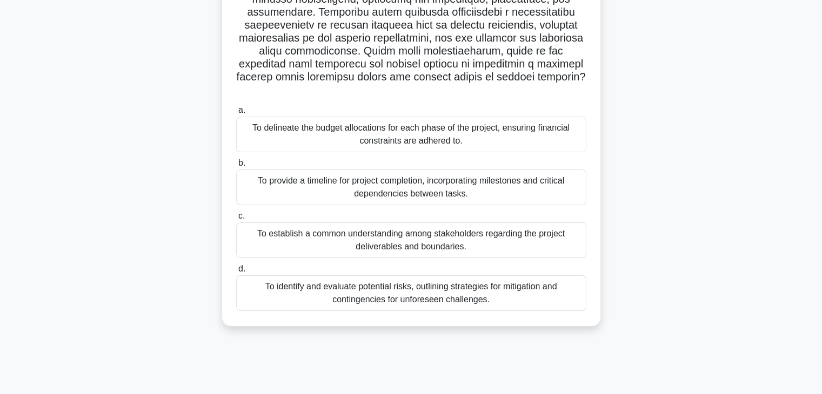
drag, startPoint x: 240, startPoint y: 86, endPoint x: 517, endPoint y: 292, distance: 345.5
click at [517, 292] on div ".spinner_0XTQ{transform-origin:center;animation:spinner_y6GP .75s linear infini…" at bounding box center [410, 99] width 369 height 446
copy div "In the context of Scope Planning following the PMBOK Guide Seventh Edition, one…"
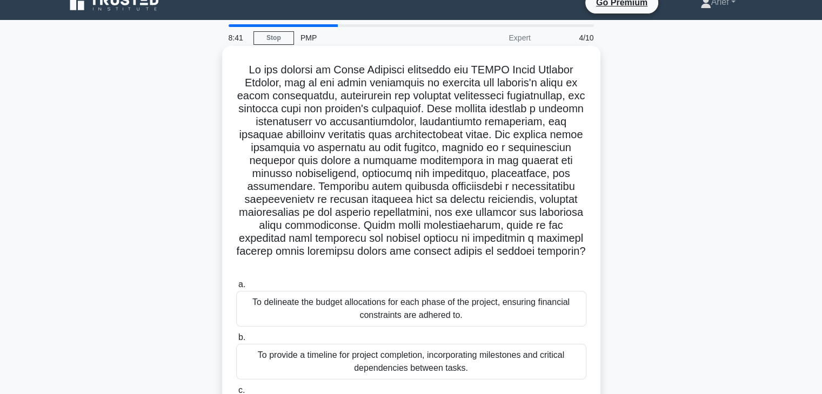
scroll to position [0, 0]
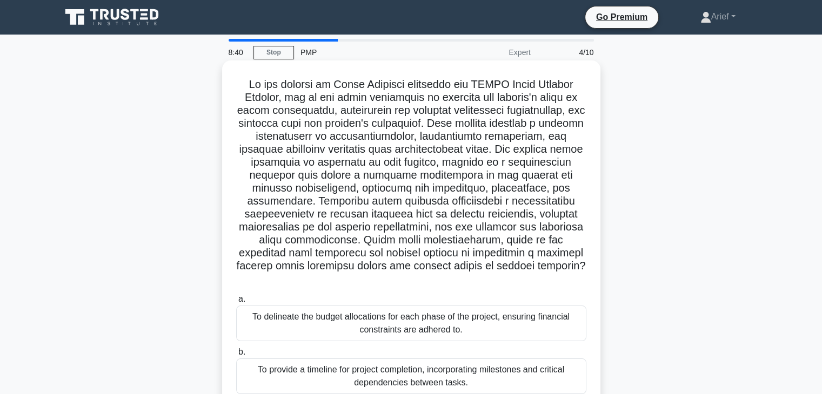
click at [466, 193] on h5 ".spinner_0XTQ{transform-origin:center;animation:spinner_y6GP .75s linear infini…" at bounding box center [411, 182] width 352 height 208
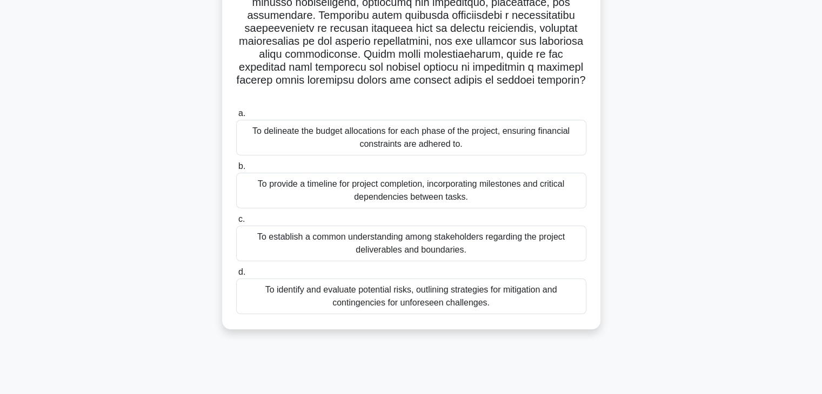
scroll to position [186, 0]
click at [335, 226] on div "To establish a common understanding among stakeholders regarding the project de…" at bounding box center [411, 244] width 350 height 36
click at [236, 223] on input "c. To establish a common understanding among stakeholders regarding the project…" at bounding box center [236, 219] width 0 height 7
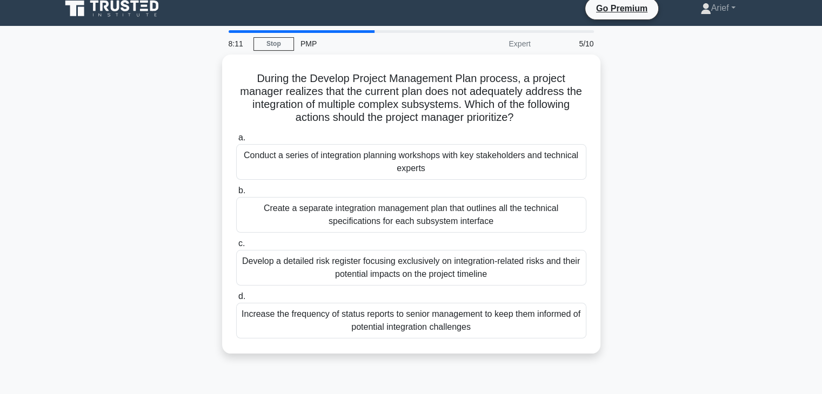
scroll to position [0, 0]
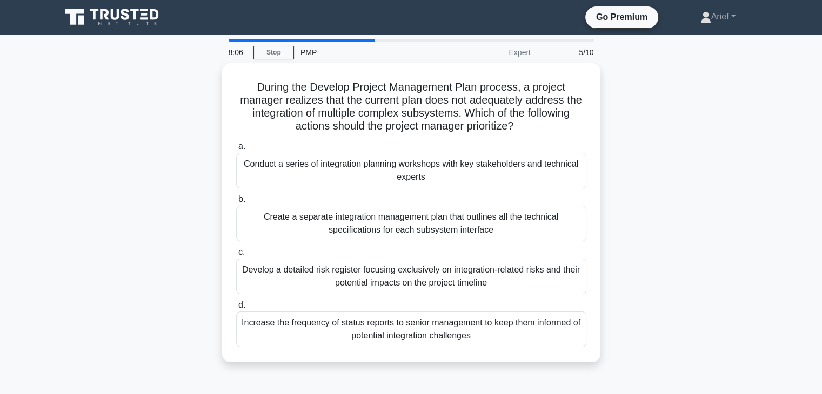
drag, startPoint x: 254, startPoint y: 86, endPoint x: 519, endPoint y: 363, distance: 383.2
click at [519, 363] on div "During the Develop Project Management Plan process, a project manager realizes …" at bounding box center [411, 219] width 713 height 312
copy div "During the Develop Project Management Plan process, a project manager realizes …"
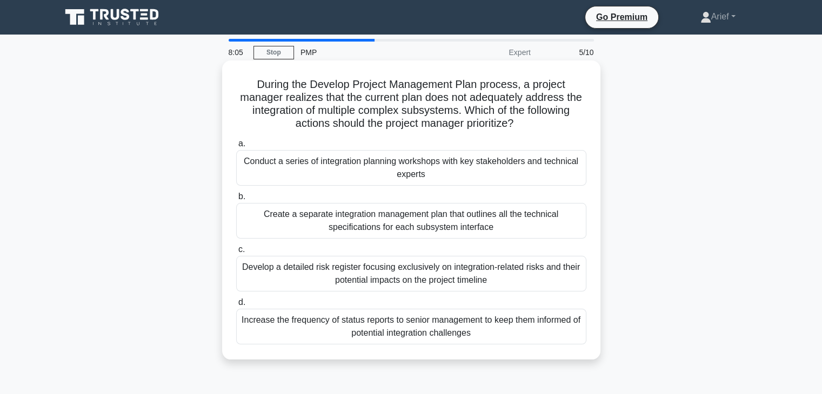
click at [435, 104] on h5 "During the Develop Project Management Plan process, a project manager realizes …" at bounding box center [411, 104] width 352 height 53
click at [332, 169] on div "Conduct a series of integration planning workshops with key stakeholders and te…" at bounding box center [411, 168] width 350 height 36
click at [236, 147] on input "a. Conduct a series of integration planning workshops with key stakeholders and…" at bounding box center [236, 143] width 0 height 7
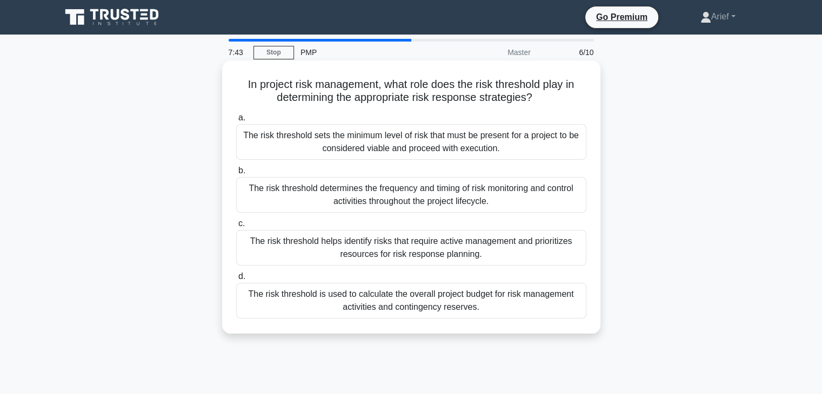
drag, startPoint x: 242, startPoint y: 84, endPoint x: 551, endPoint y: 313, distance: 384.6
click at [551, 313] on div "In project risk management, what role does the risk threshold play in determini…" at bounding box center [410, 197] width 369 height 265
copy div "In project risk management, what role does the risk threshold play in determini…"
click at [465, 100] on h5 "In project risk management, what role does the risk threshold play in determini…" at bounding box center [411, 91] width 352 height 27
click at [426, 248] on div "The risk threshold helps identify risks that require active management and prio…" at bounding box center [411, 248] width 350 height 36
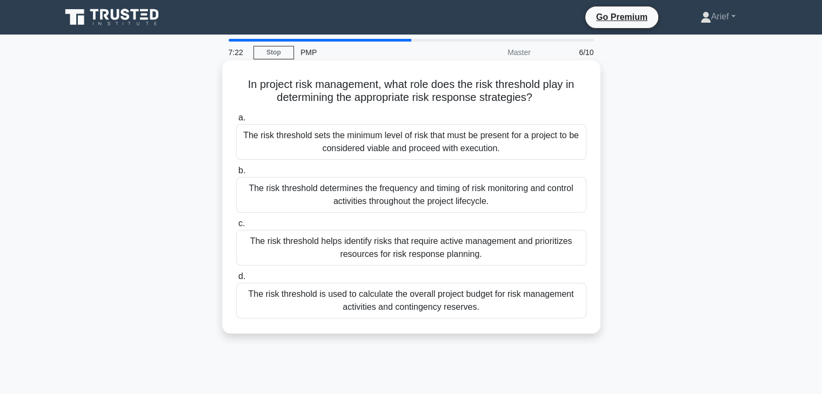
click at [236, 227] on input "c. The risk threshold helps identify risks that require active management and p…" at bounding box center [236, 223] width 0 height 7
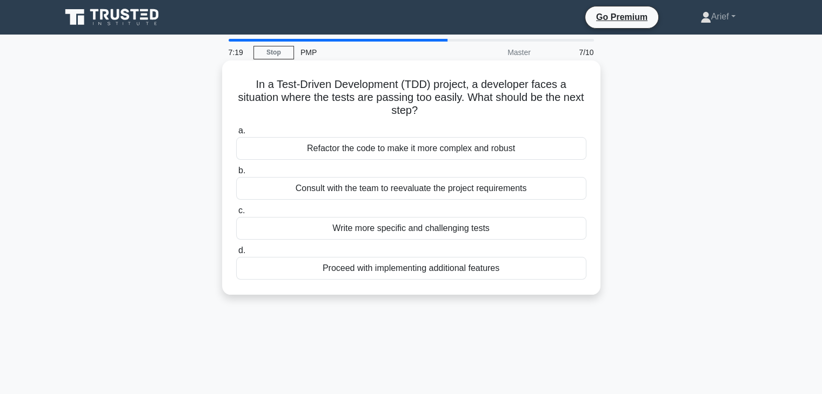
drag, startPoint x: 255, startPoint y: 84, endPoint x: 542, endPoint y: 266, distance: 339.7
click at [542, 266] on div "In a Test-Driven Development (TDD) project, a developer faces a situation where…" at bounding box center [410, 178] width 369 height 226
copy div "In a Test-Driven Development (TDD) project, a developer faces a situation where…"
click at [506, 95] on h5 "In a Test-Driven Development (TDD) project, a developer faces a situation where…" at bounding box center [411, 98] width 352 height 40
click at [359, 228] on div "Write more specific and challenging tests" at bounding box center [411, 228] width 350 height 23
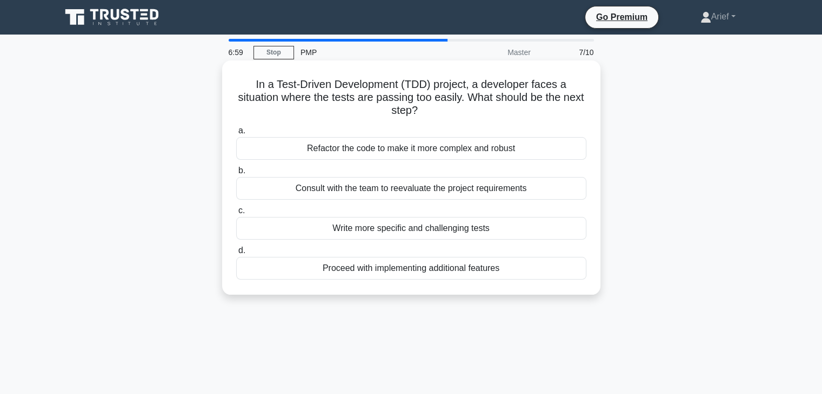
click at [236, 214] on input "c. Write more specific and challenging tests" at bounding box center [236, 210] width 0 height 7
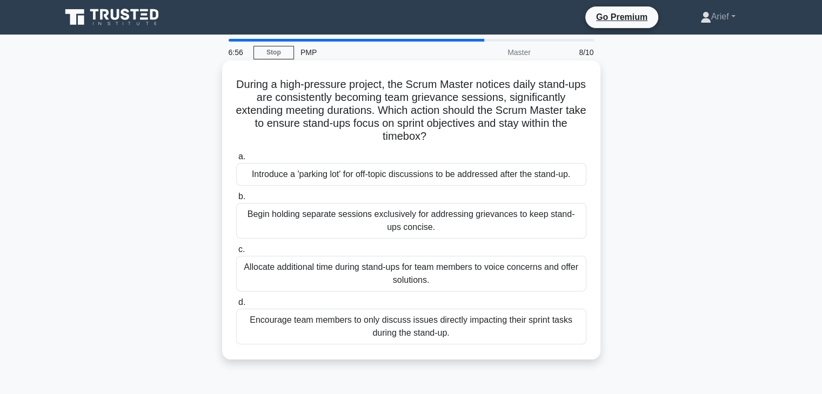
drag, startPoint x: 241, startPoint y: 85, endPoint x: 493, endPoint y: 334, distance: 354.1
click at [493, 334] on div "During a high-pressure project, the Scrum Master notices daily stand-ups are co…" at bounding box center [410, 210] width 369 height 291
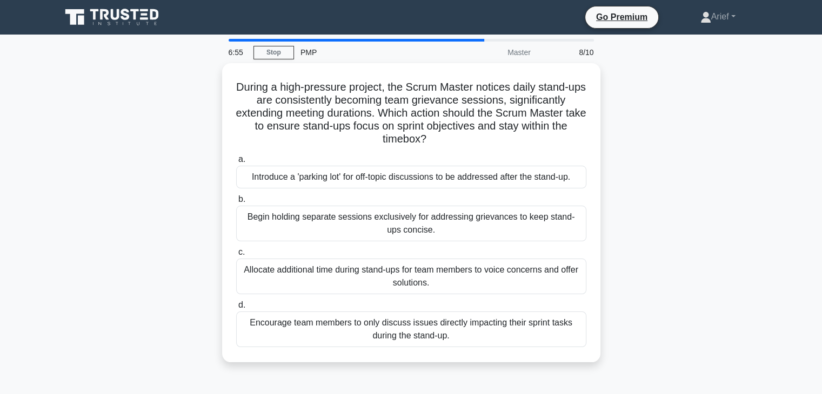
copy div "During a high-pressure project, the Scrum Master notices daily stand-ups are co…"
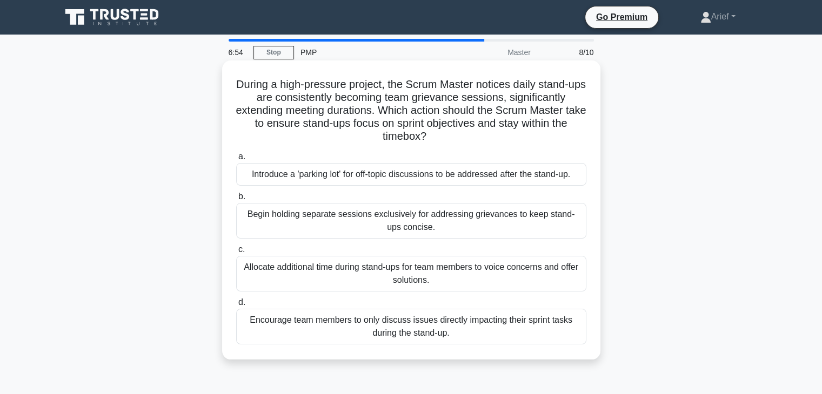
click at [362, 97] on h5 "During a high-pressure project, the Scrum Master notices daily stand-ups are co…" at bounding box center [411, 111] width 352 height 66
click at [359, 180] on div "Introduce a 'parking lot' for off-topic discussions to be addressed after the s…" at bounding box center [411, 174] width 350 height 23
click at [236, 160] on input "a. Introduce a 'parking lot' for off-topic discussions to be addressed after th…" at bounding box center [236, 156] width 0 height 7
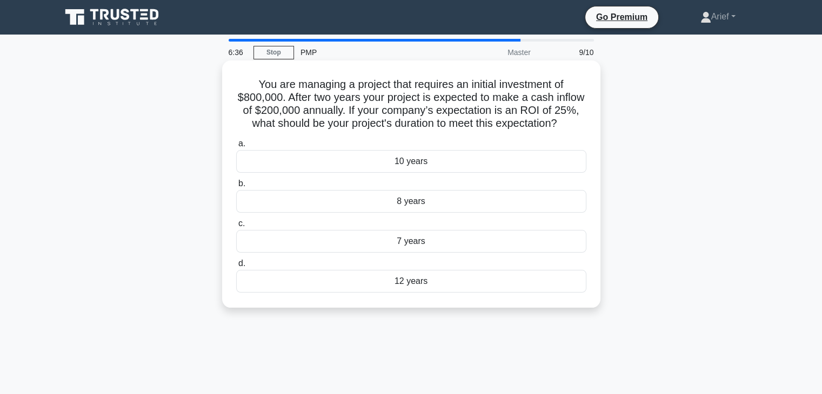
drag, startPoint x: 252, startPoint y: 83, endPoint x: 468, endPoint y: 299, distance: 304.8
click at [468, 299] on div "You are managing a project that requires an initial investment of $800,000. Aft…" at bounding box center [410, 184] width 369 height 239
copy div "You are managing a project that requires an initial investment of $800,000. Aft…"
click at [371, 86] on h5 "You are managing a project that requires an initial investment of $800,000. Aft…" at bounding box center [411, 104] width 352 height 53
click at [410, 293] on div "12 years" at bounding box center [411, 281] width 350 height 23
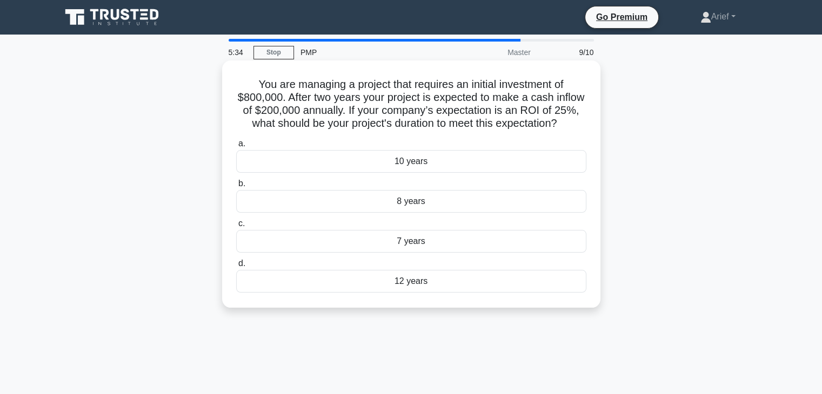
click at [236, 267] on input "d. 12 years" at bounding box center [236, 263] width 0 height 7
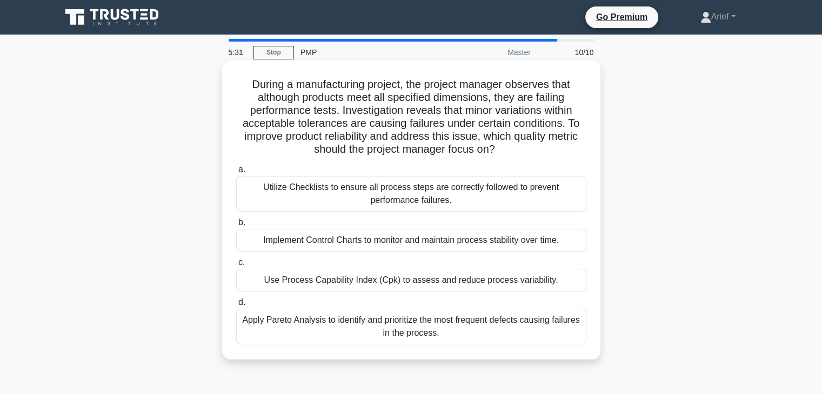
drag, startPoint x: 248, startPoint y: 87, endPoint x: 495, endPoint y: 348, distance: 359.2
click at [495, 348] on div "During a manufacturing project, the project manager observes that although prod…" at bounding box center [410, 210] width 369 height 291
click at [477, 138] on h5 "During a manufacturing project, the project manager observes that although prod…" at bounding box center [411, 117] width 352 height 79
click at [331, 280] on div "Use Process Capability Index (Cpk) to assess and reduce process variability." at bounding box center [411, 280] width 350 height 23
click at [236, 266] on input "c. Use Process Capability Index (Cpk) to assess and reduce process variability." at bounding box center [236, 262] width 0 height 7
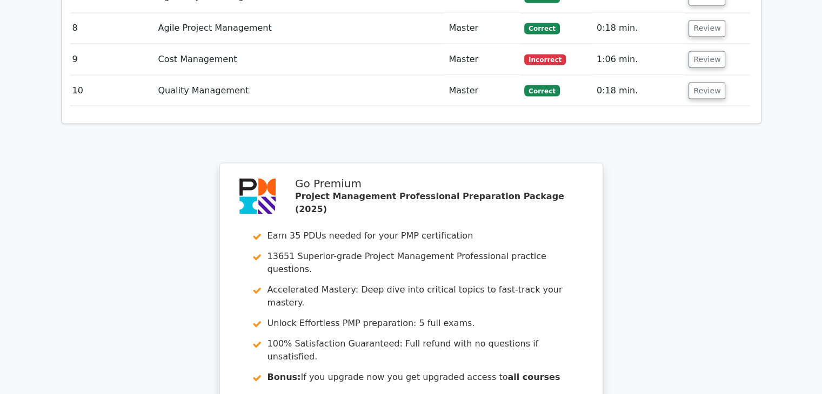
scroll to position [2129, 0]
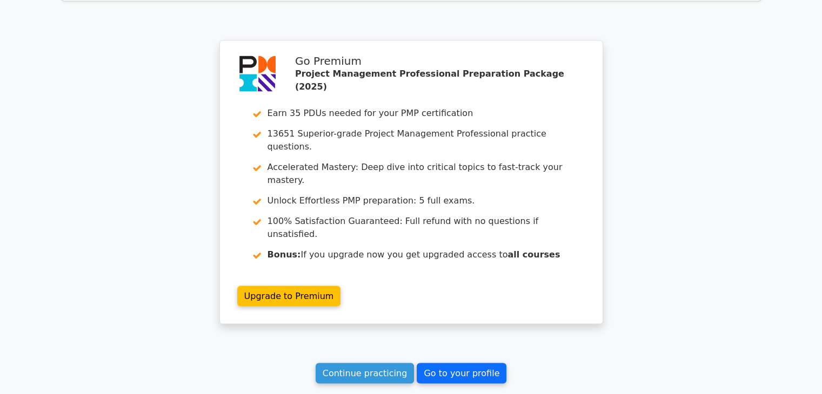
click at [449, 364] on link "Go to your profile" at bounding box center [461, 374] width 90 height 21
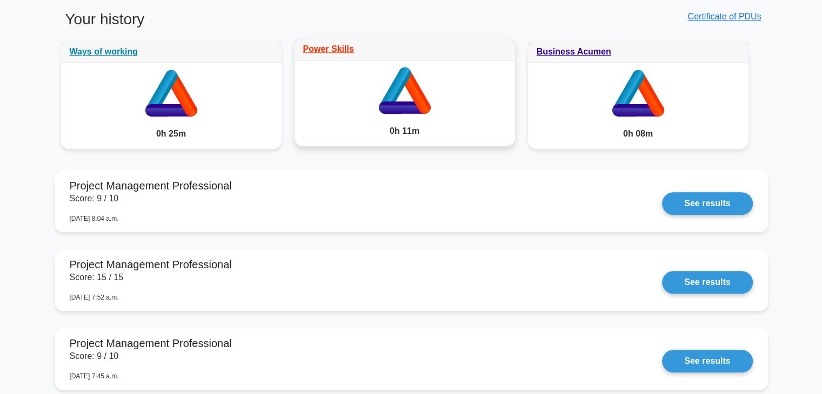
scroll to position [845, 0]
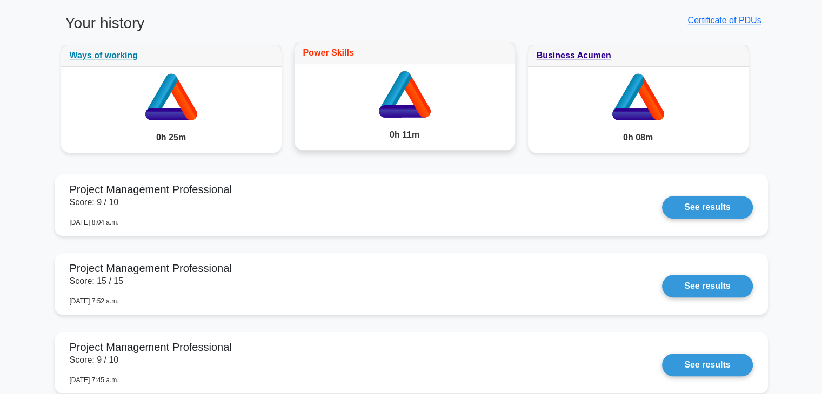
click at [330, 48] on link "Power Skills" at bounding box center [328, 52] width 51 height 9
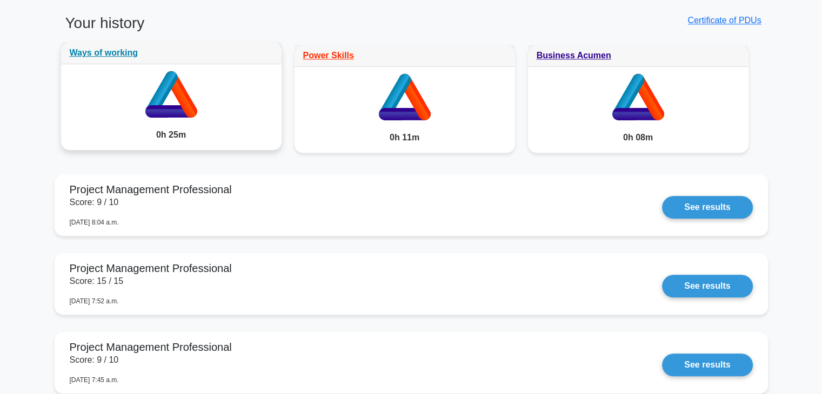
click at [173, 110] on icon at bounding box center [171, 111] width 52 height 12
click at [106, 49] on link "Ways of working" at bounding box center [104, 52] width 69 height 9
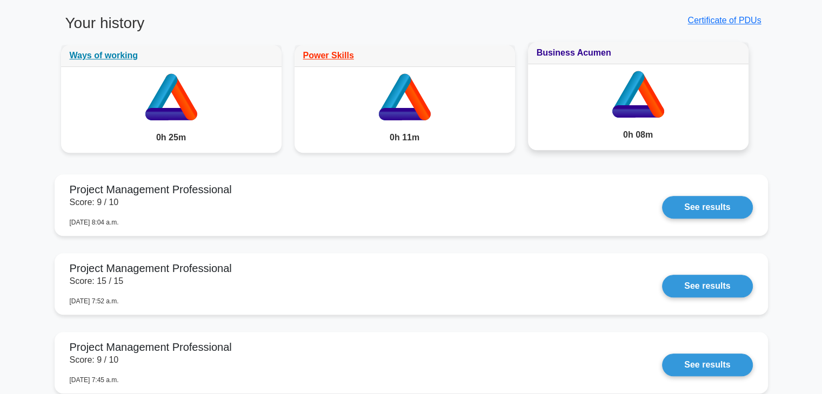
click at [572, 50] on link "Business Acumen" at bounding box center [573, 52] width 75 height 9
